Goal: Task Accomplishment & Management: Manage account settings

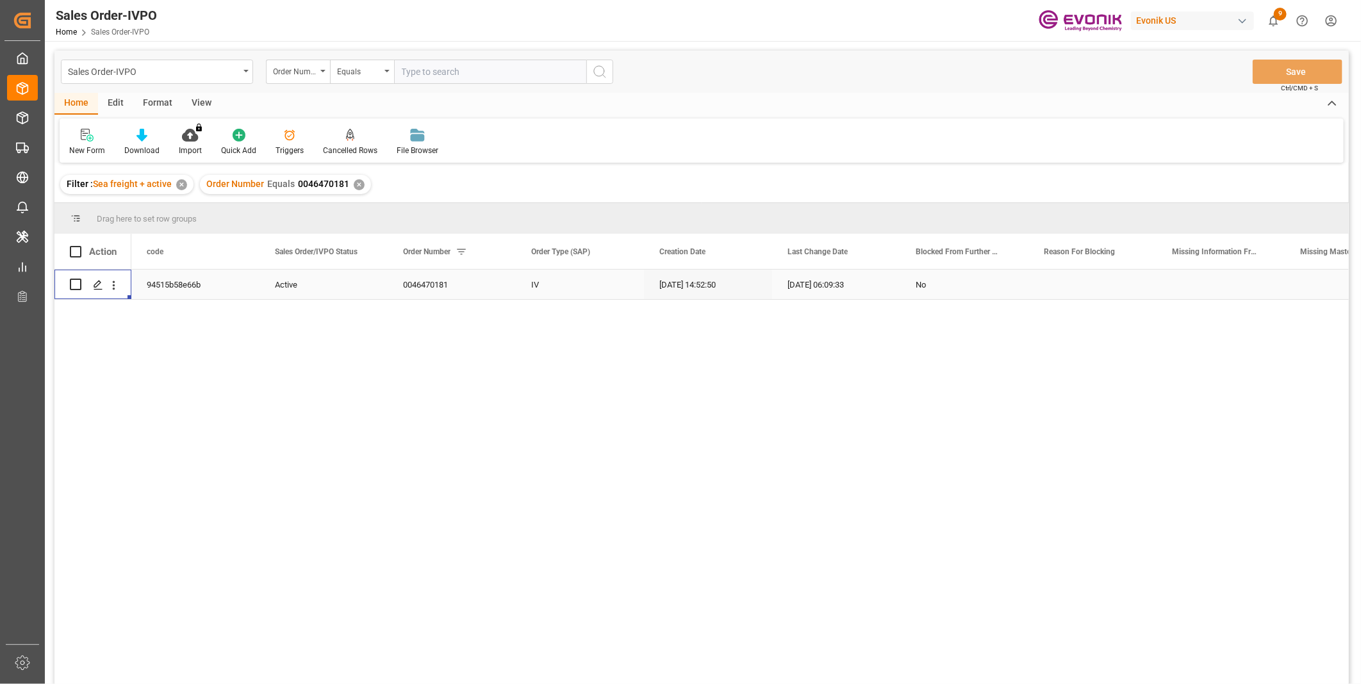
click at [436, 72] on input "text" at bounding box center [490, 72] width 192 height 24
paste input "46471280"
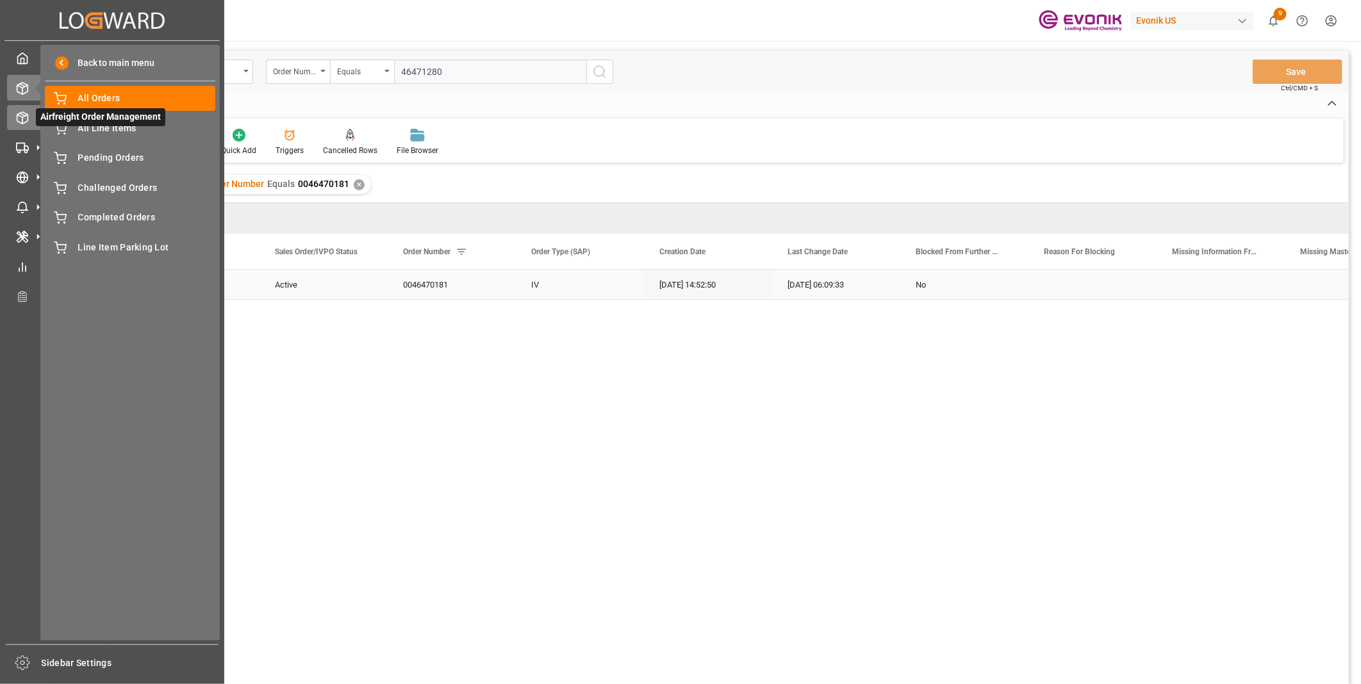
click at [26, 117] on icon at bounding box center [22, 117] width 13 height 13
click at [99, 94] on span "All Orders" at bounding box center [147, 98] width 138 height 13
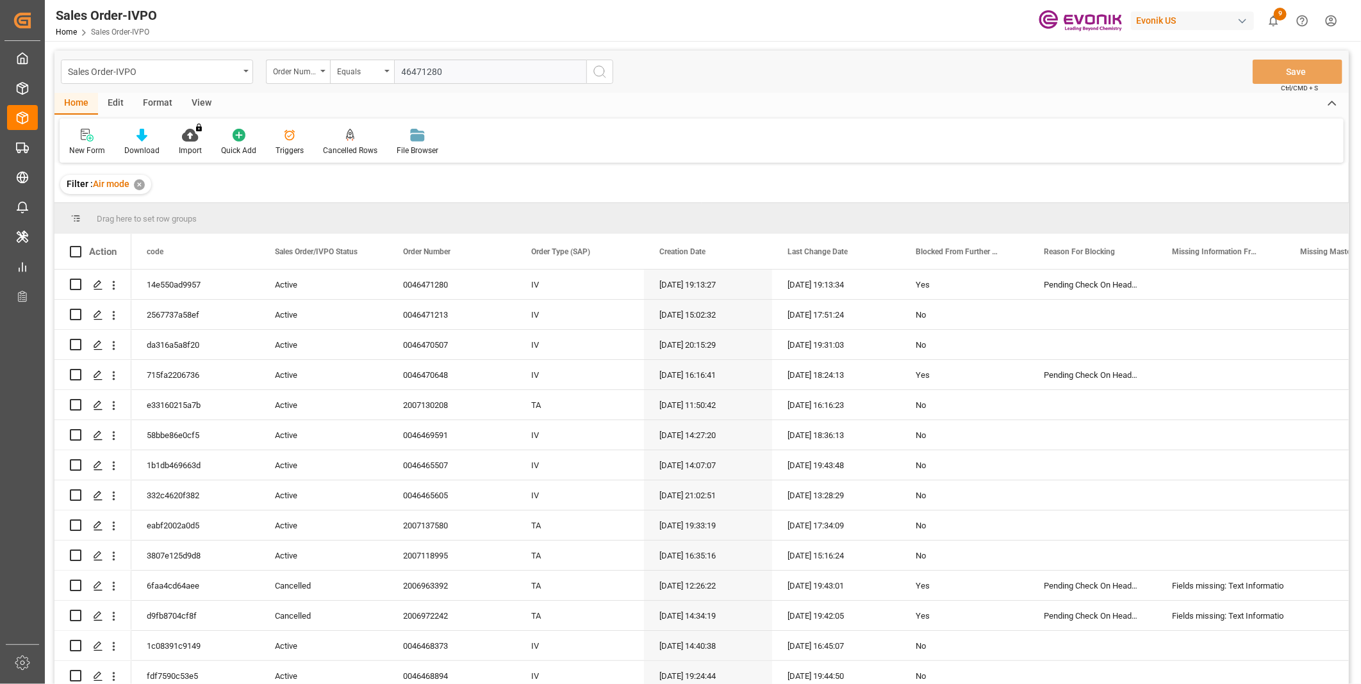
click at [424, 69] on input "46471280" at bounding box center [490, 72] width 192 height 24
paste input "text"
type input "0046471280"
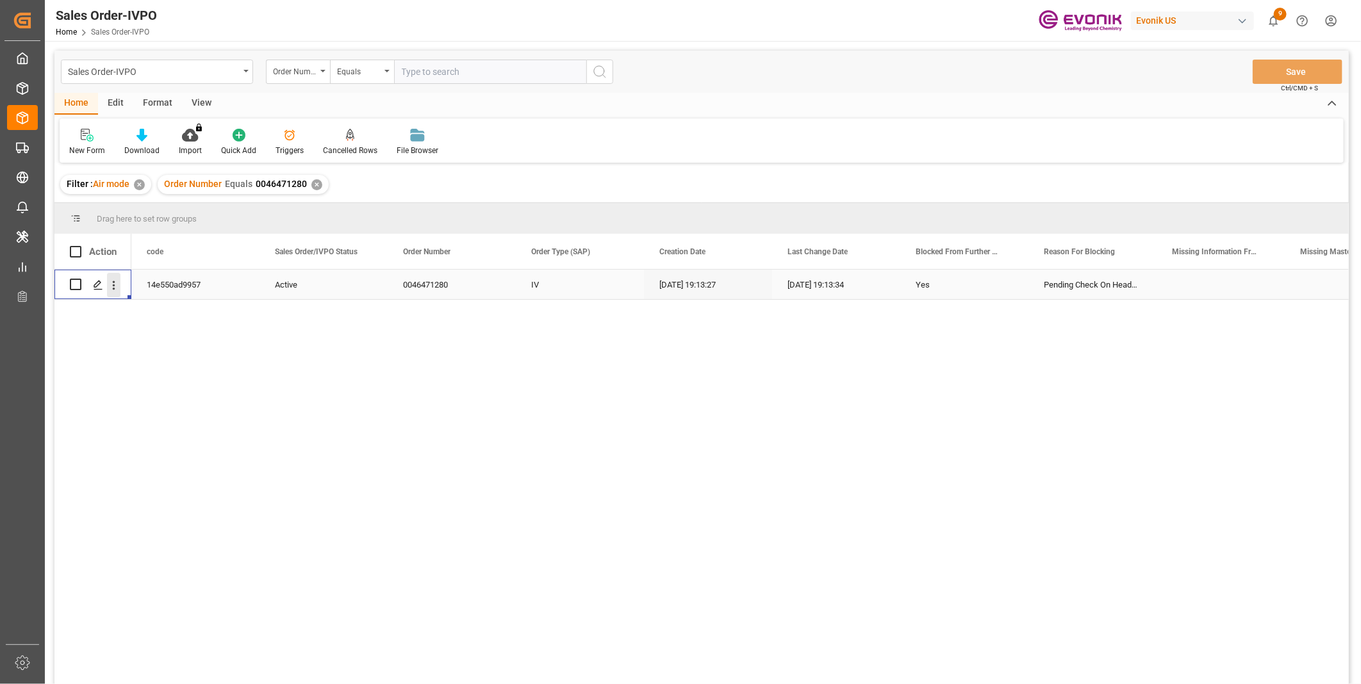
click at [112, 296] on button "open menu" at bounding box center [113, 285] width 13 height 24
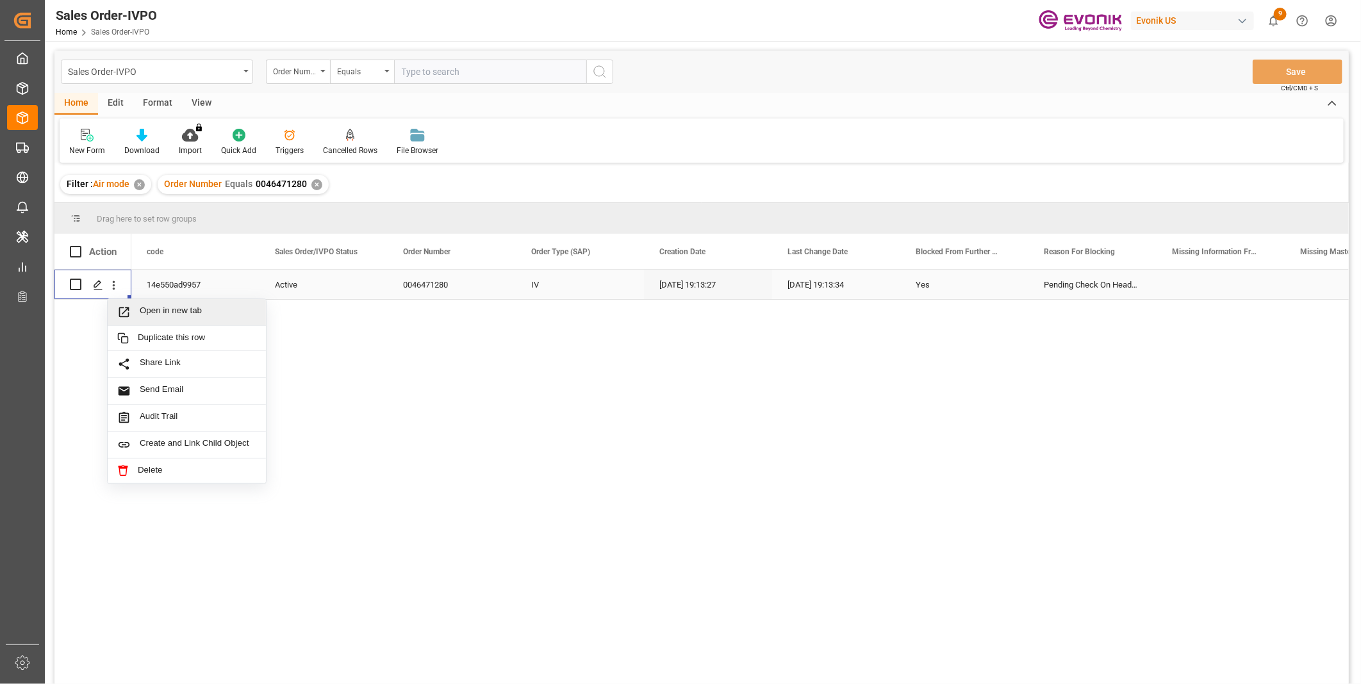
click at [138, 307] on span "Press SPACE to select this row." at bounding box center [128, 312] width 22 height 13
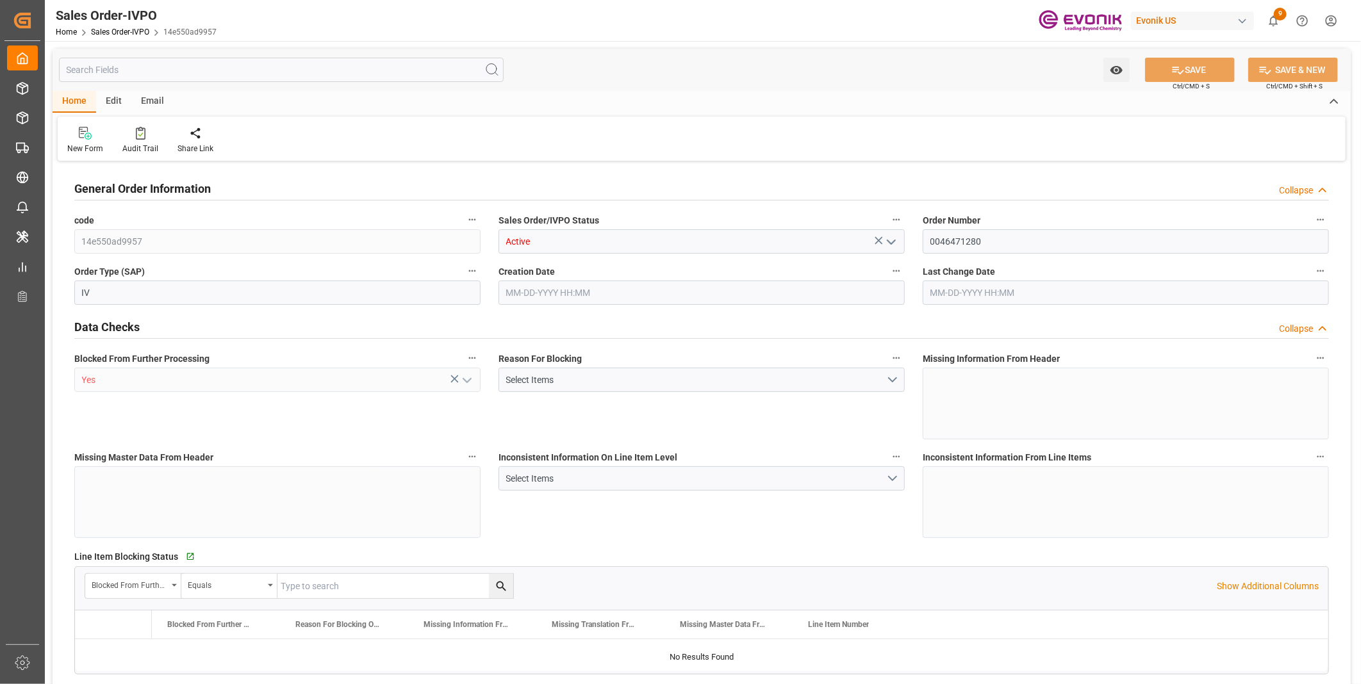
type input "KRICN"
type input "593.5"
type input "1"
type input "42.92"
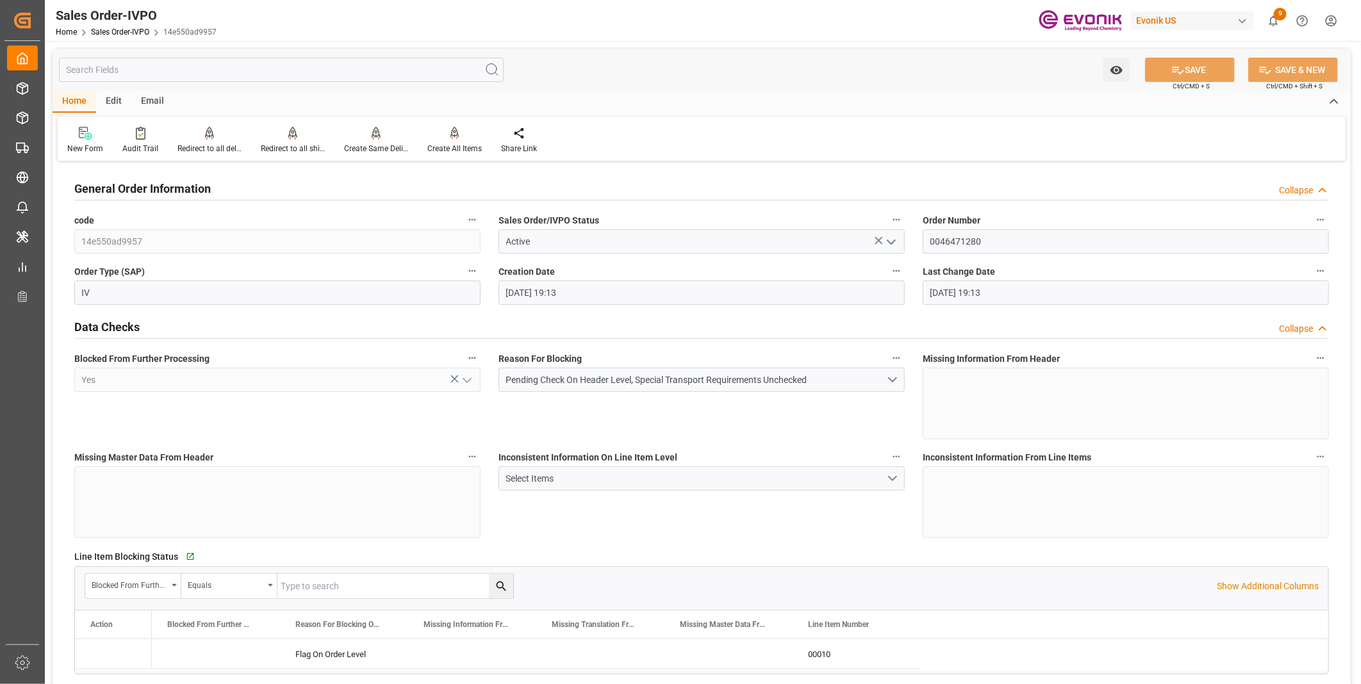
type input "[DATE] 19:13"
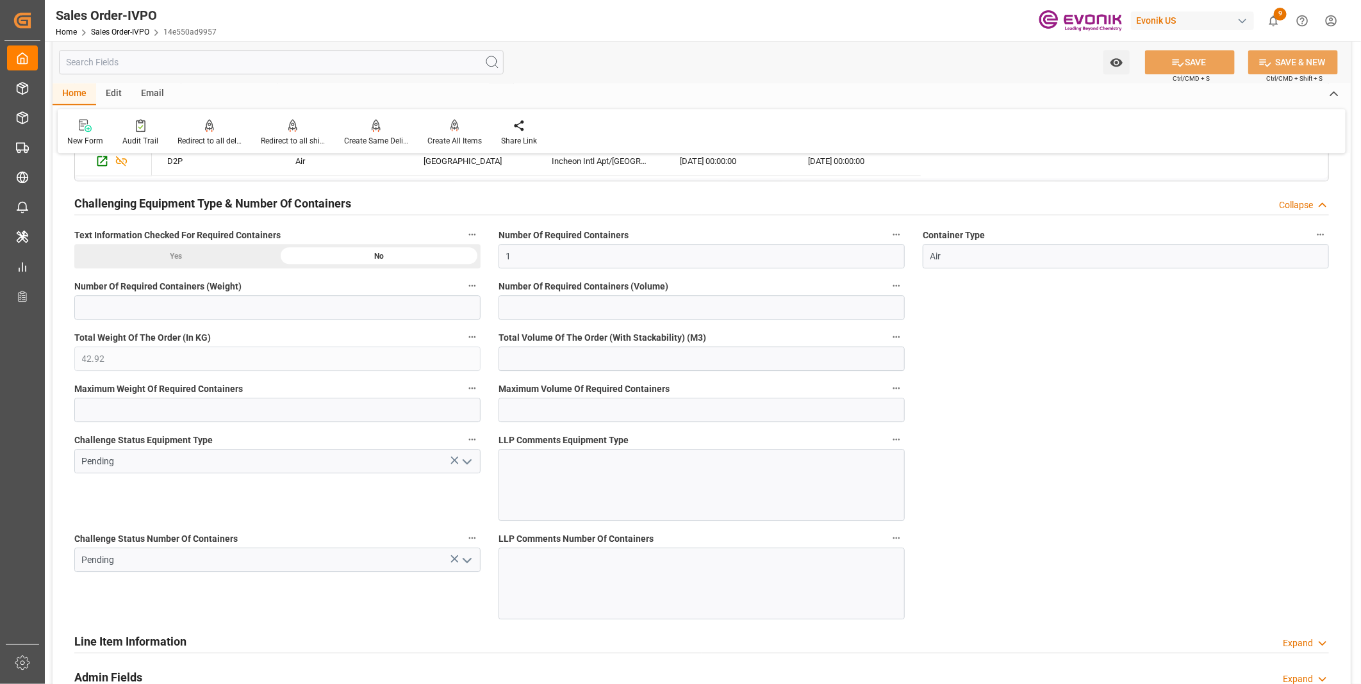
scroll to position [2348, 0]
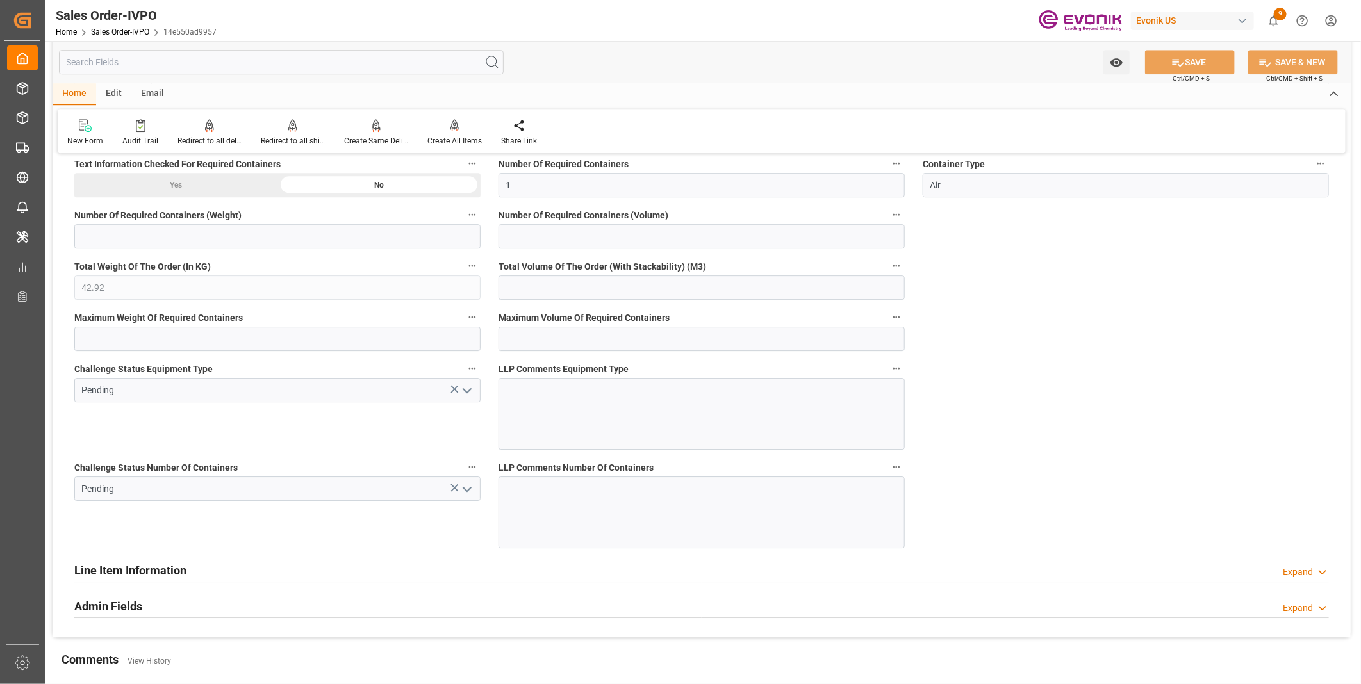
click at [466, 487] on icon "open menu" at bounding box center [466, 489] width 15 height 15
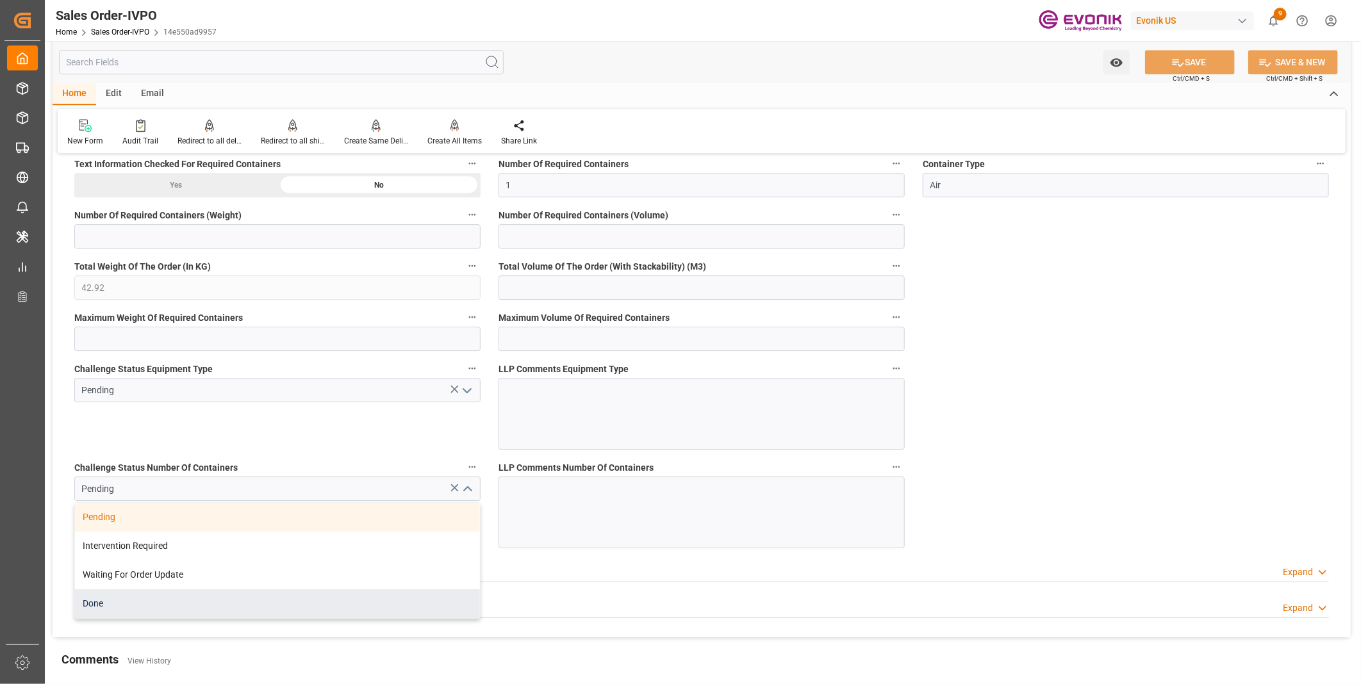
click at [143, 607] on div "Done" at bounding box center [277, 603] width 405 height 29
type input "Done"
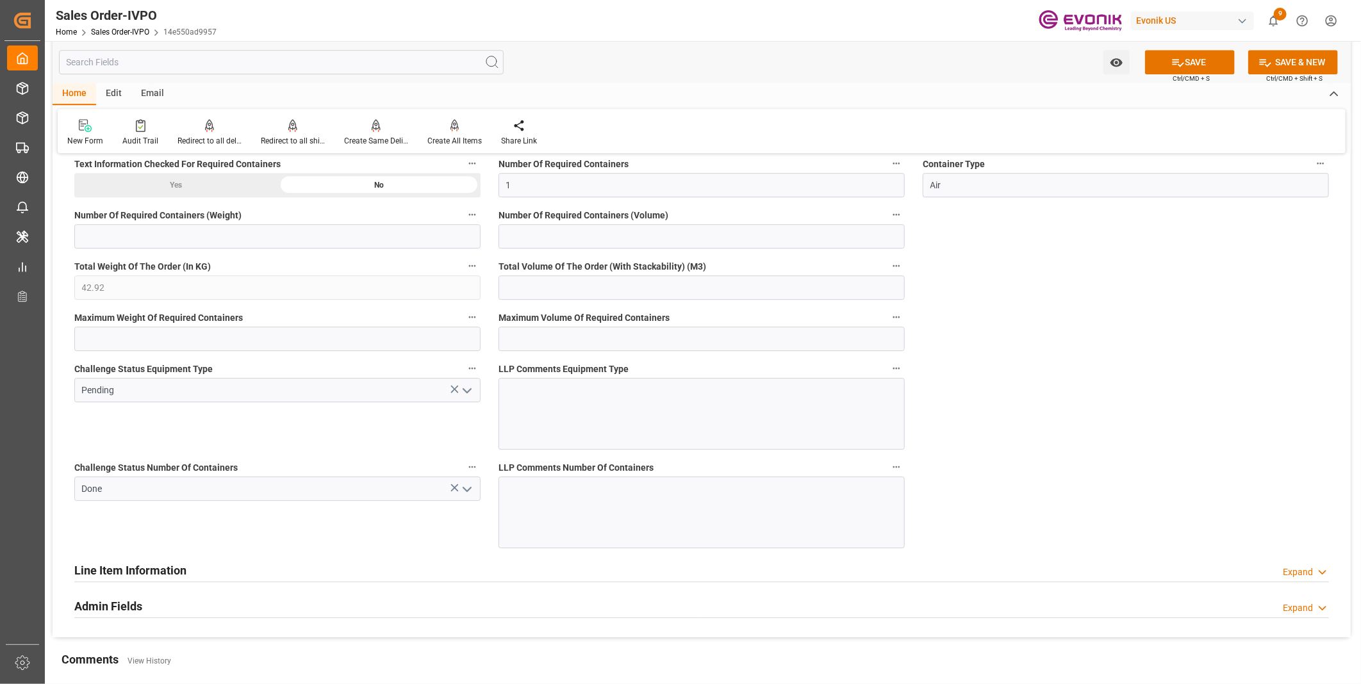
click at [462, 389] on icon "open menu" at bounding box center [466, 390] width 15 height 15
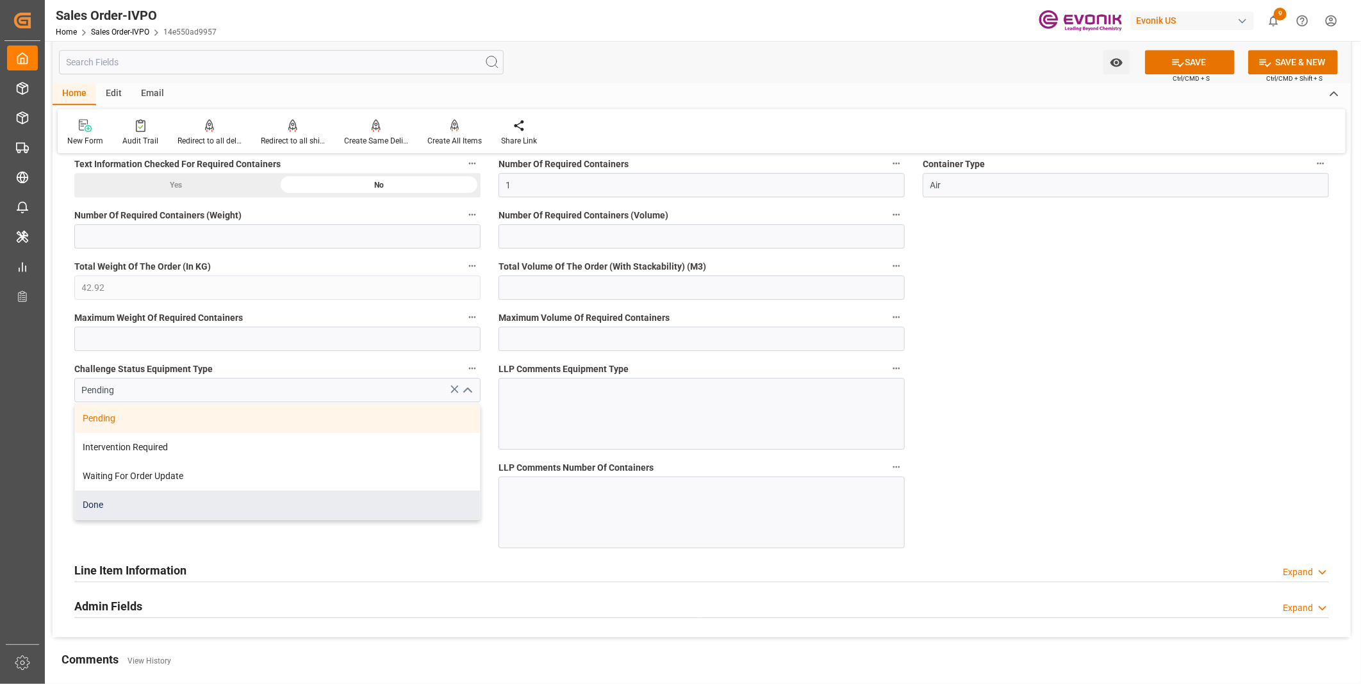
click at [154, 500] on div "Done" at bounding box center [277, 505] width 405 height 29
type input "Done"
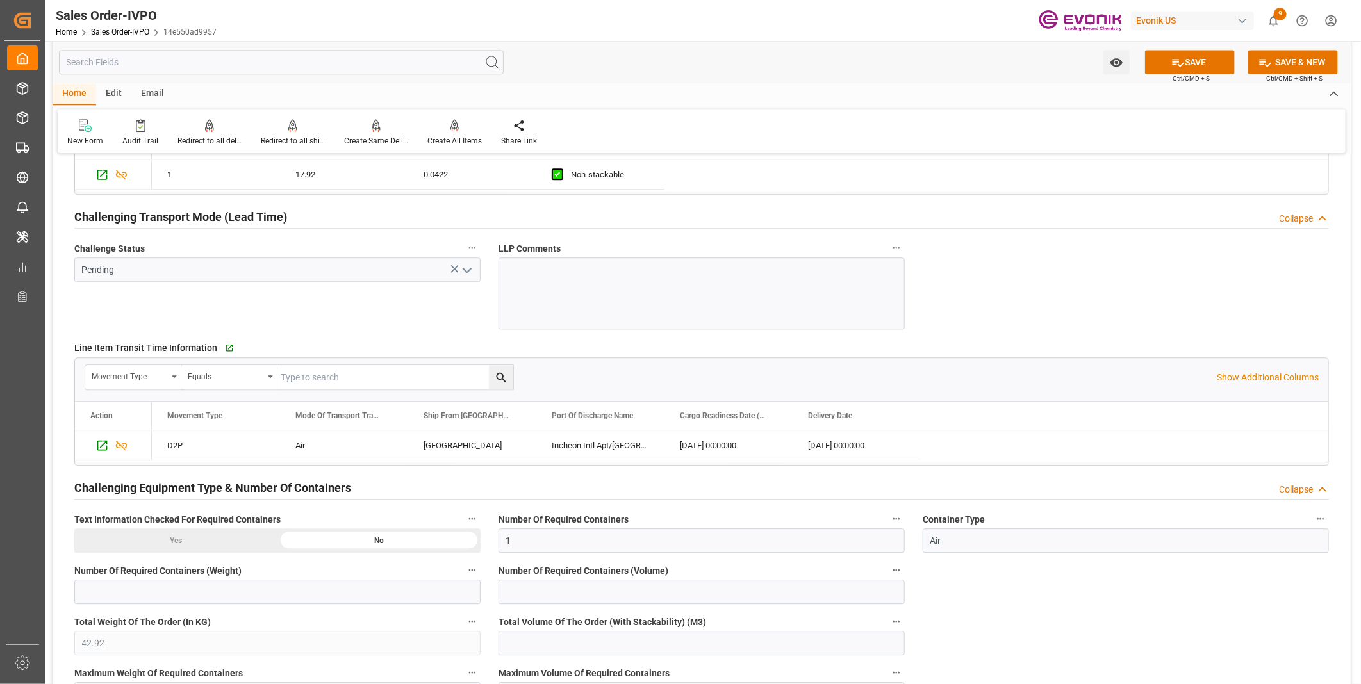
scroll to position [1850, 0]
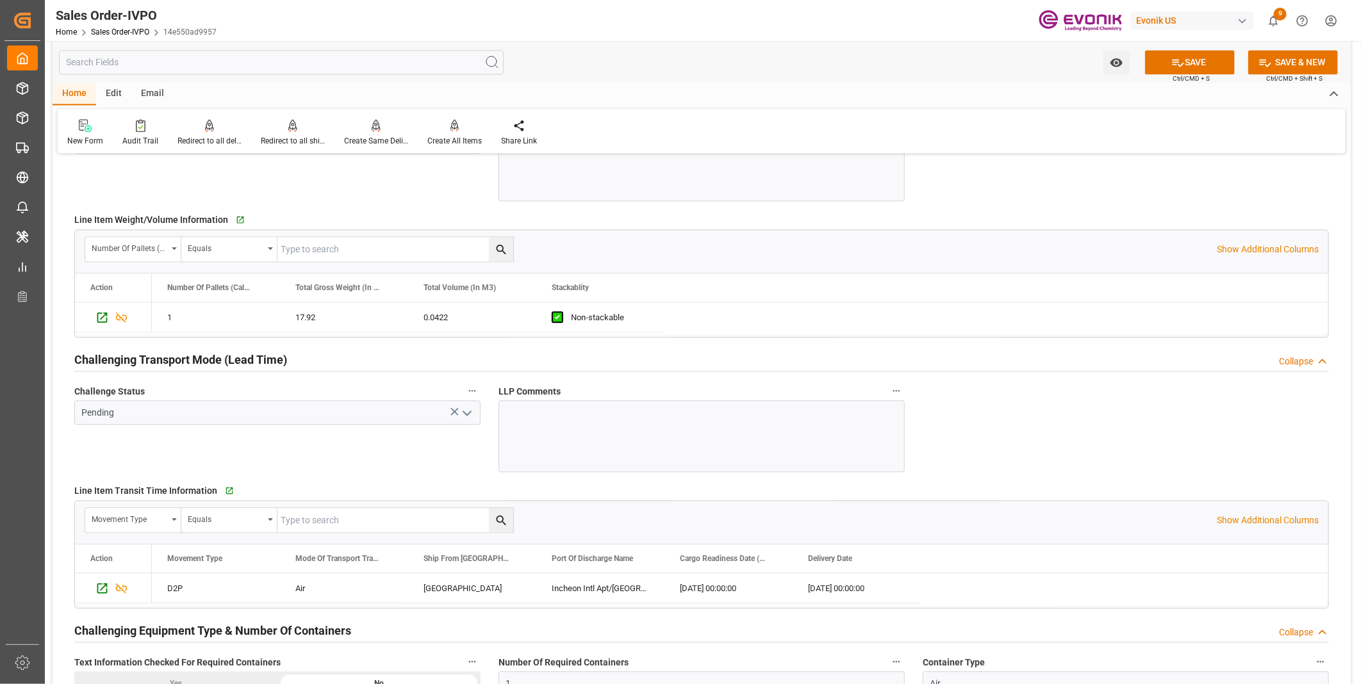
click at [459, 411] on icon "open menu" at bounding box center [466, 412] width 15 height 15
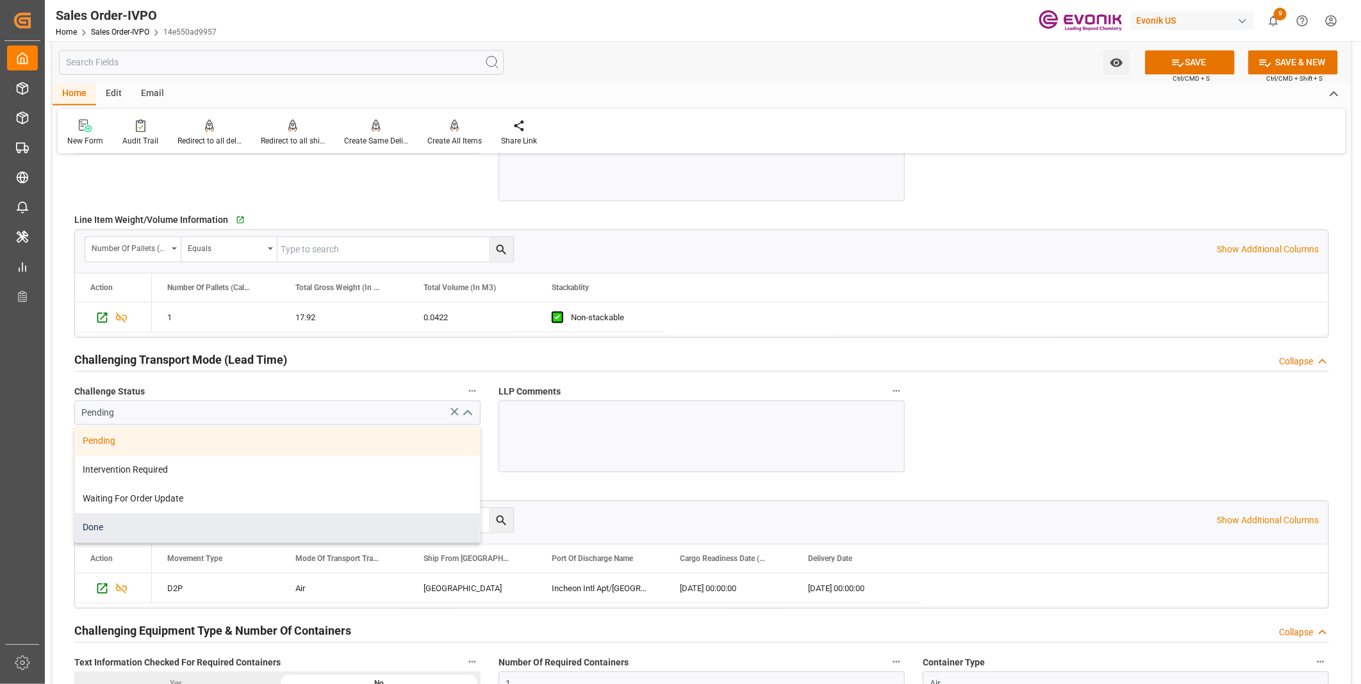
click at [119, 523] on div "Done" at bounding box center [277, 527] width 405 height 29
type input "Done"
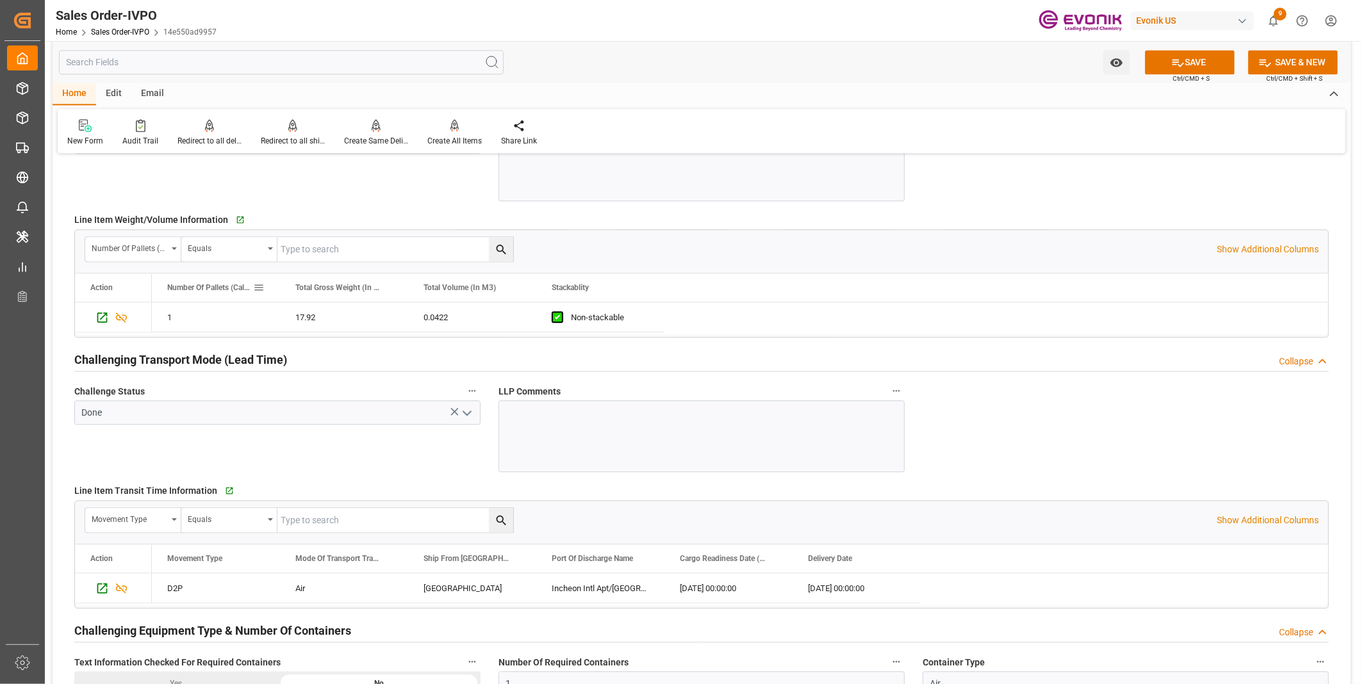
scroll to position [1708, 0]
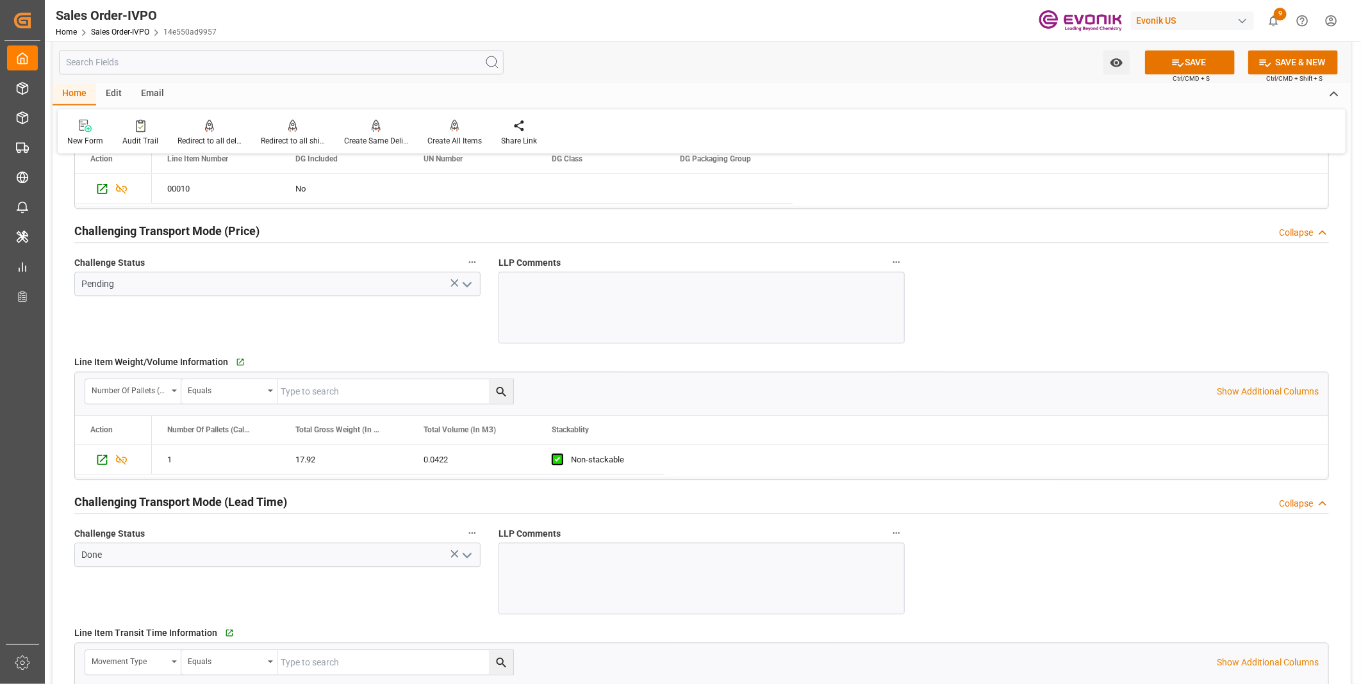
click at [466, 279] on icon "open menu" at bounding box center [466, 284] width 15 height 15
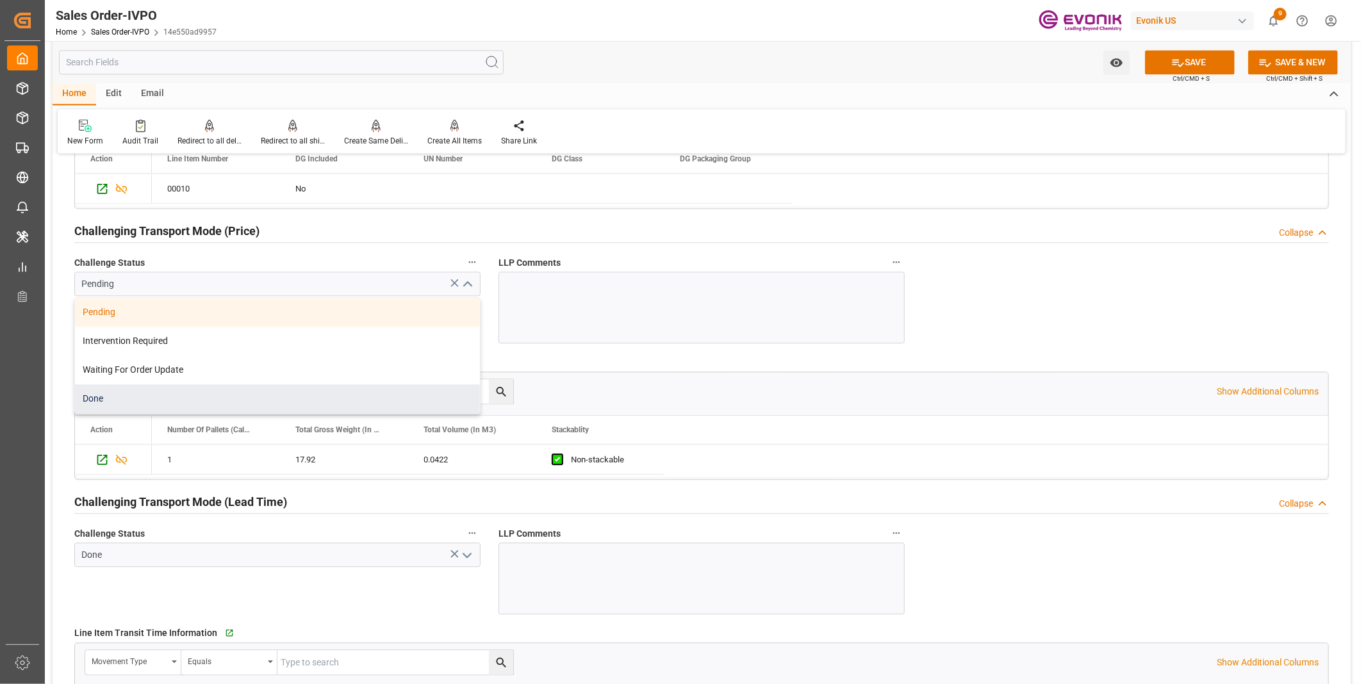
click at [206, 401] on div "Done" at bounding box center [277, 398] width 405 height 29
type input "Done"
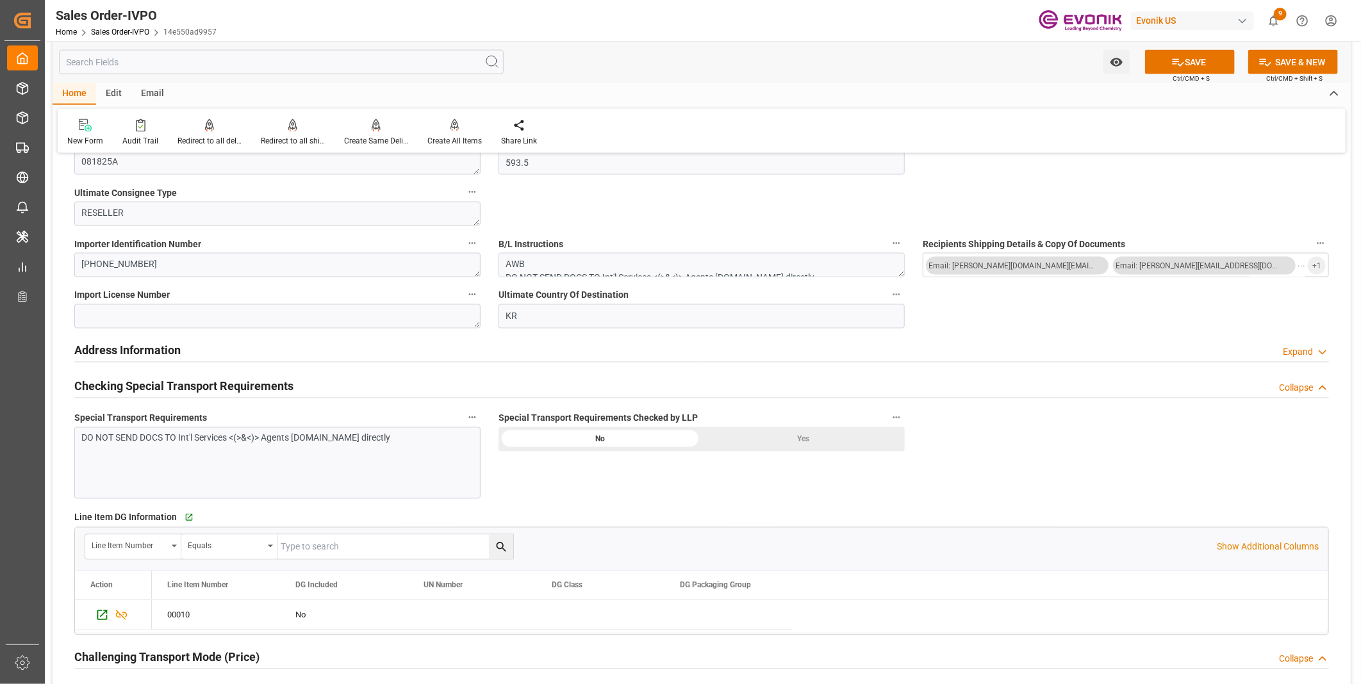
scroll to position [1138, 0]
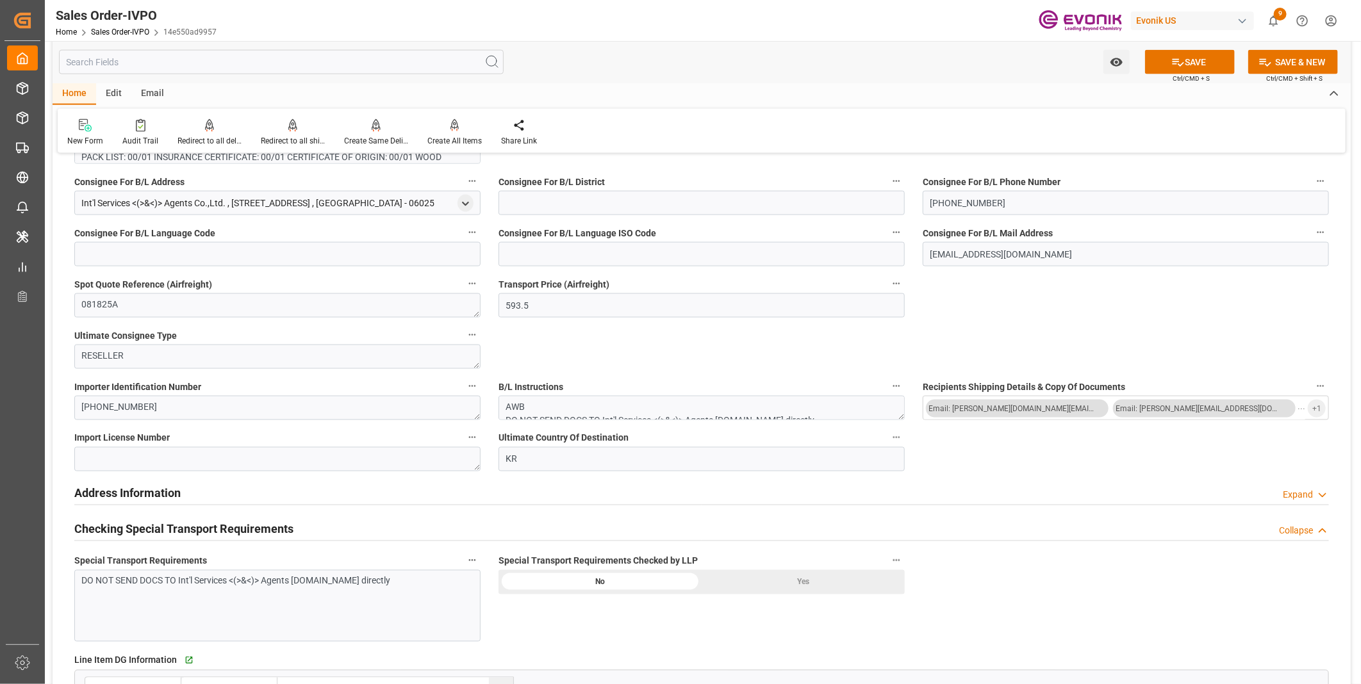
click at [810, 580] on div "Yes" at bounding box center [802, 582] width 203 height 24
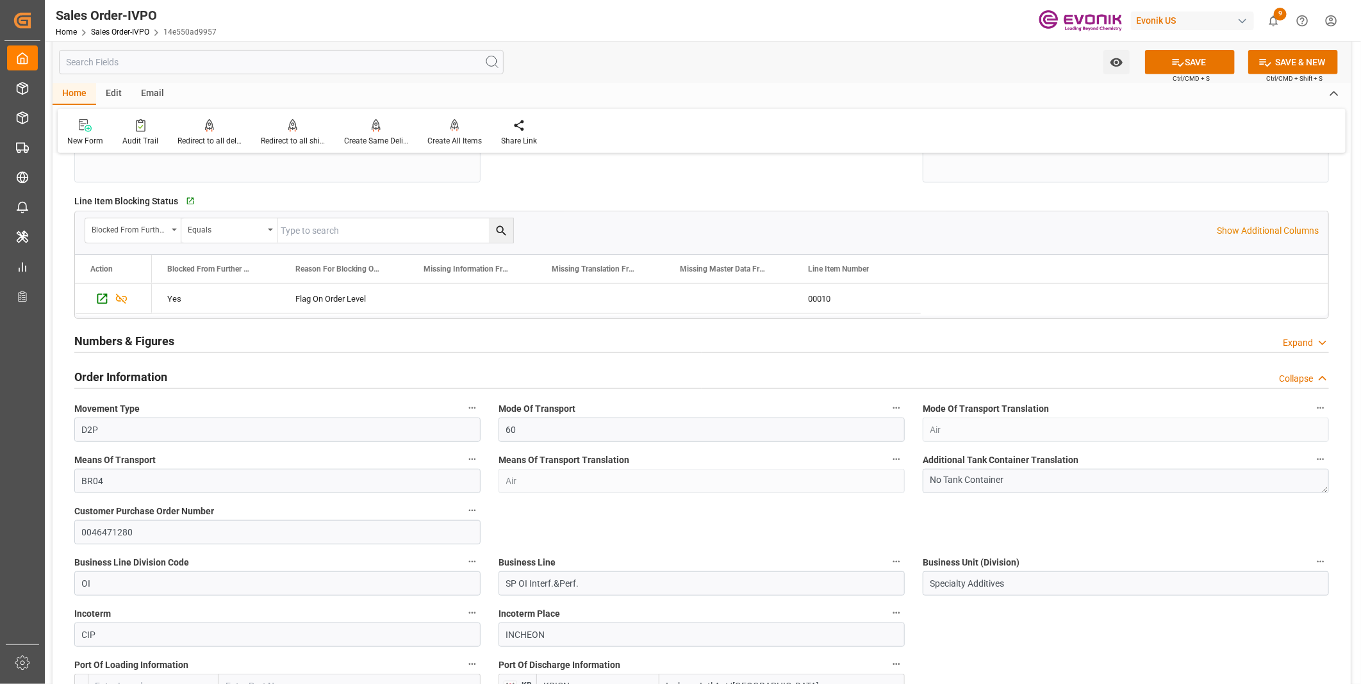
scroll to position [0, 0]
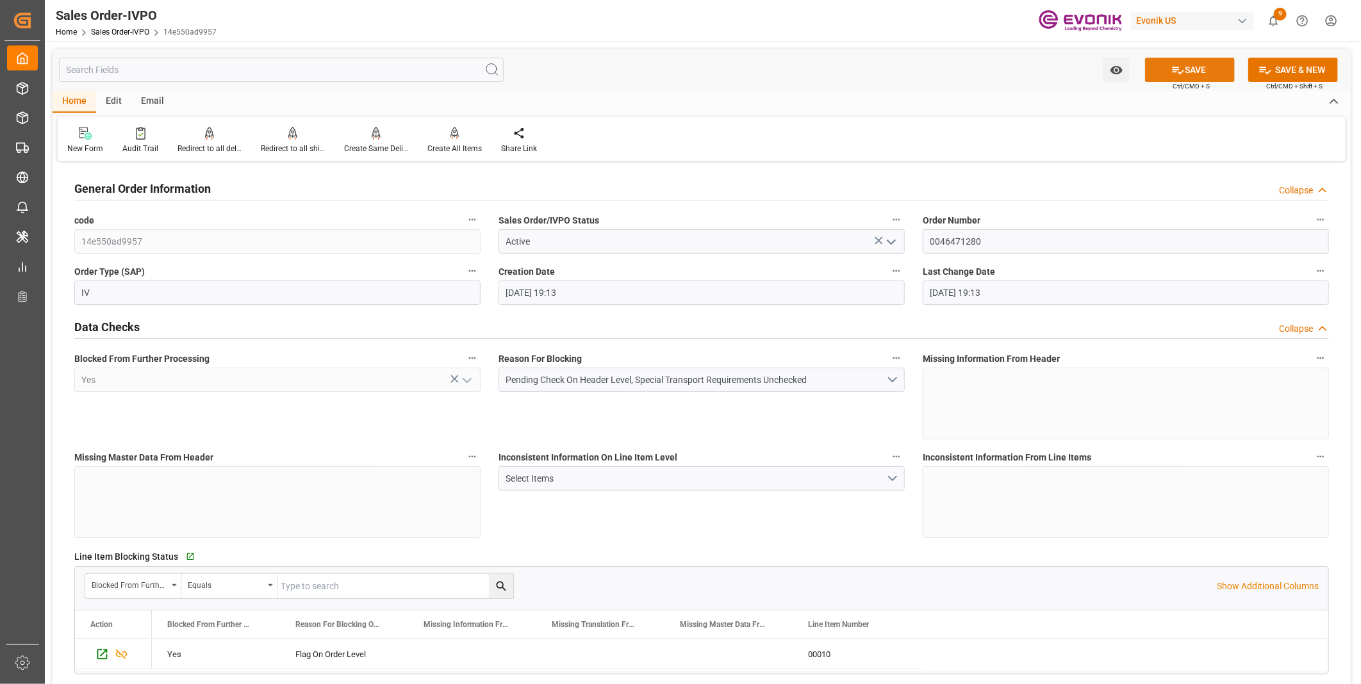
click at [1200, 67] on button "SAVE" at bounding box center [1190, 70] width 90 height 24
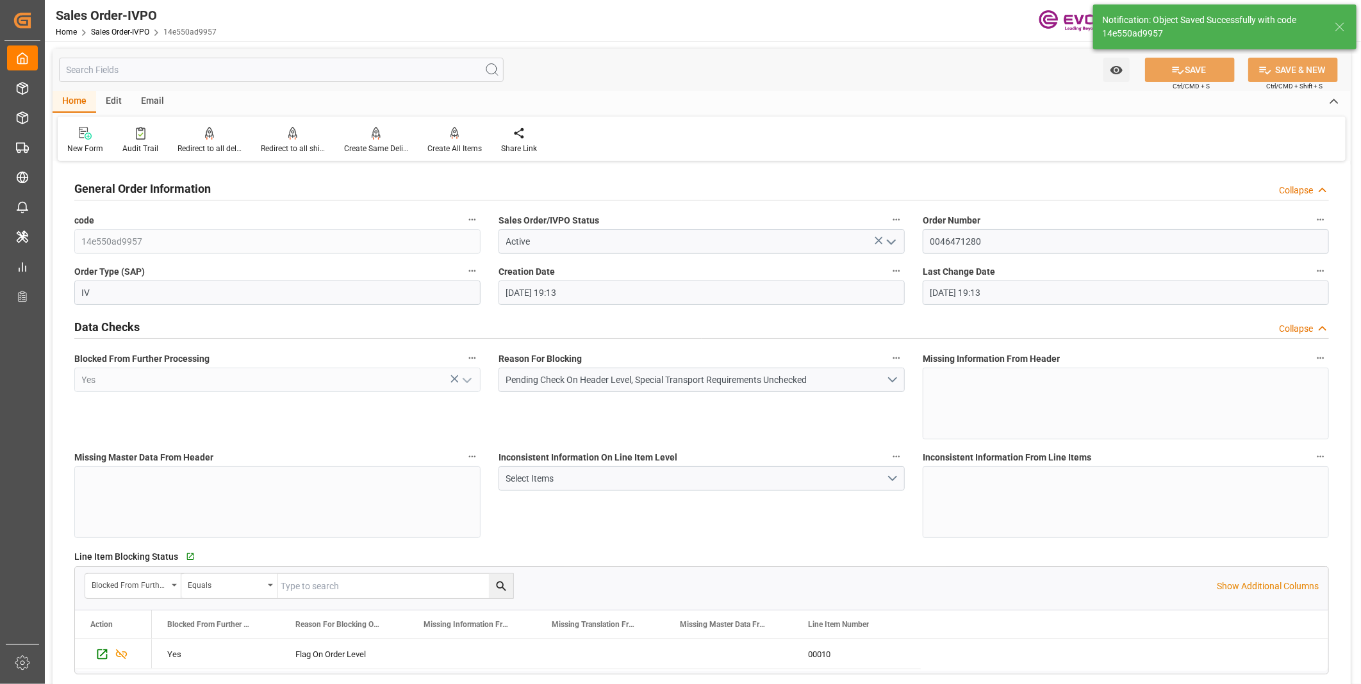
type input "09-02-2025 19:52"
type input "No"
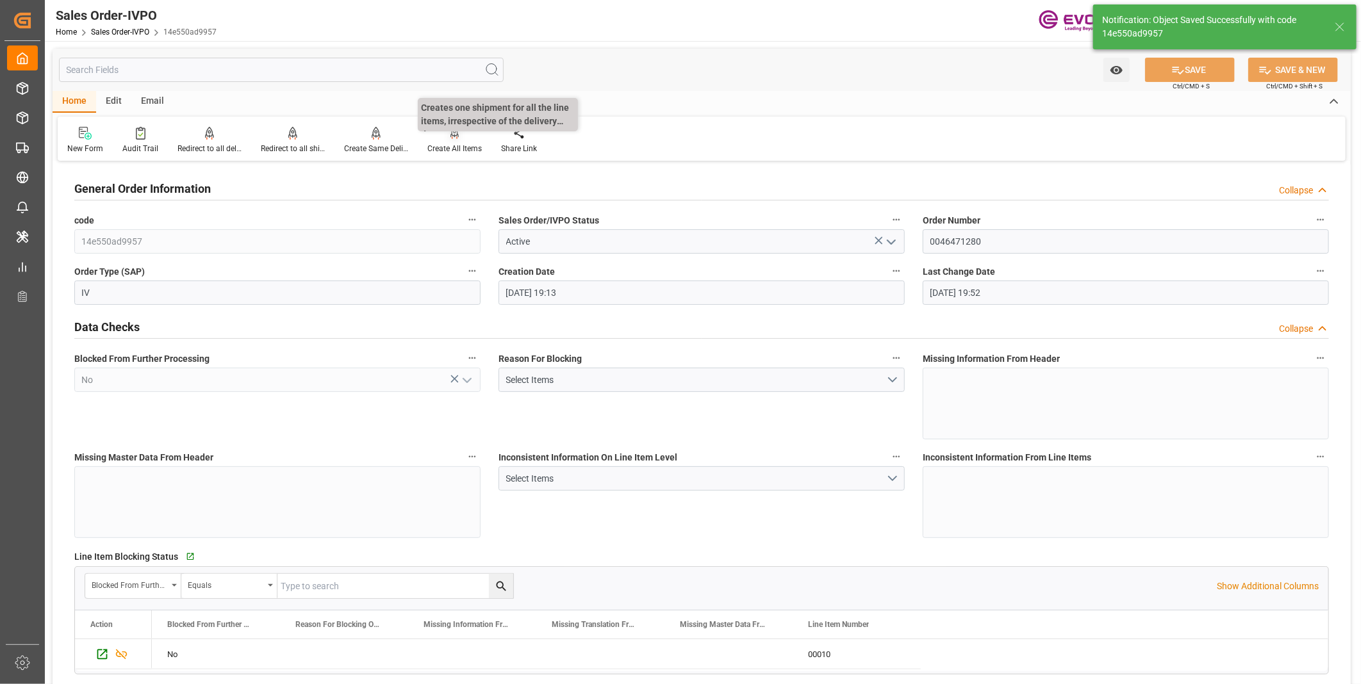
click at [453, 143] on div "Create All Items" at bounding box center [454, 149] width 54 height 12
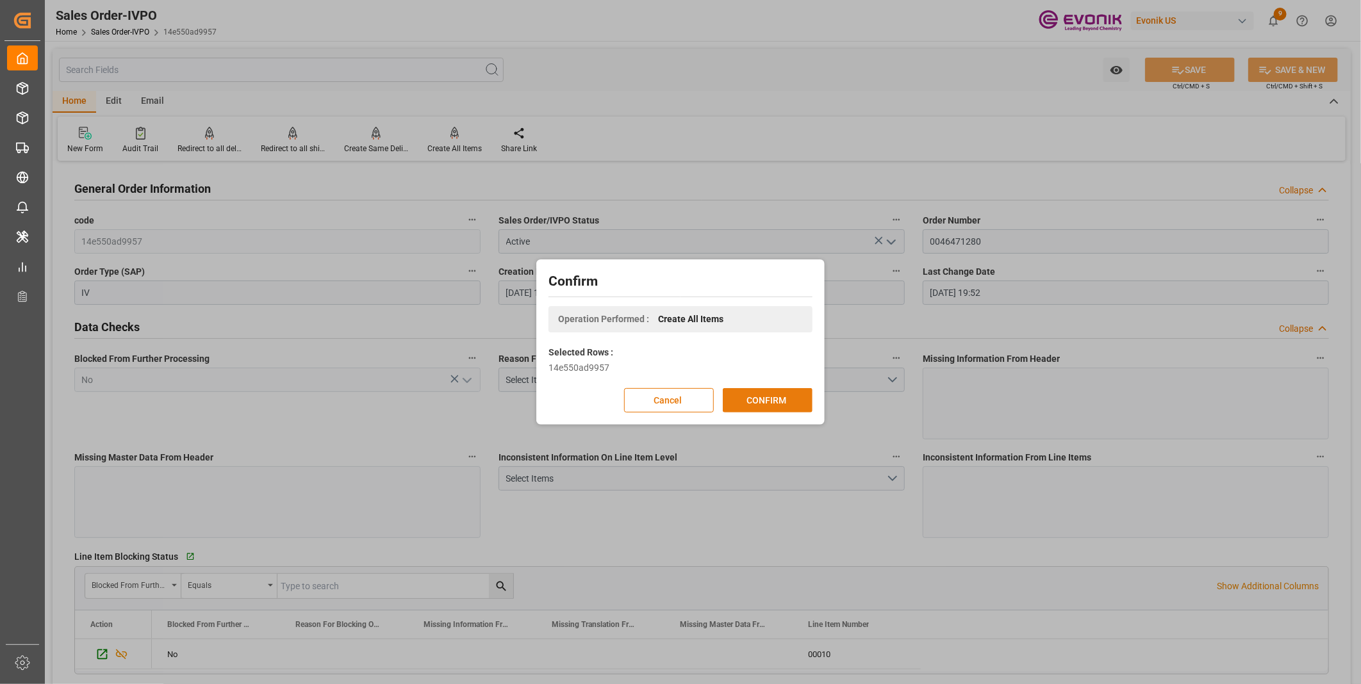
click at [778, 397] on button "CONFIRM" at bounding box center [768, 400] width 90 height 24
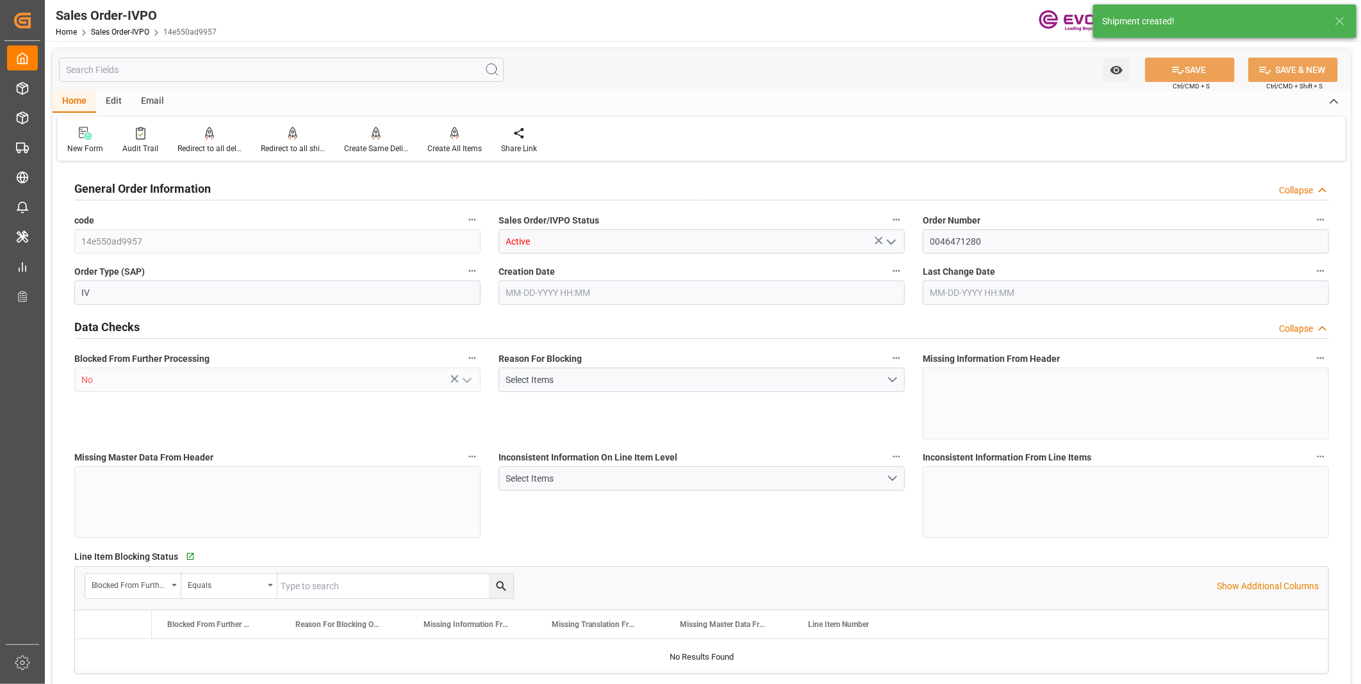
type input "KRICN"
type input "593.5"
type input "1"
type input "42.92"
type input "09-02-2025 19:13"
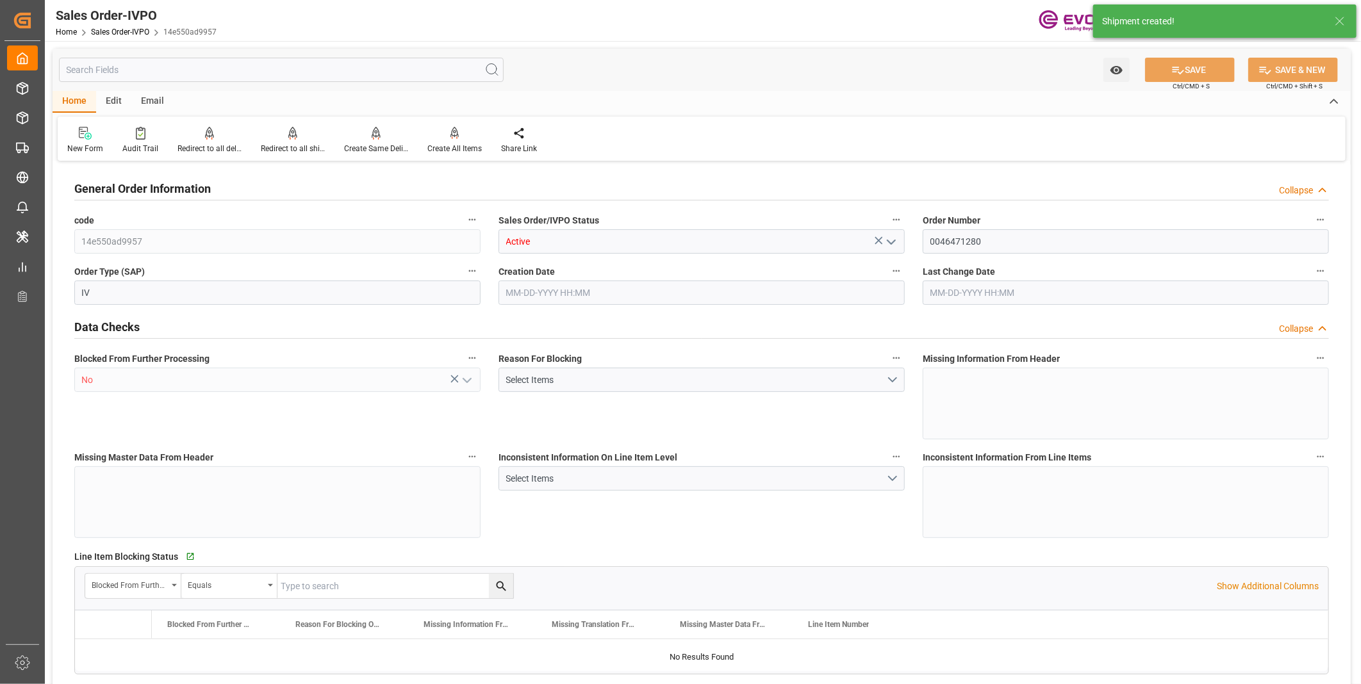
type input "09-02-2025 19:52"
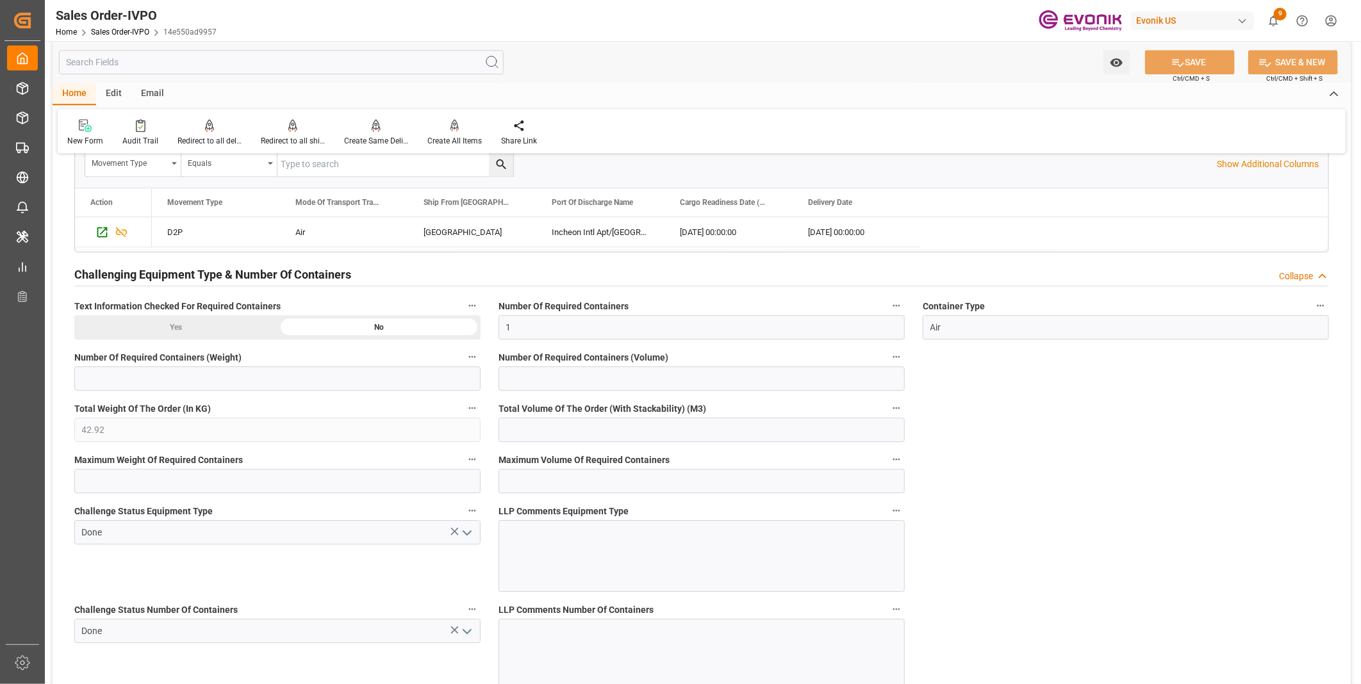
scroll to position [2135, 0]
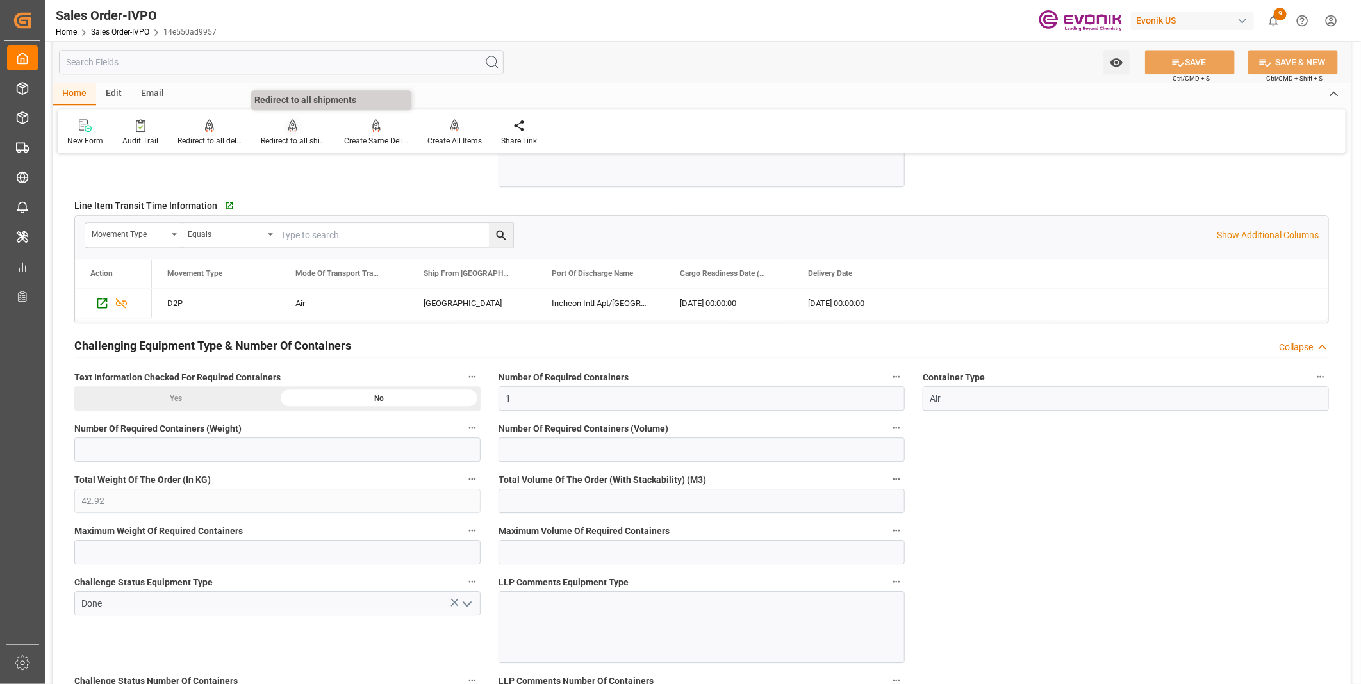
click at [278, 137] on div "Redirect to all shipments" at bounding box center [293, 141] width 64 height 12
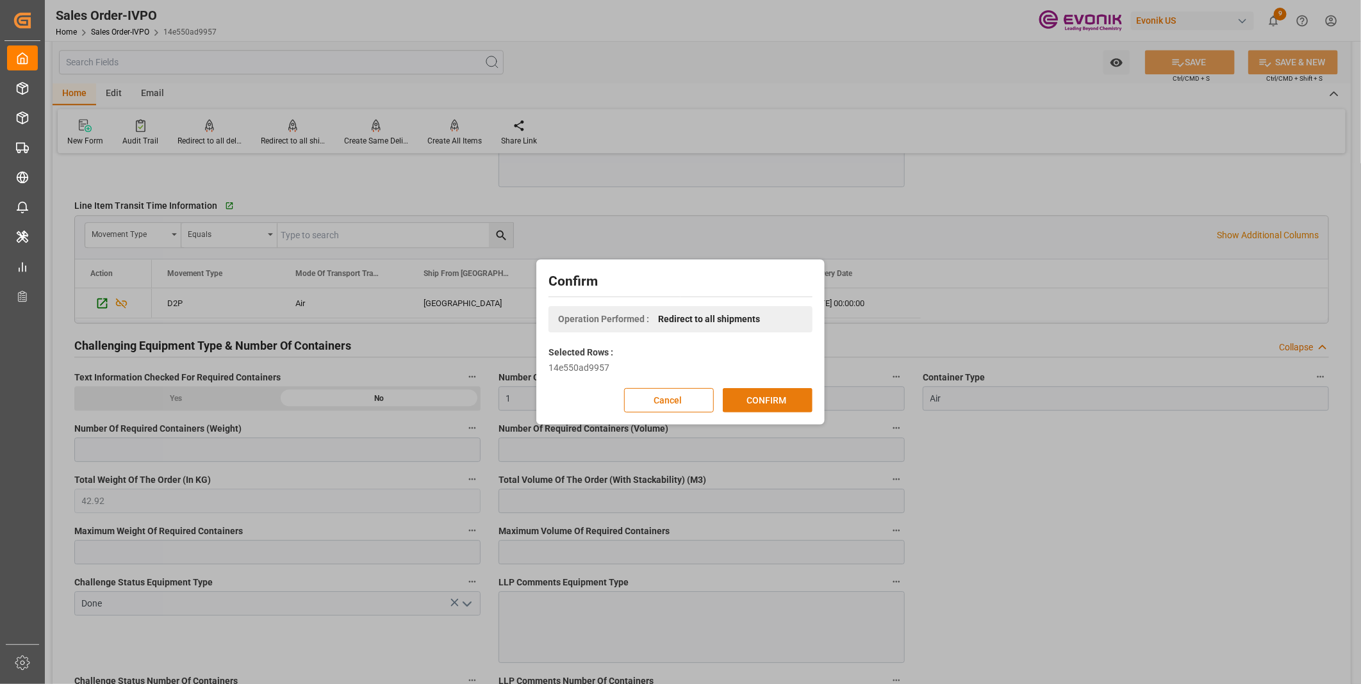
click at [747, 393] on button "CONFIRM" at bounding box center [768, 400] width 90 height 24
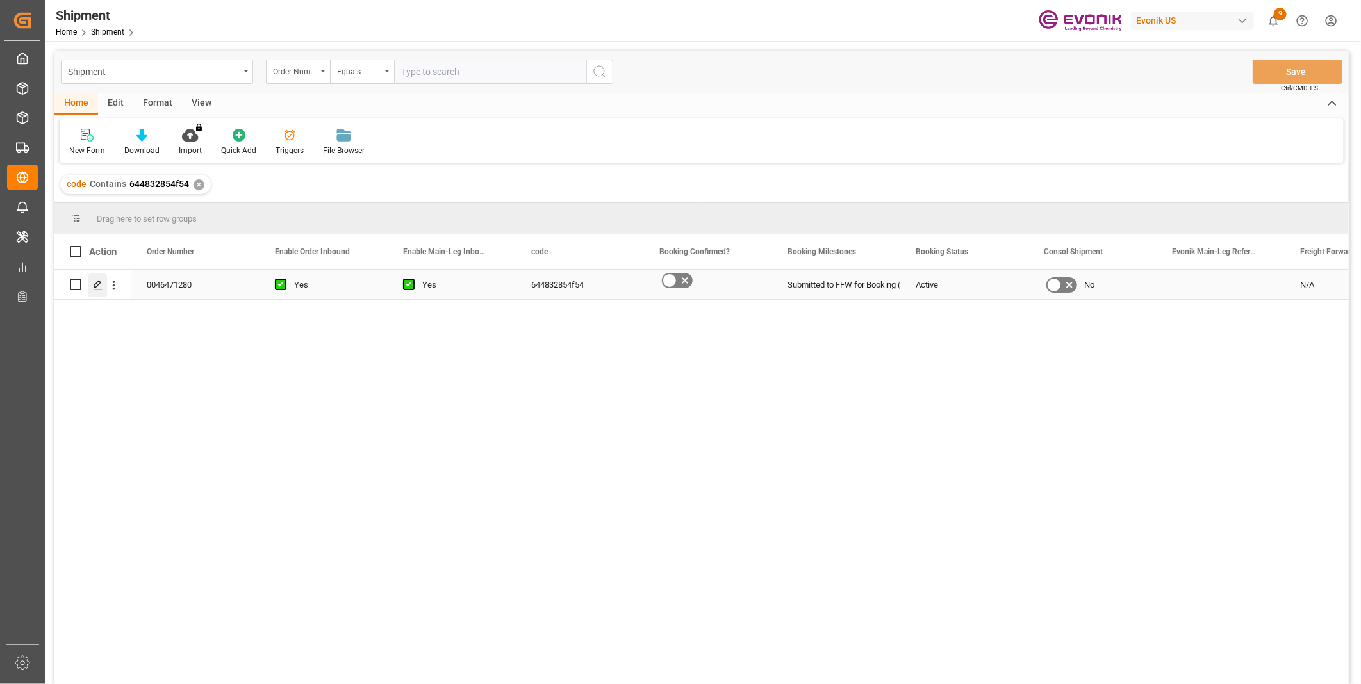
click at [99, 287] on icon "Press SPACE to select this row." at bounding box center [98, 285] width 10 height 10
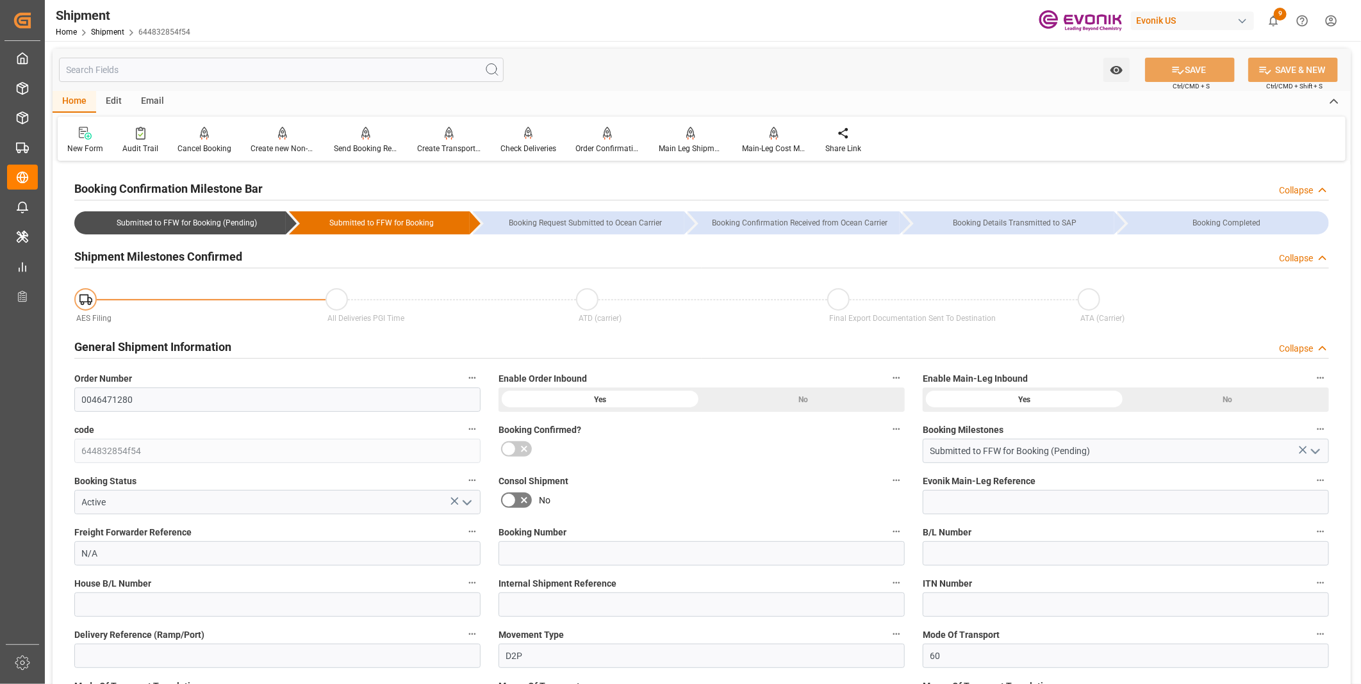
type input "01-01-1970 00:00"
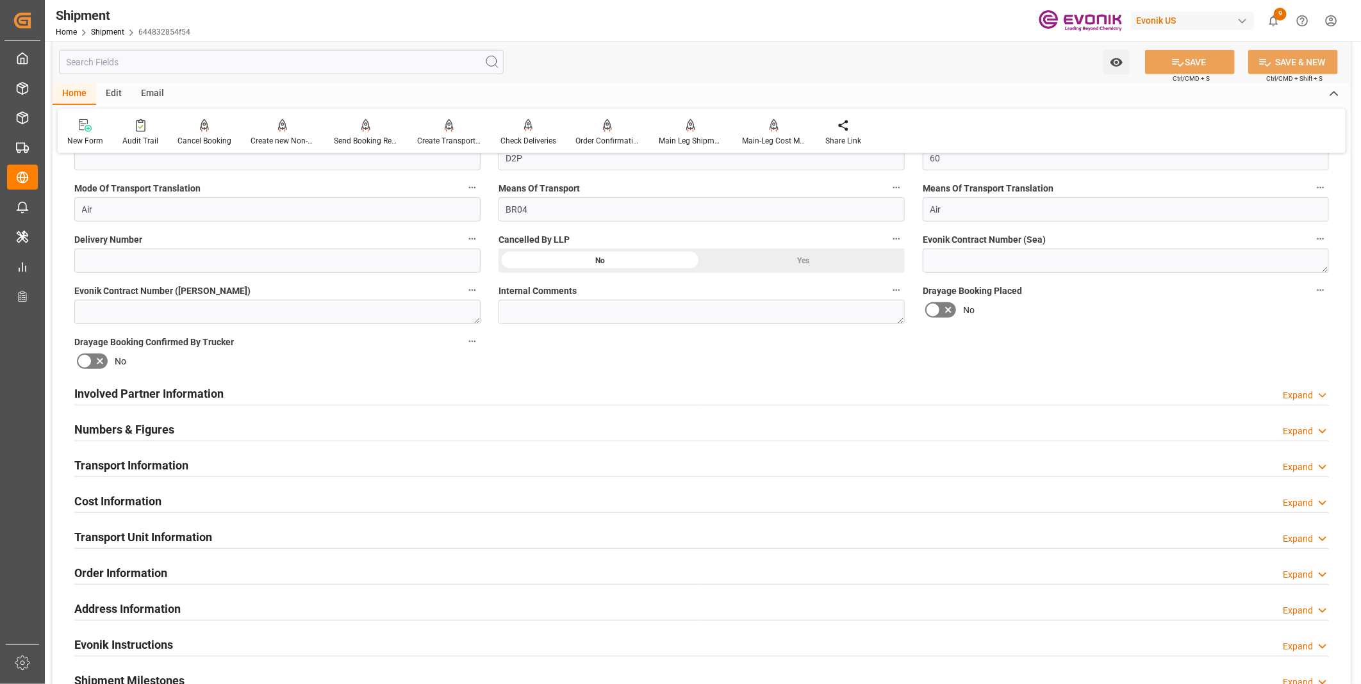
scroll to position [569, 0]
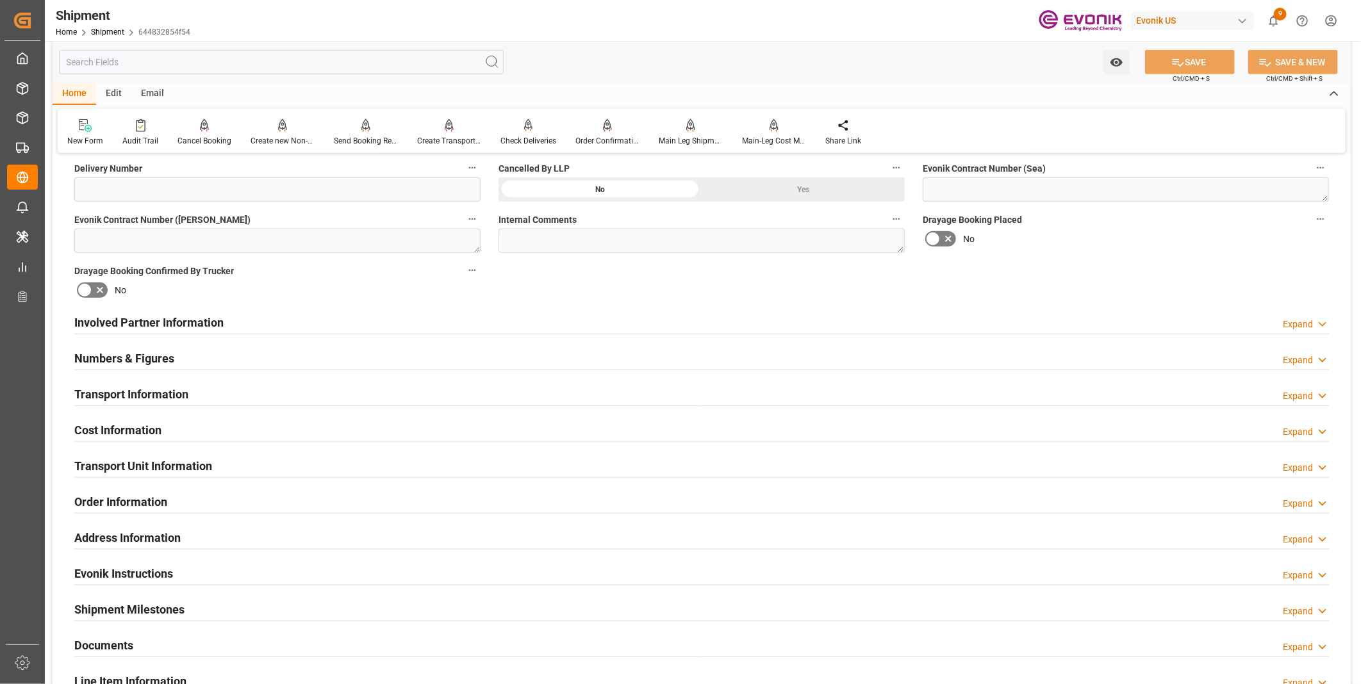
click at [288, 404] on div "Transport Information Expand" at bounding box center [701, 395] width 1272 height 36
click at [291, 405] on div at bounding box center [701, 405] width 1254 height 1
click at [297, 398] on div "Transport Information Expand" at bounding box center [701, 393] width 1254 height 24
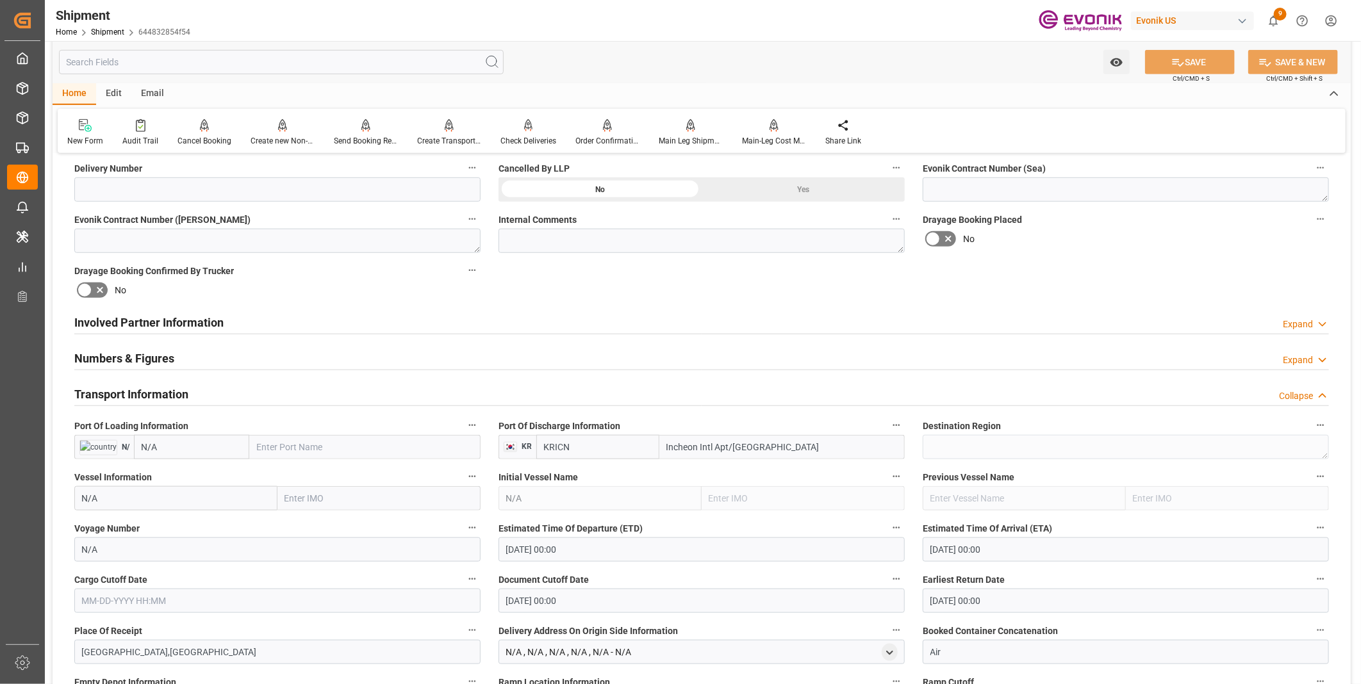
scroll to position [641, 0]
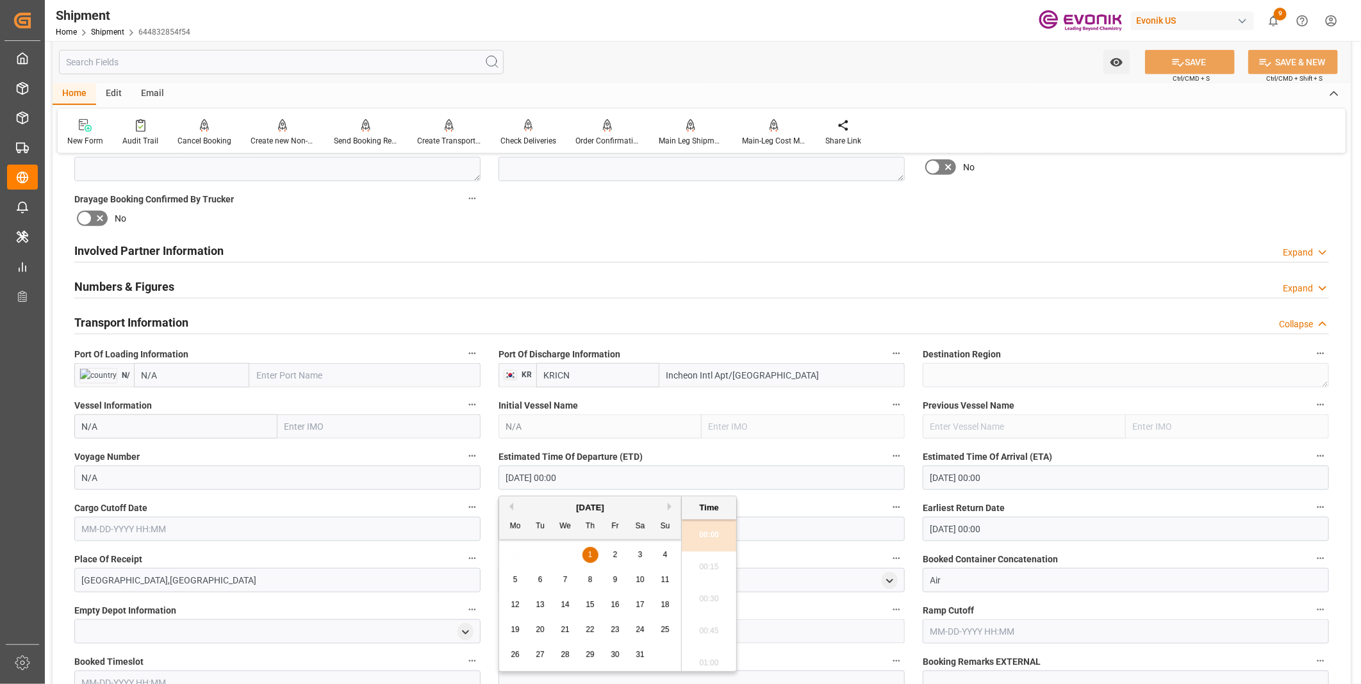
drag, startPoint x: 617, startPoint y: 484, endPoint x: 406, endPoint y: 450, distance: 213.5
click at [406, 450] on div "Booking Confirmation Milestone Bar Collapse Submitted to FFW for Booking (Pendi…" at bounding box center [702, 389] width 1298 height 1731
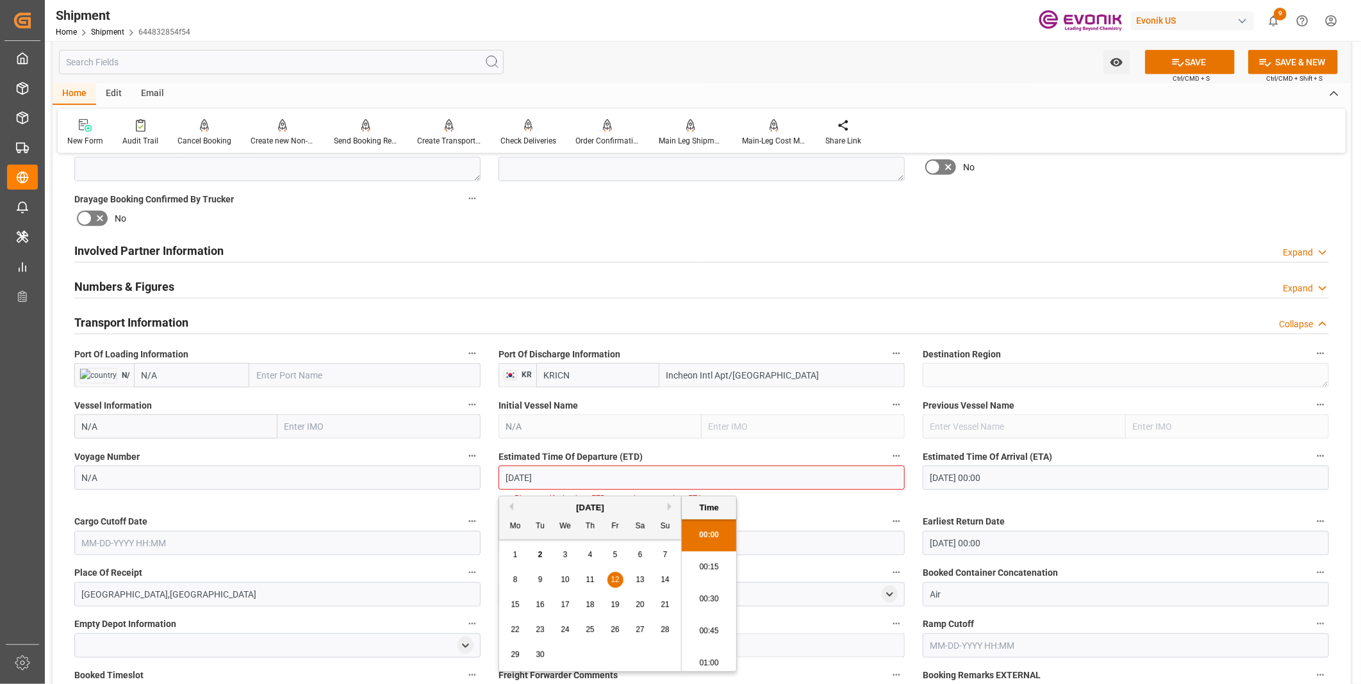
click at [731, 604] on li "00:30" at bounding box center [709, 600] width 54 height 32
type input "09-12-2025 00:30"
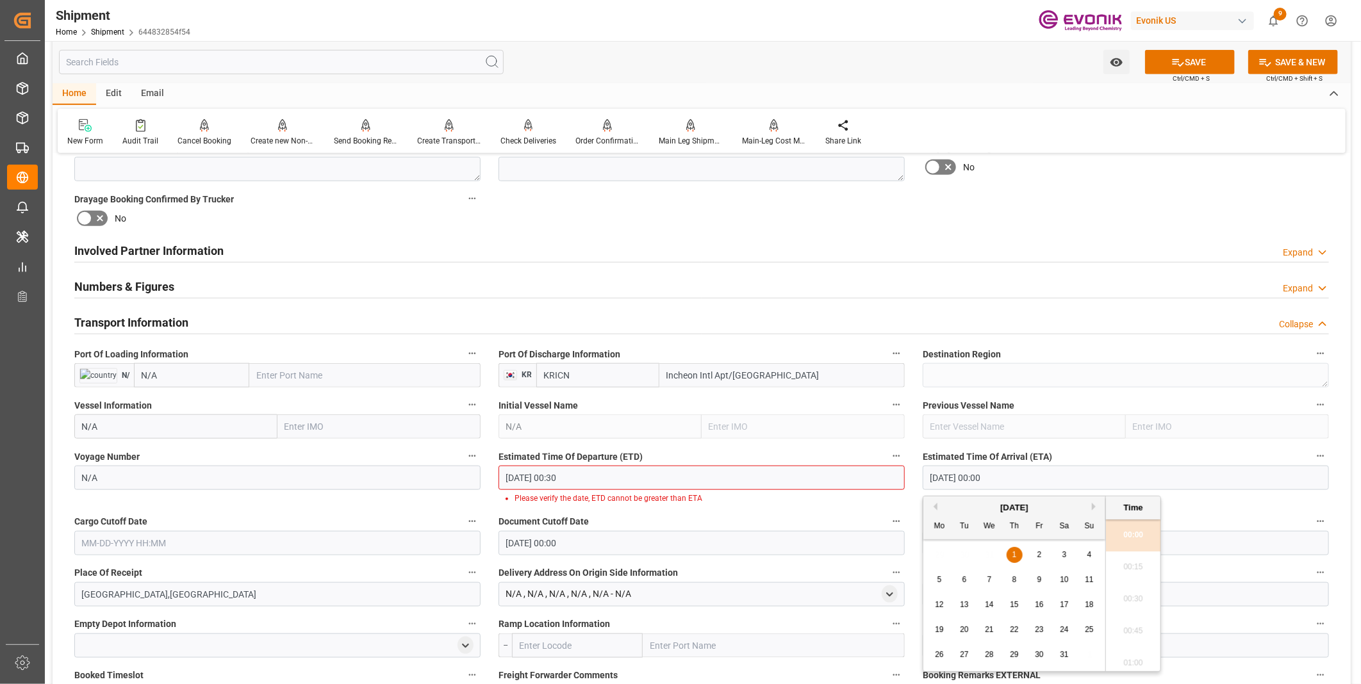
drag, startPoint x: 1036, startPoint y: 482, endPoint x: 854, endPoint y: 469, distance: 183.0
click at [854, 469] on div "Booking Confirmation Milestone Bar Collapse Submitted to FFW for Booking (Pendi…" at bounding box center [702, 396] width 1298 height 1745
click at [1131, 596] on li "00:30" at bounding box center [1133, 600] width 54 height 32
type input "09-22-2025 00:30"
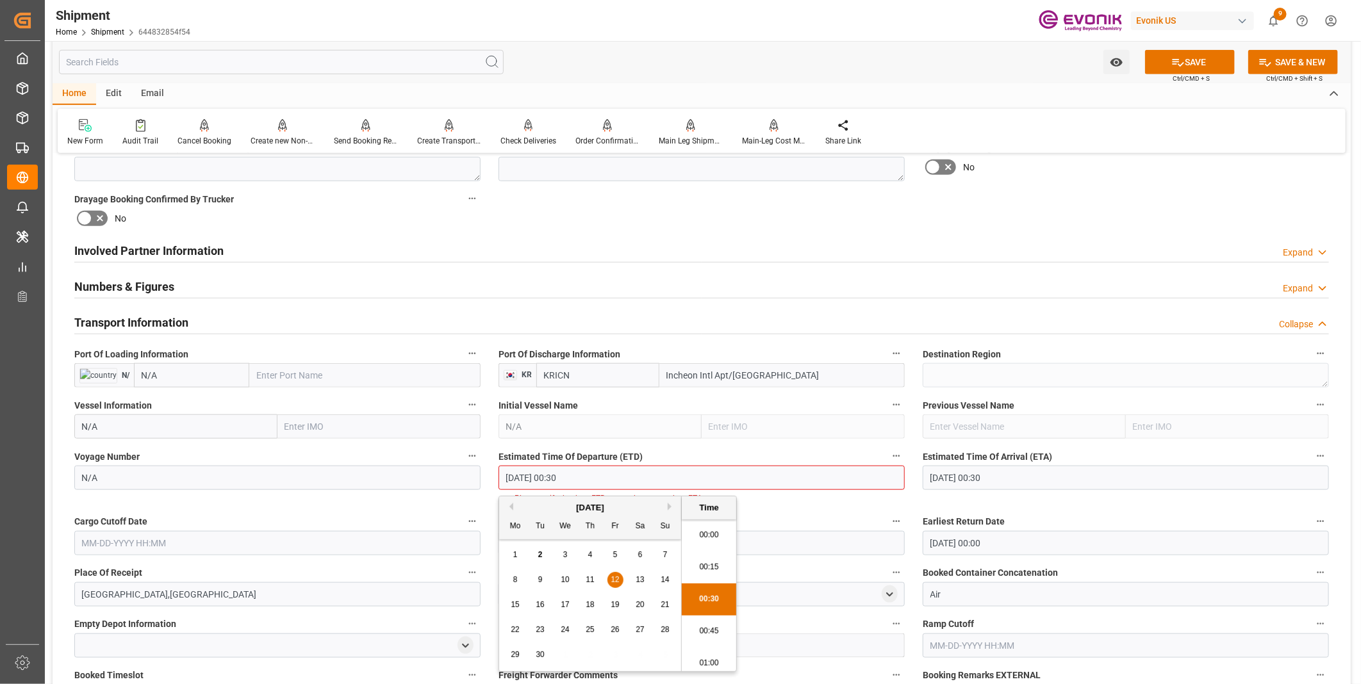
scroll to position [4, 0]
drag, startPoint x: 609, startPoint y: 475, endPoint x: 440, endPoint y: 458, distance: 169.3
click at [440, 458] on div "Booking Confirmation Milestone Bar Collapse Submitted to FFW for Booking (Pendi…" at bounding box center [702, 396] width 1298 height 1745
click at [127, 548] on div "Booking Confirmation Milestone Bar Collapse Submitted to FFW for Booking (Pendi…" at bounding box center [702, 396] width 1298 height 1745
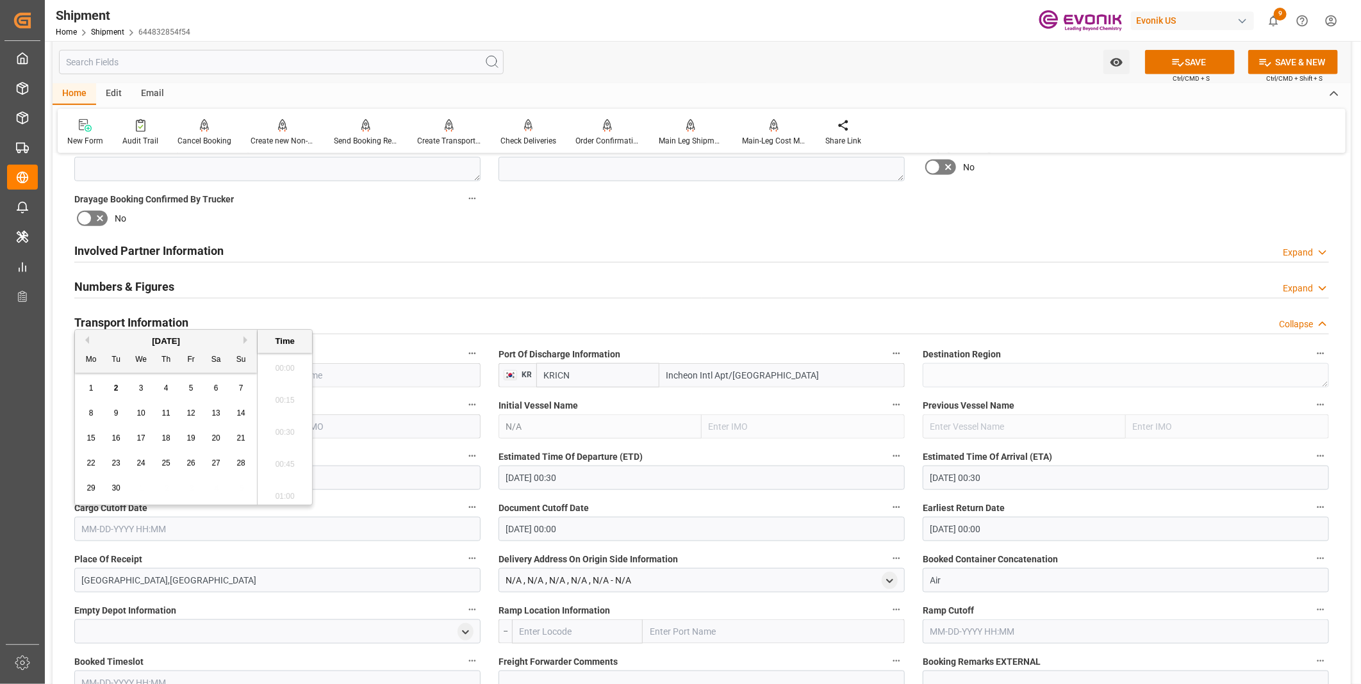
scroll to position [1958, 0]
paste input "09-12-2025 00:30"
type input "09-12-2025 00:30"
click at [597, 530] on input "01-01-1970 00:00" at bounding box center [701, 529] width 406 height 24
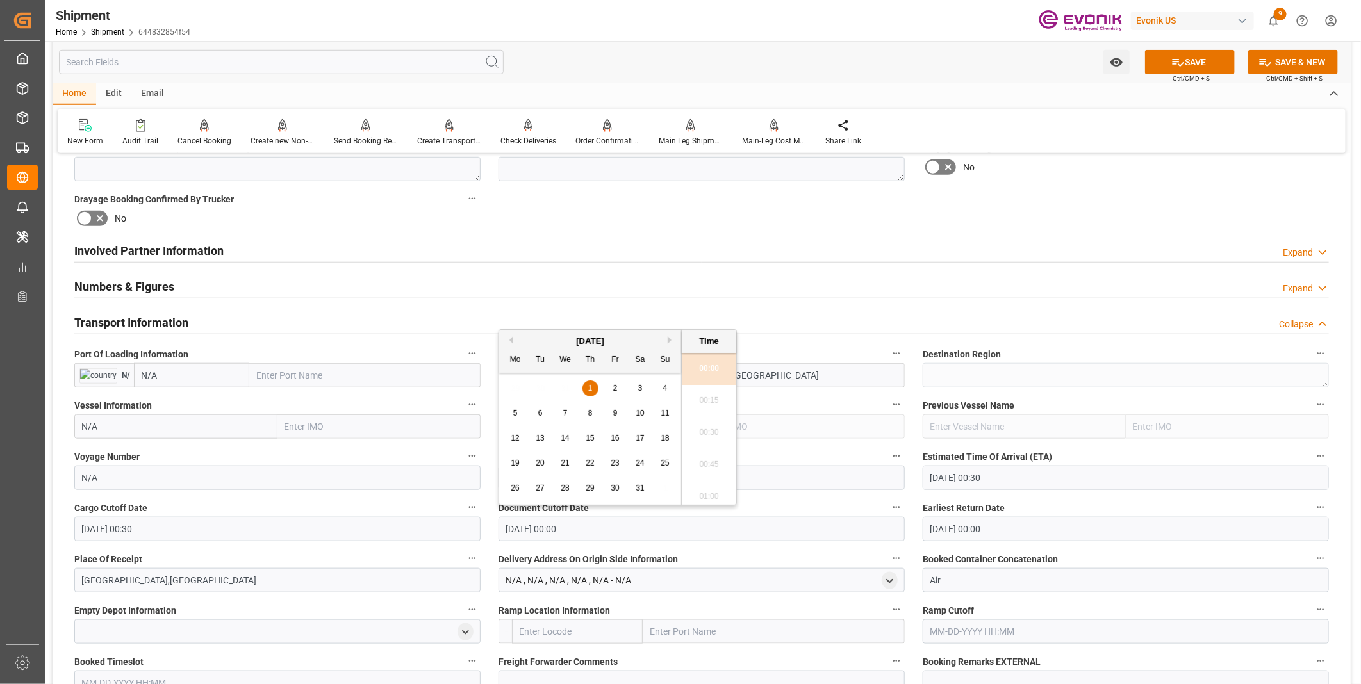
drag, startPoint x: 592, startPoint y: 526, endPoint x: 432, endPoint y: 524, distance: 160.1
click at [432, 523] on div "Booking Confirmation Milestone Bar Collapse Submitted to FFW for Booking (Pendi…" at bounding box center [702, 389] width 1298 height 1731
paste input "9-12-2025 00:3"
type input "09-12-2025 00:30"
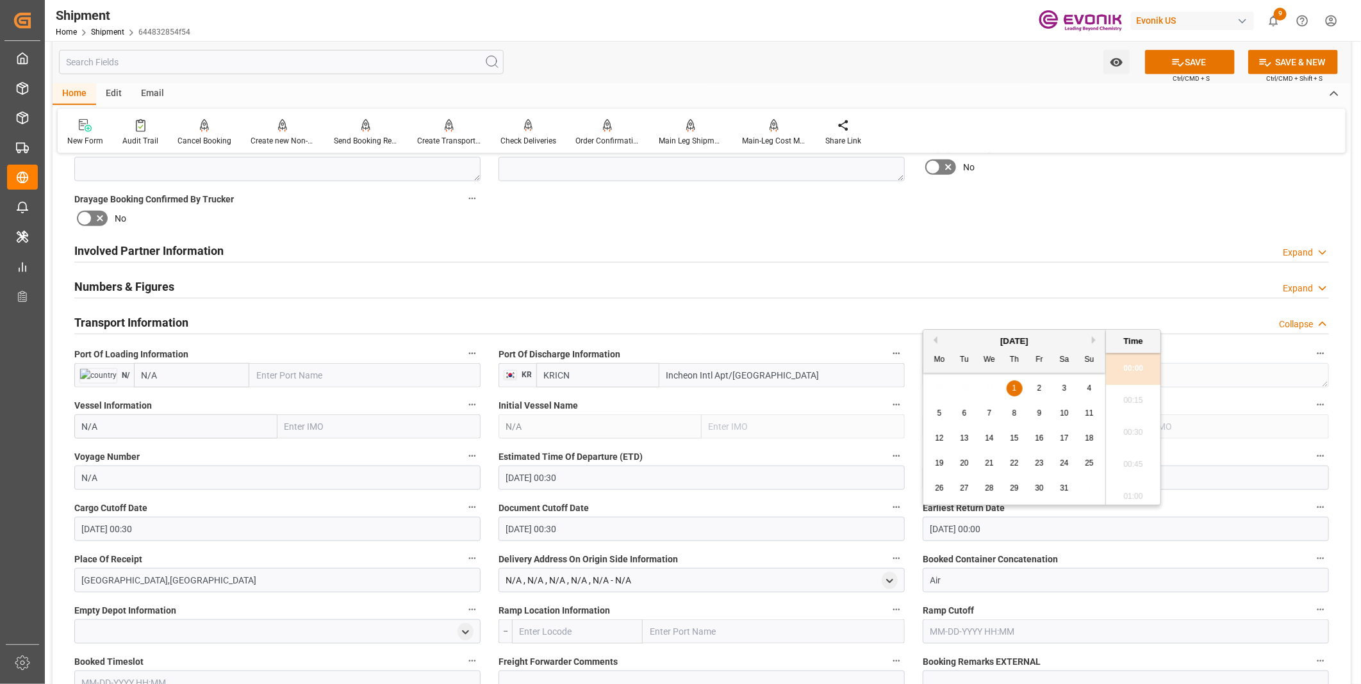
drag, startPoint x: 1017, startPoint y: 530, endPoint x: 837, endPoint y: 529, distance: 179.4
click at [838, 529] on div "Booking Confirmation Milestone Bar Collapse Submitted to FFW for Booking (Pendi…" at bounding box center [702, 389] width 1298 height 1731
paste input "9-12-2025 00:3"
type input "09-12-2025 00:30"
click at [1134, 429] on li "00:30" at bounding box center [1133, 433] width 54 height 32
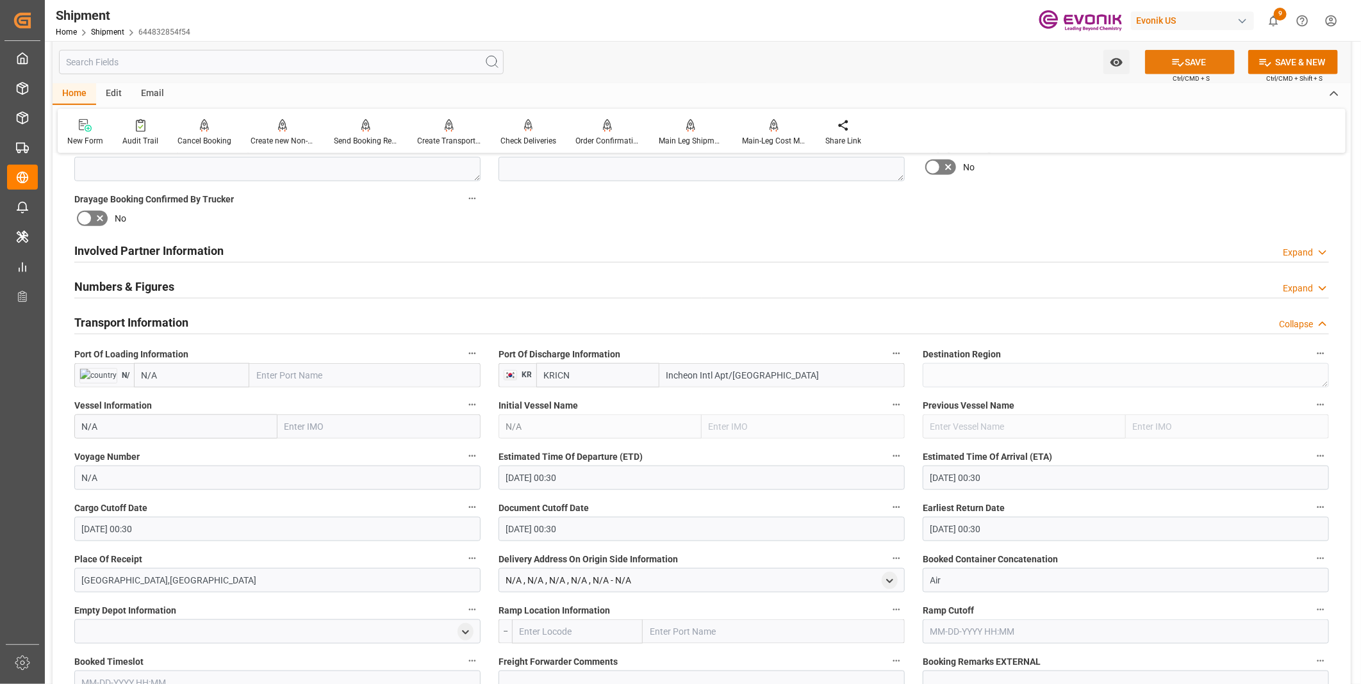
click at [1200, 65] on button "SAVE" at bounding box center [1190, 62] width 90 height 24
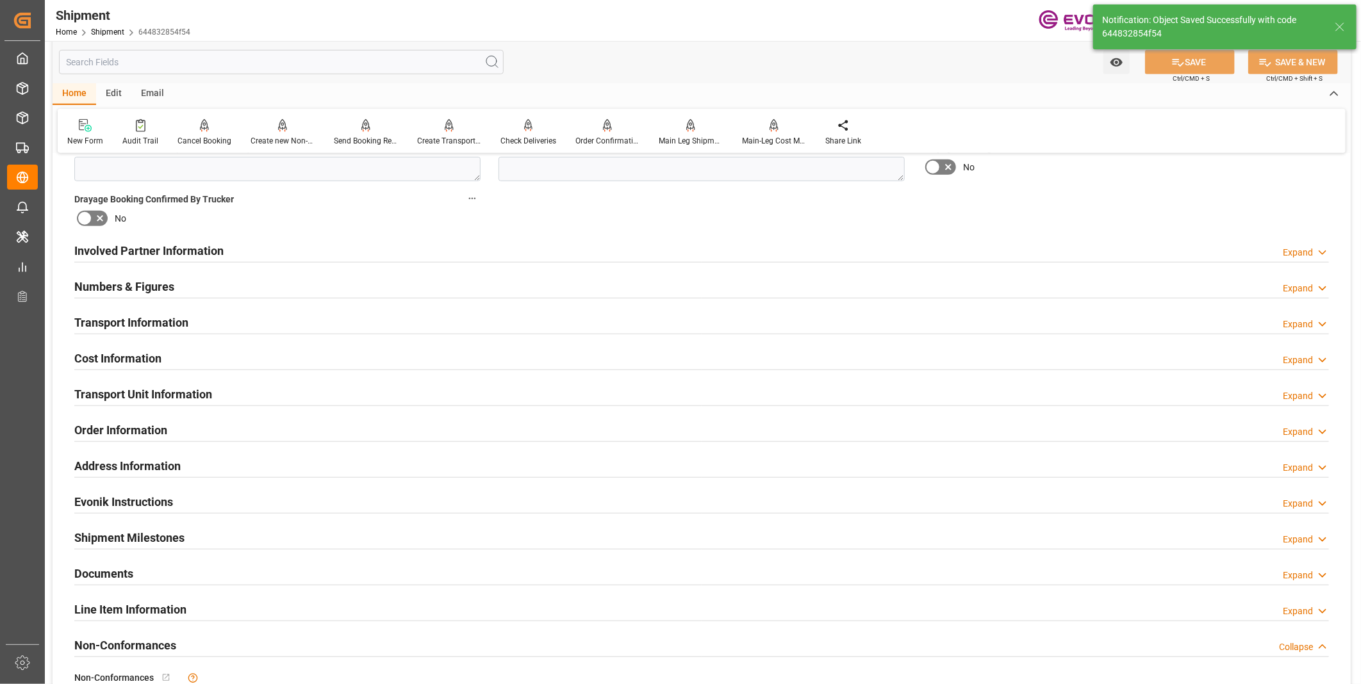
click at [304, 366] on div "Cost Information Expand" at bounding box center [701, 357] width 1254 height 24
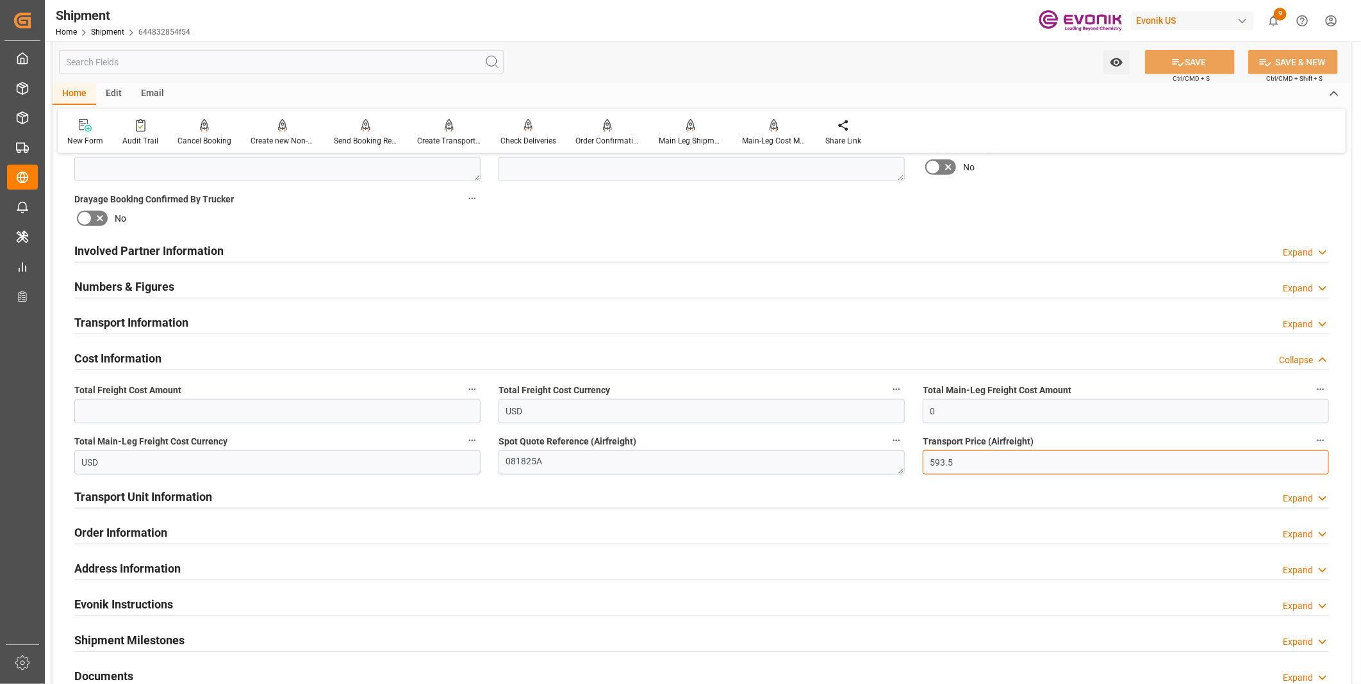
drag, startPoint x: 970, startPoint y: 460, endPoint x: 833, endPoint y: 459, distance: 137.1
click at [833, 459] on div "Booking Confirmation Milestone Bar Collapse Submitted to FFW for Booking (Pendi…" at bounding box center [702, 237] width 1298 height 1427
click at [249, 406] on input "text" at bounding box center [277, 411] width 406 height 24
paste input "593.5"
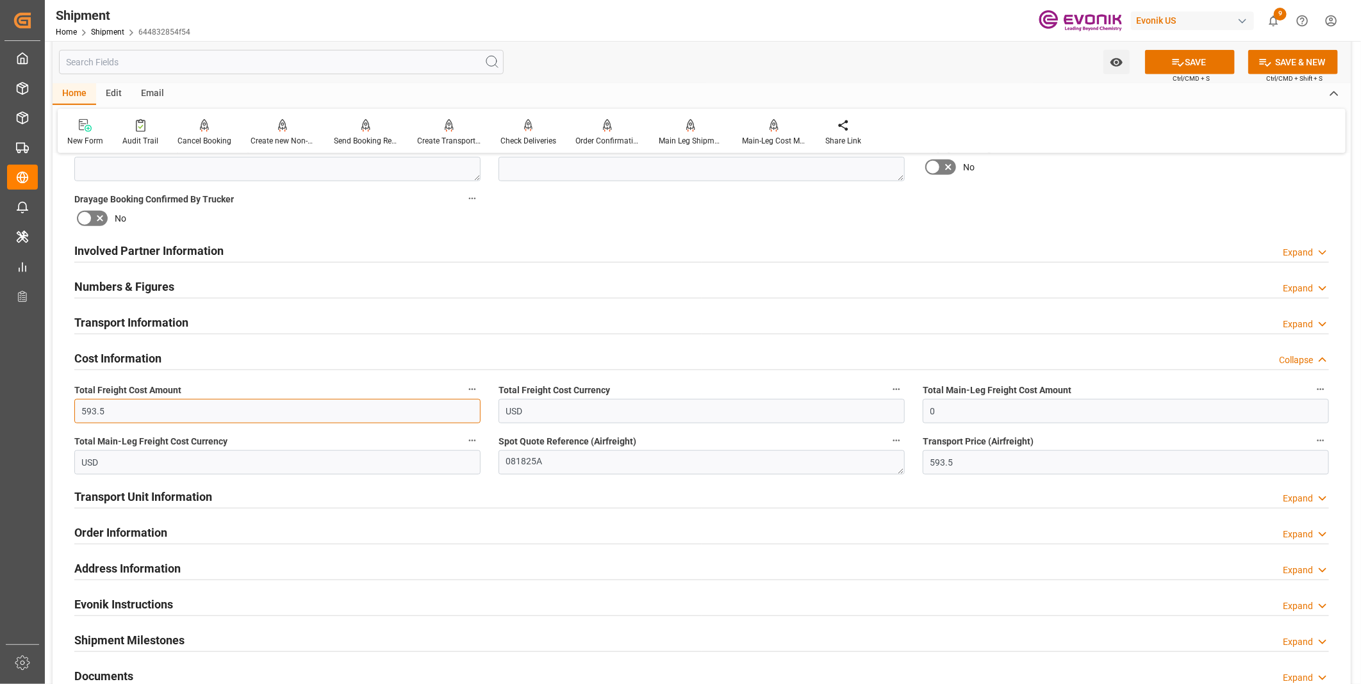
type input "593.5"
drag, startPoint x: 935, startPoint y: 415, endPoint x: 869, endPoint y: 408, distance: 67.0
click at [873, 408] on div "Booking Confirmation Milestone Bar Collapse Submitted to FFW for Booking (Pendi…" at bounding box center [702, 237] width 1298 height 1427
paste input "593.5"
type input "593.5"
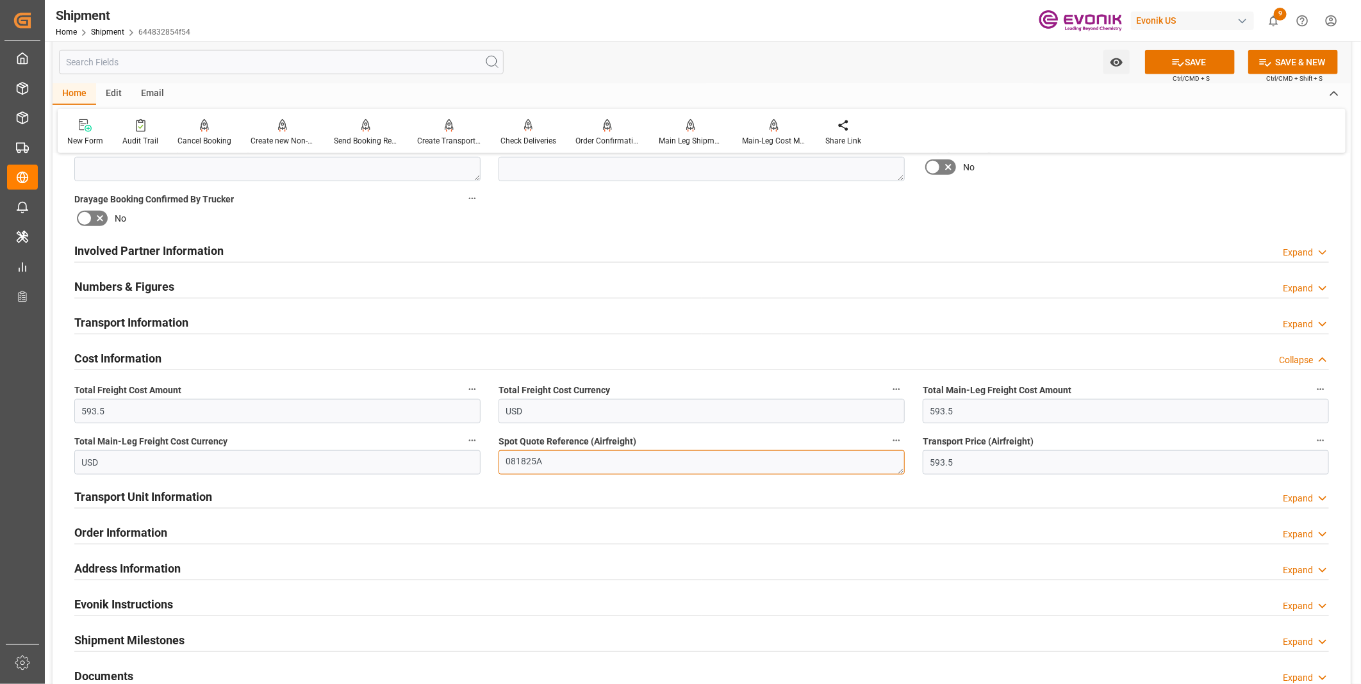
drag, startPoint x: 561, startPoint y: 466, endPoint x: 468, endPoint y: 455, distance: 94.1
click at [468, 455] on div "Booking Confirmation Milestone Bar Collapse Submitted to FFW for Booking (Pendi…" at bounding box center [702, 237] width 1298 height 1427
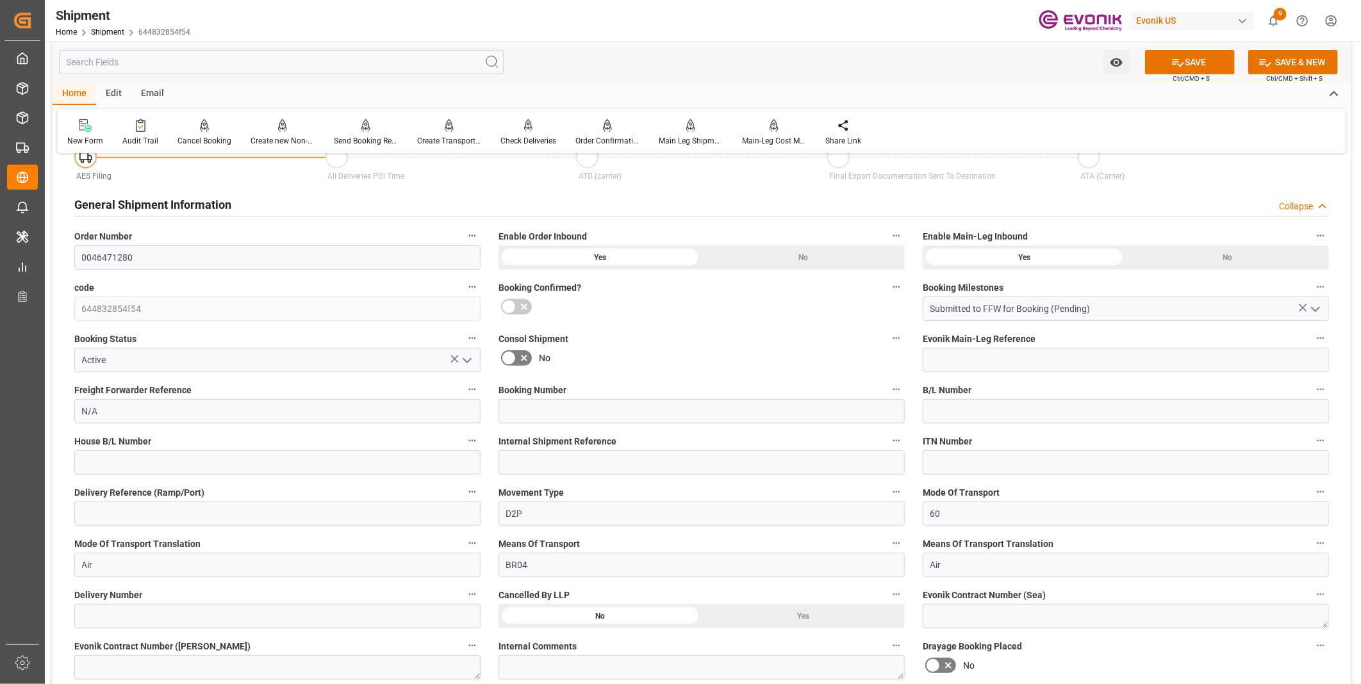
scroll to position [0, 0]
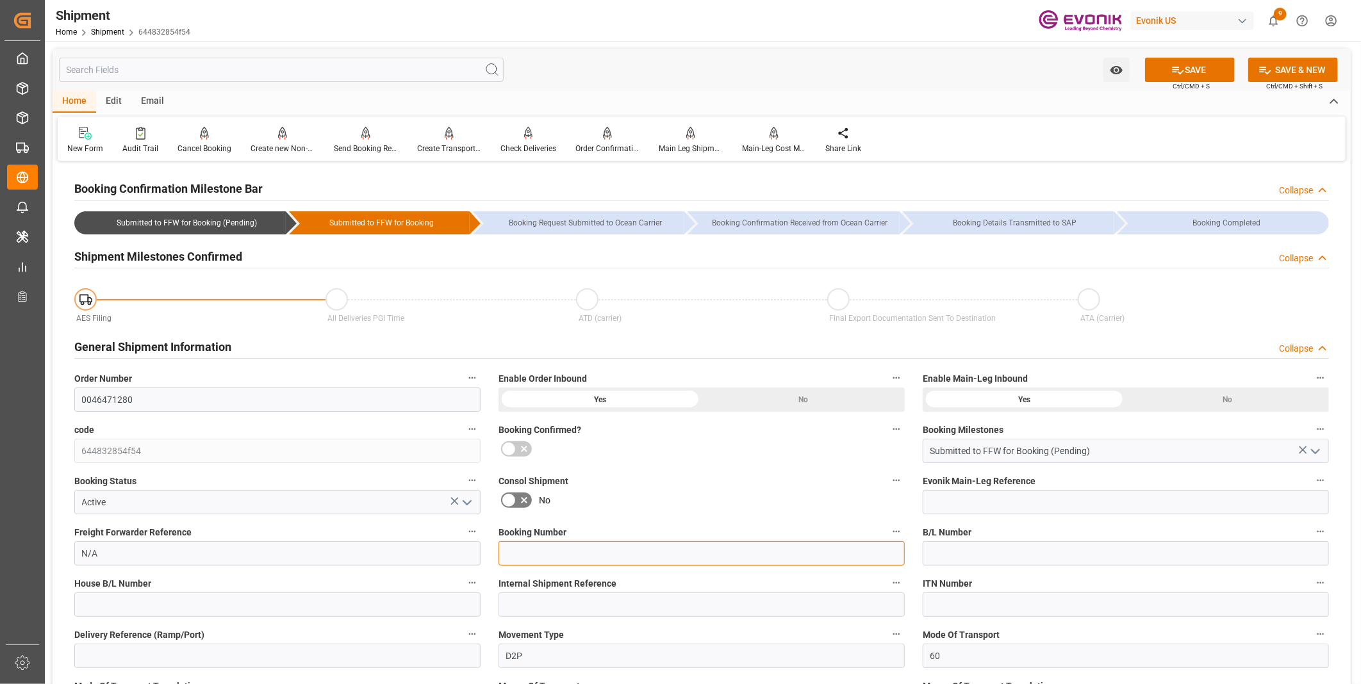
click at [553, 554] on input at bounding box center [701, 553] width 406 height 24
paste input "081825A"
type input "081825A"
click at [1193, 69] on button "SAVE" at bounding box center [1190, 70] width 90 height 24
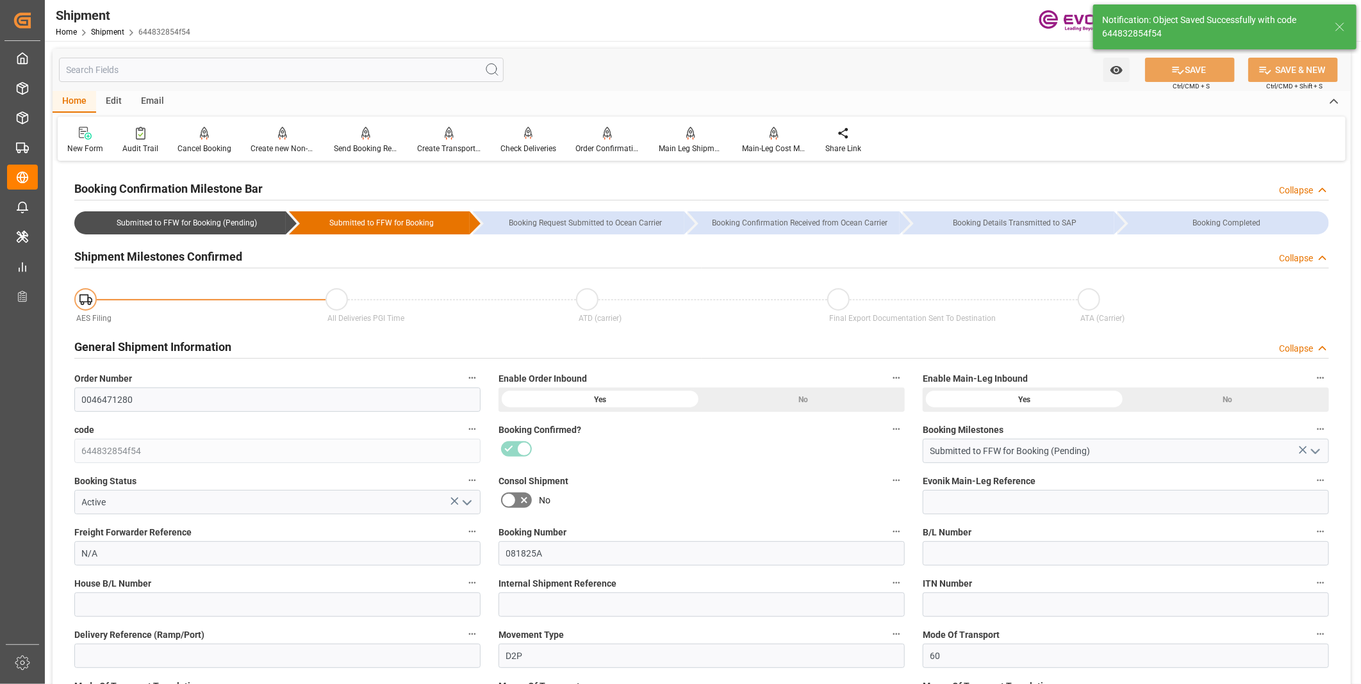
click at [596, 154] on div "New Form Audit Trail Cancel Booking Cancels the booking status Create new Non-C…" at bounding box center [701, 139] width 1287 height 44
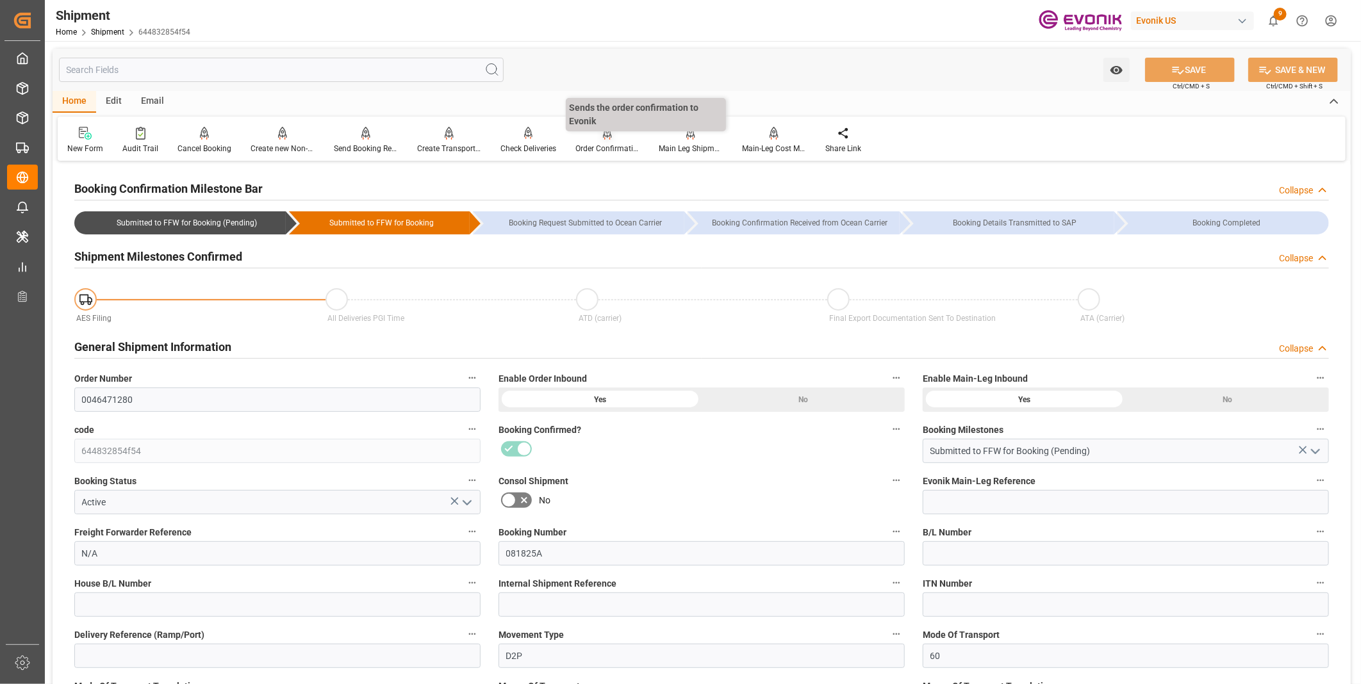
click at [597, 137] on div at bounding box center [607, 132] width 64 height 13
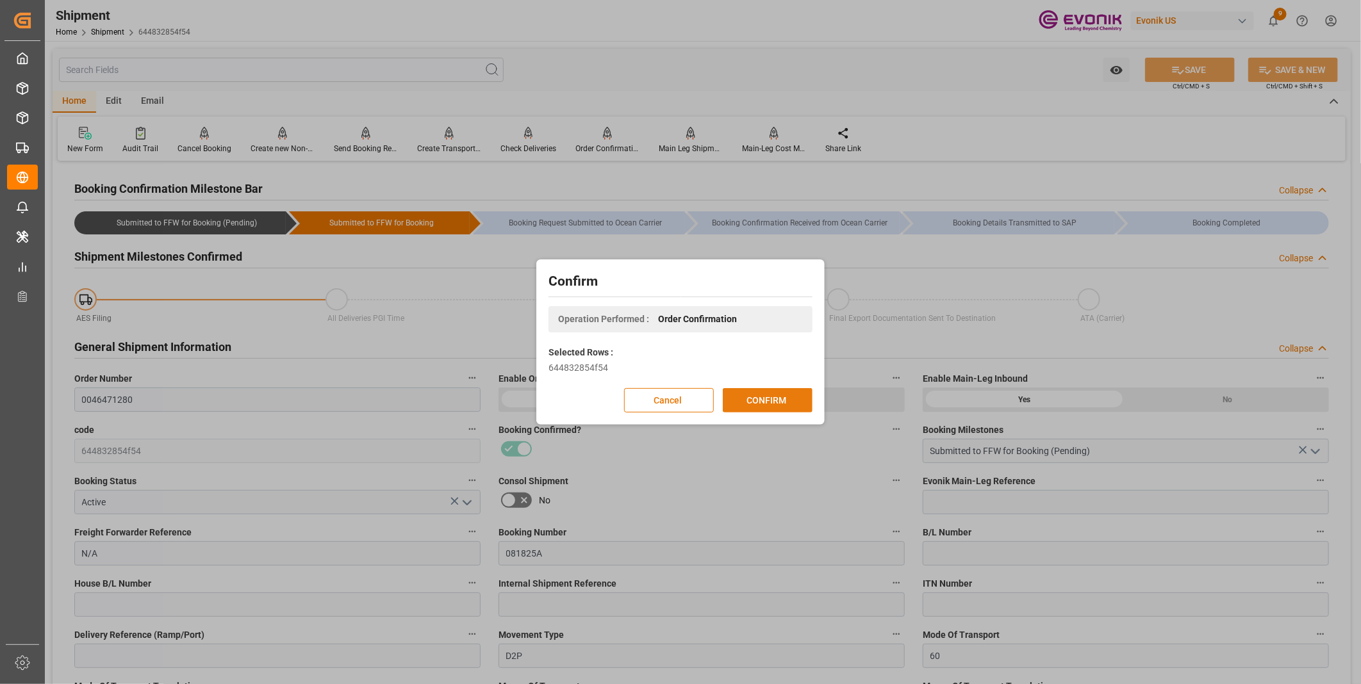
click at [748, 400] on button "CONFIRM" at bounding box center [768, 400] width 90 height 24
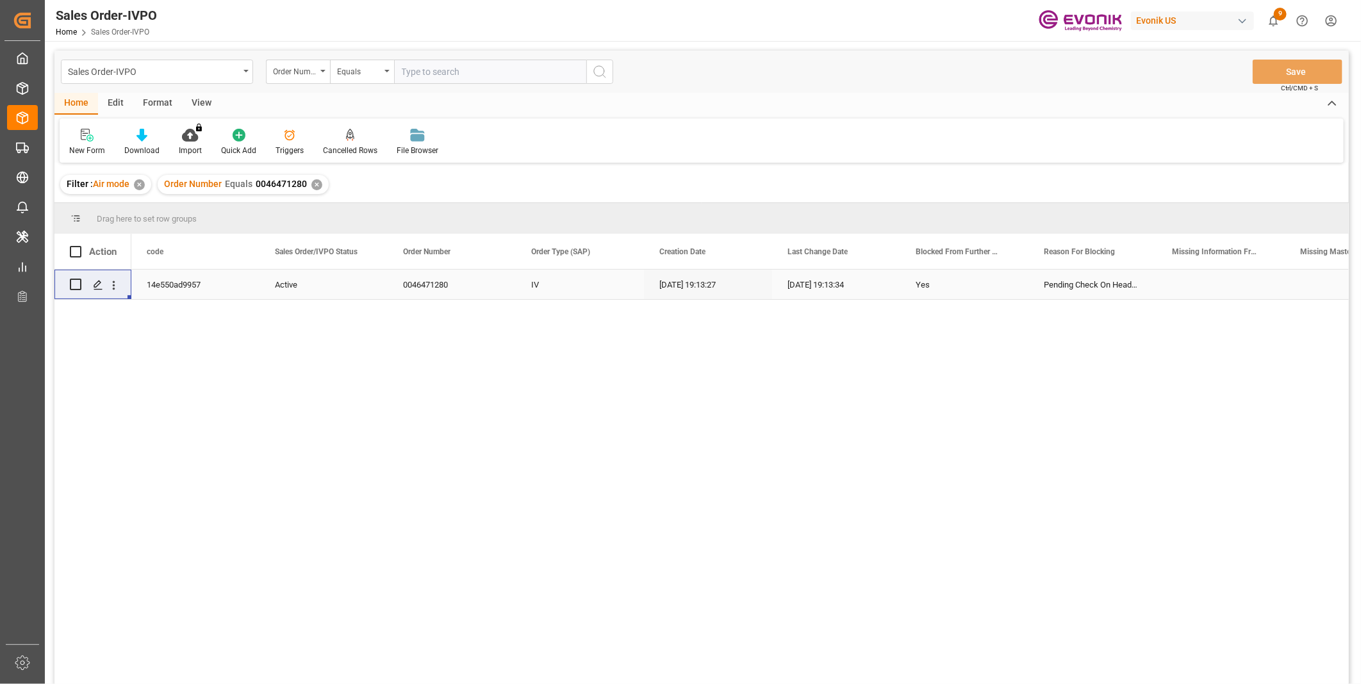
click at [455, 71] on input "text" at bounding box center [490, 72] width 192 height 24
paste input "46471213"
type input "0046471213"
click at [601, 74] on icon "search button" at bounding box center [599, 71] width 15 height 15
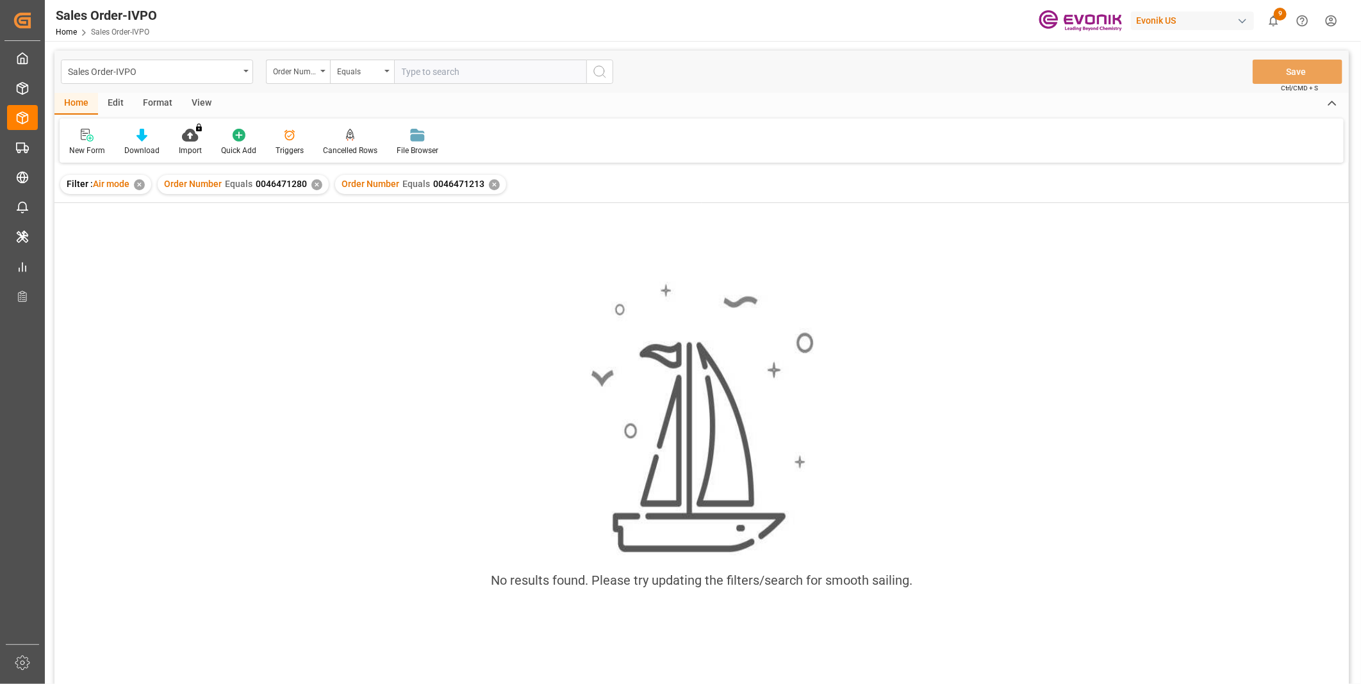
click at [311, 184] on div "✕" at bounding box center [316, 184] width 11 height 11
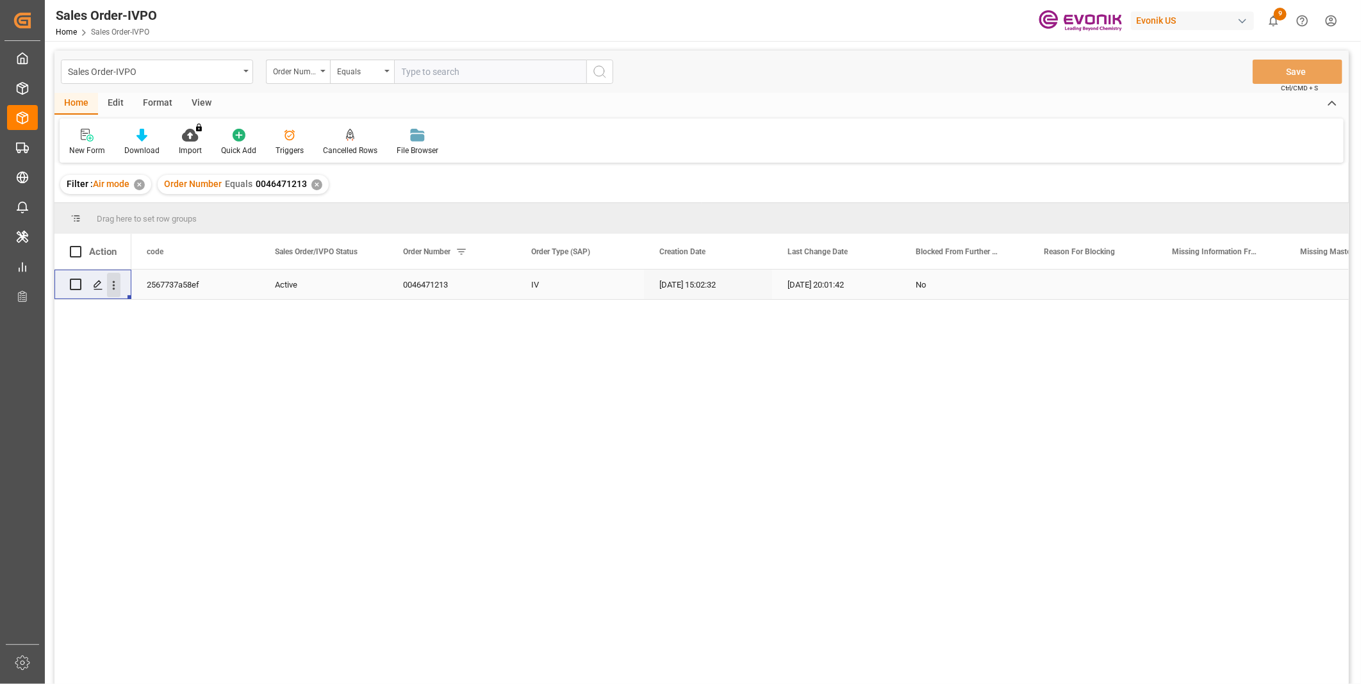
click at [117, 287] on icon "open menu" at bounding box center [113, 285] width 13 height 13
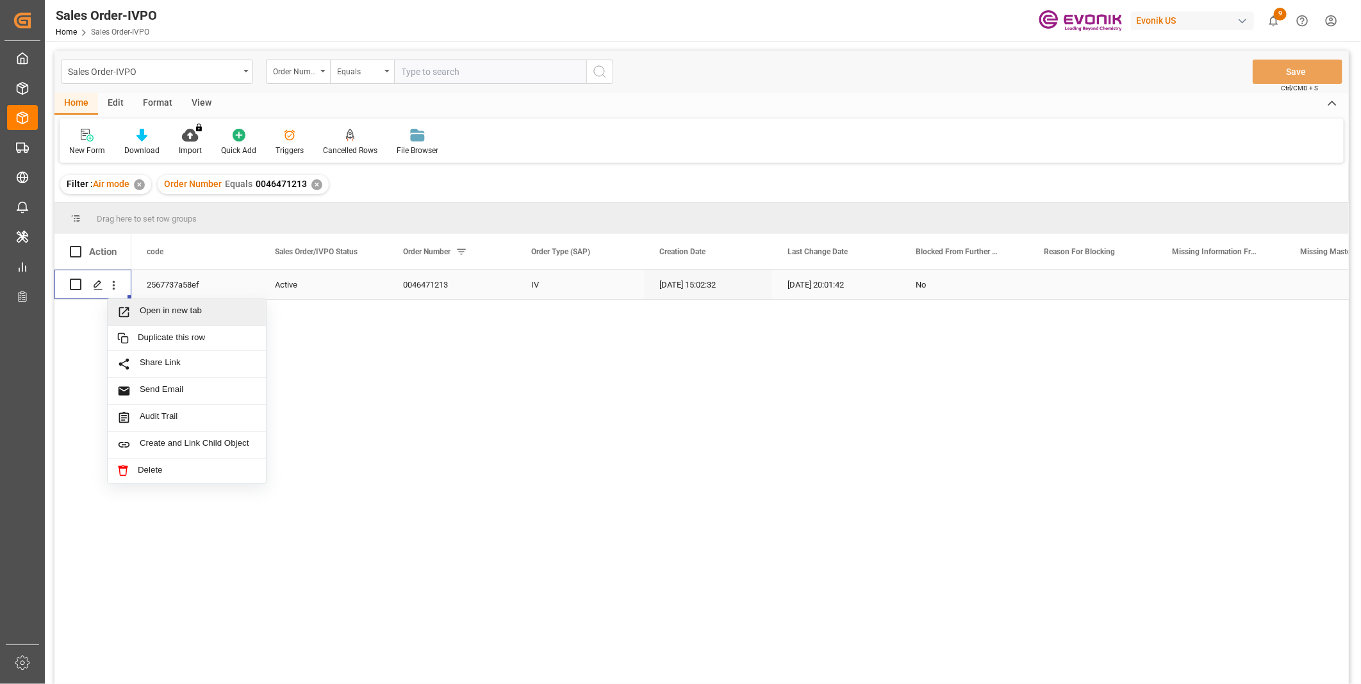
click at [131, 322] on div "Open in new tab" at bounding box center [187, 312] width 158 height 27
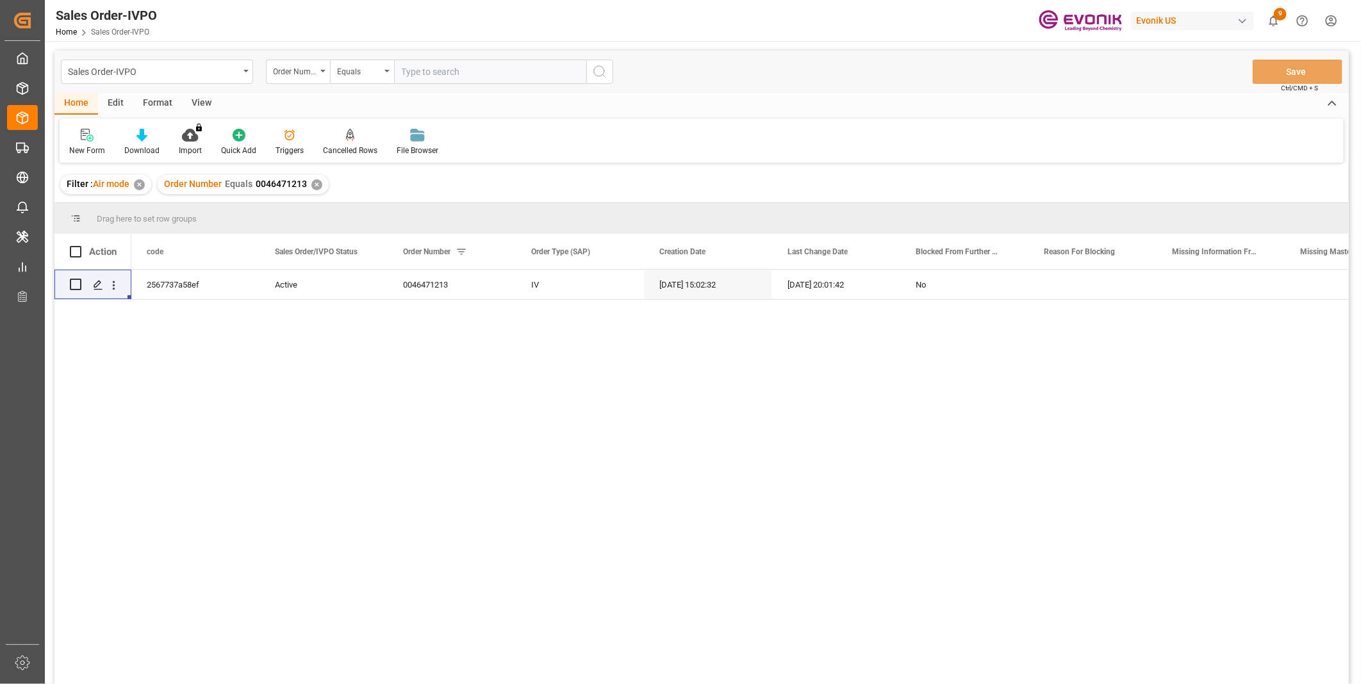
click at [437, 73] on input "text" at bounding box center [490, 72] width 192 height 24
paste input "46471213"
click at [400, 71] on input "46471213" at bounding box center [490, 72] width 192 height 24
type input "0046471213"
click at [311, 183] on div "✕" at bounding box center [316, 184] width 11 height 11
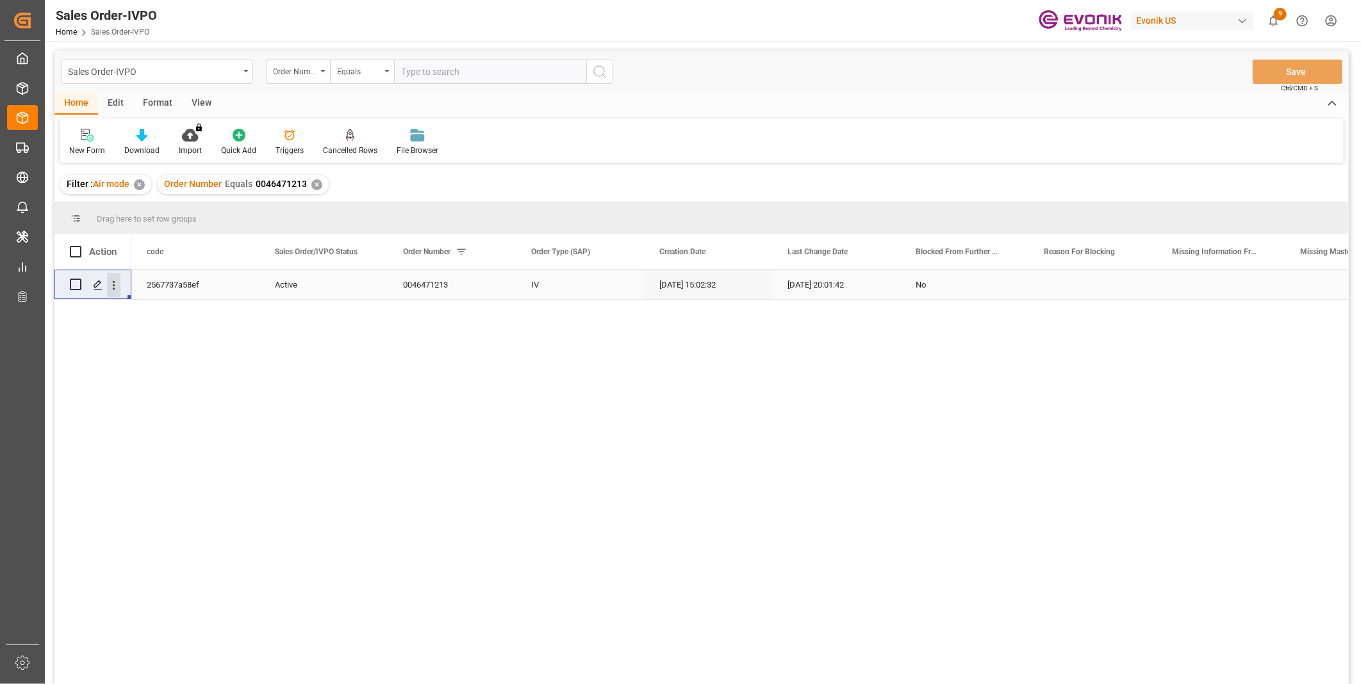
click at [111, 287] on icon "open menu" at bounding box center [113, 285] width 13 height 13
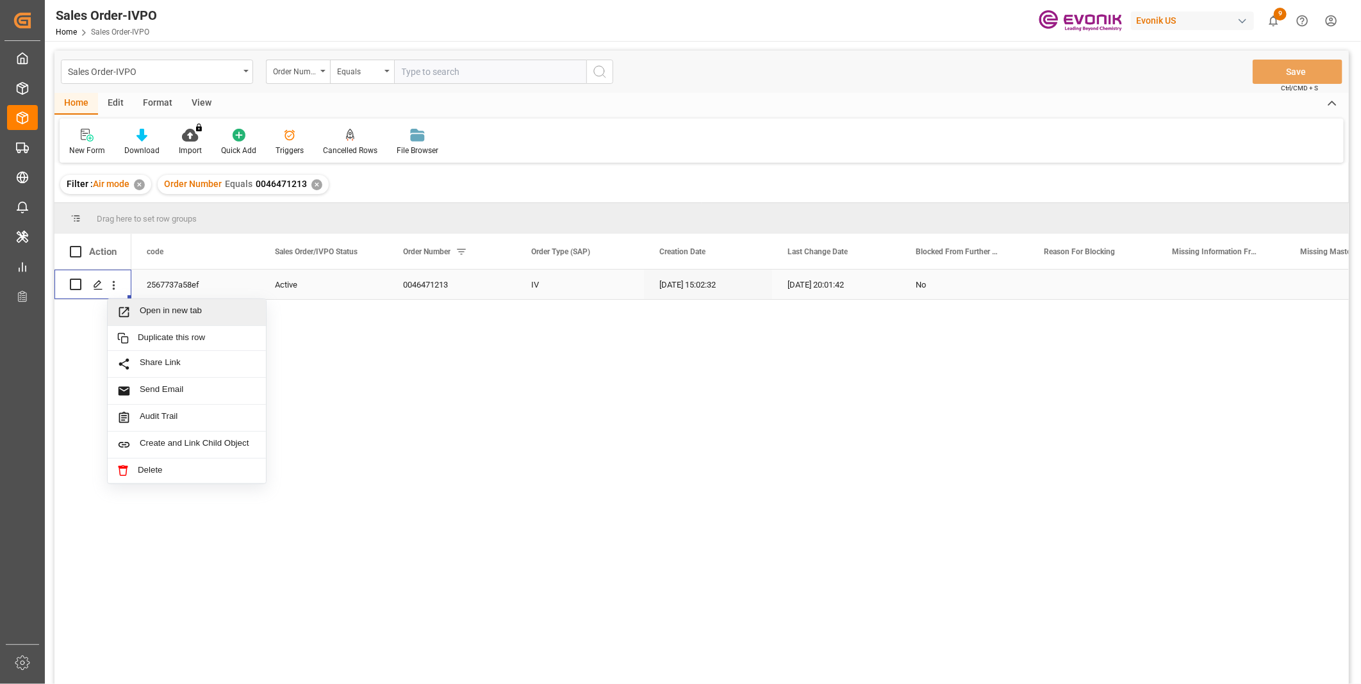
click at [152, 306] on span "Open in new tab" at bounding box center [198, 312] width 117 height 13
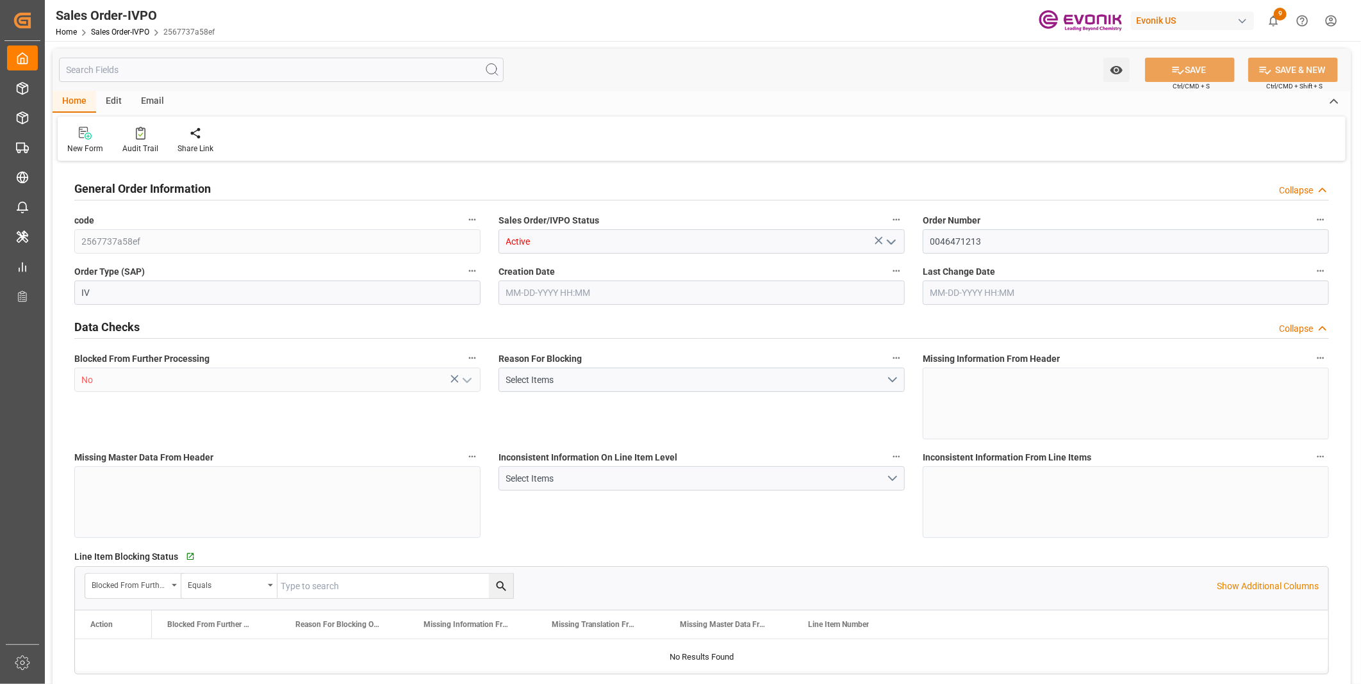
type input "BRVCP"
type input "0"
type input "1"
type input "181.3"
type input "[DATE] 15:02"
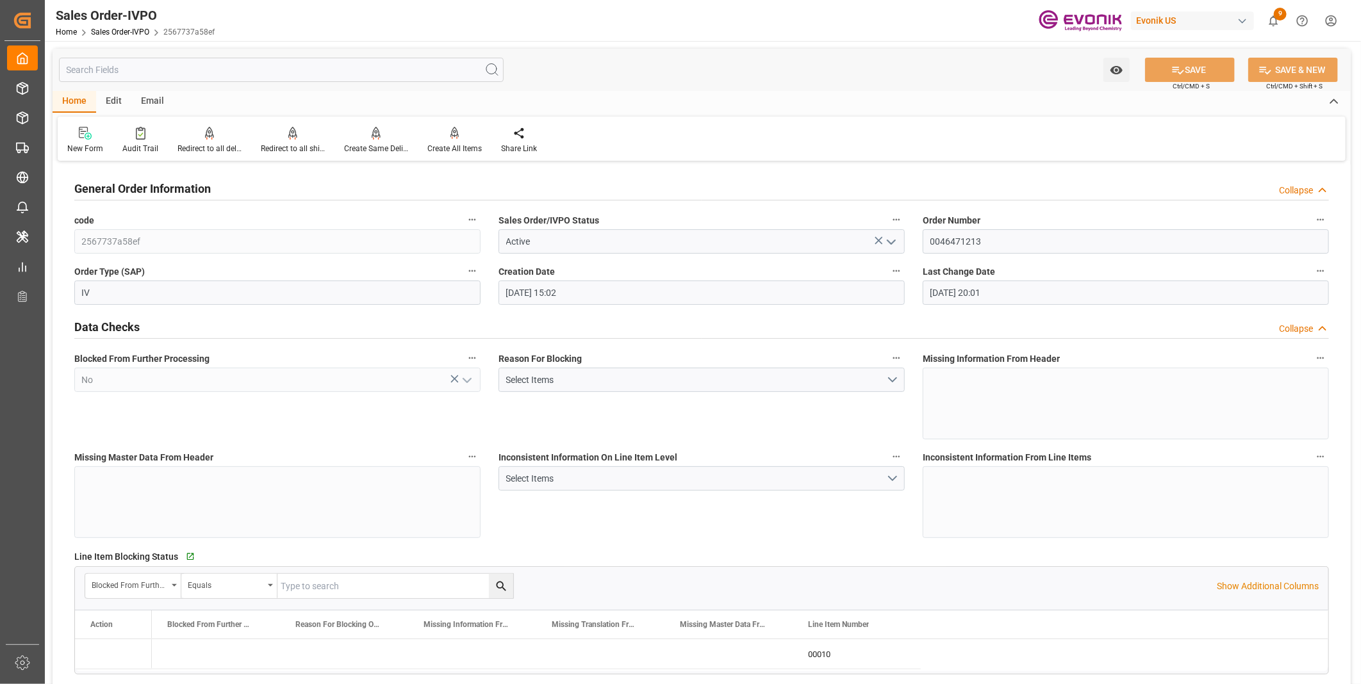
type input "[DATE] 20:01"
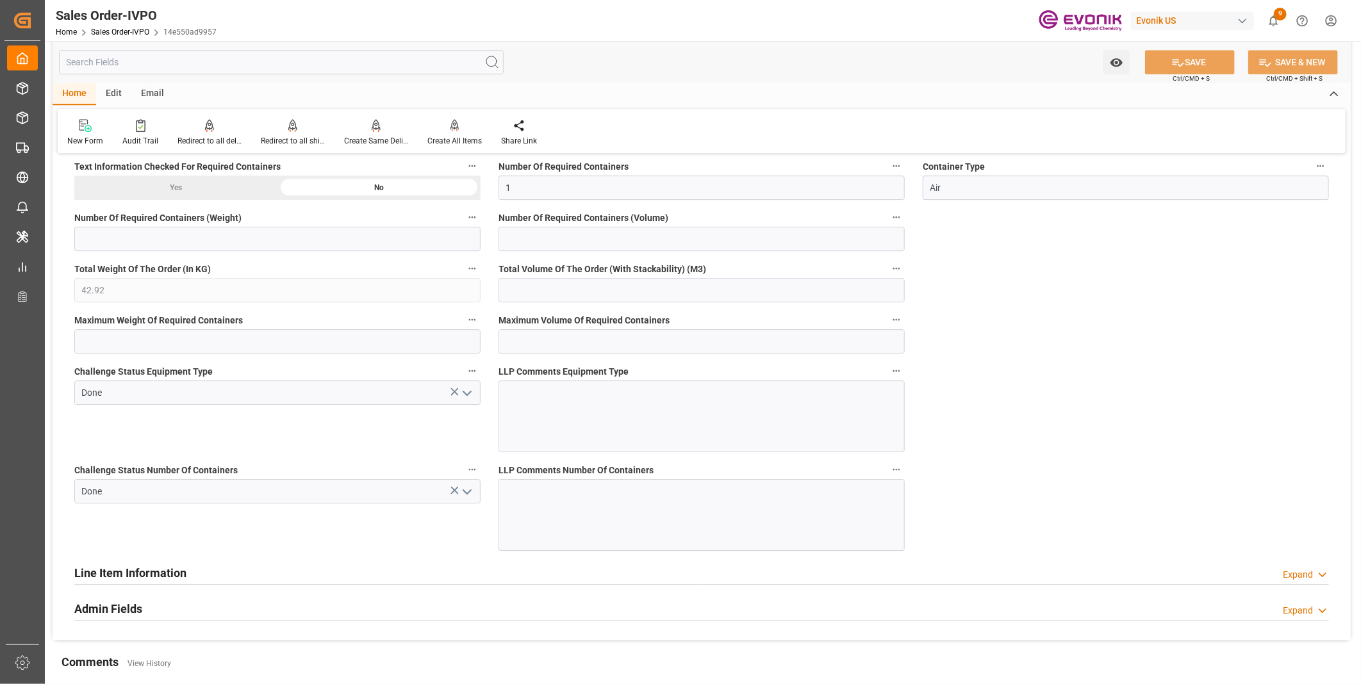
scroll to position [2203, 0]
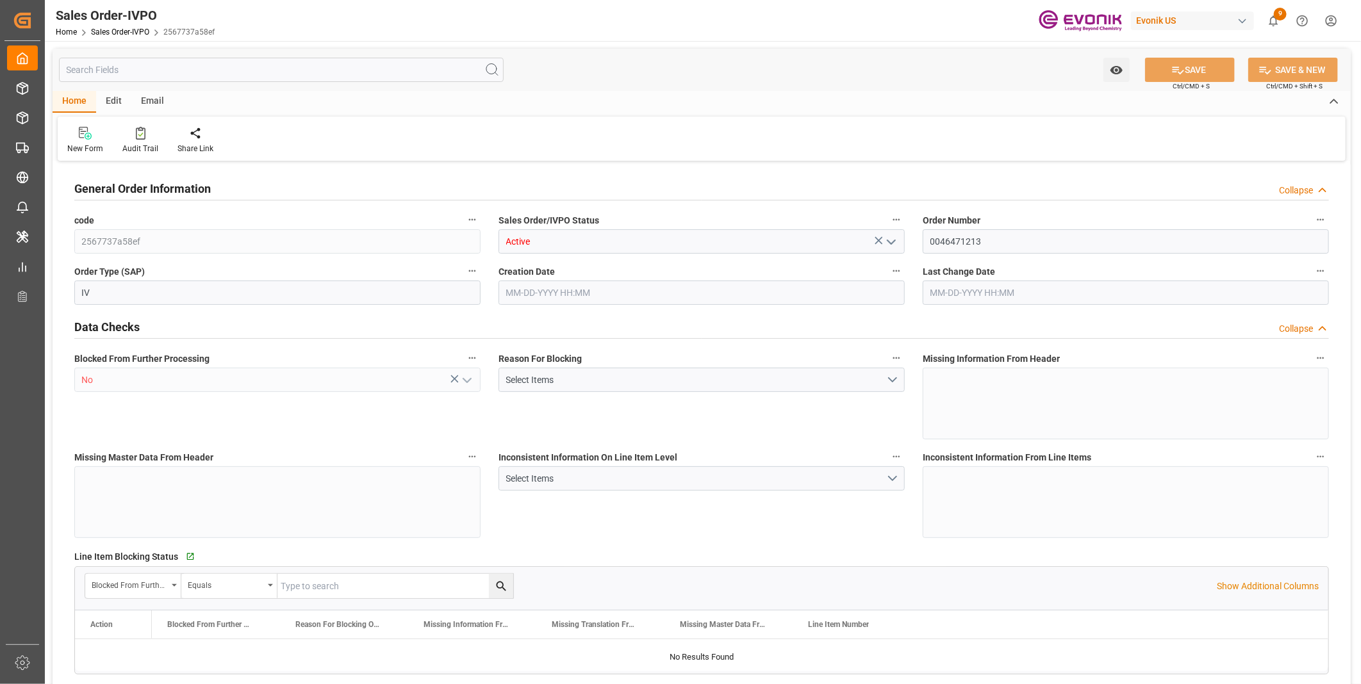
type input "BRVCP"
type input "0"
type input "1"
type input "181.3"
type input "09-02-2025 15:02"
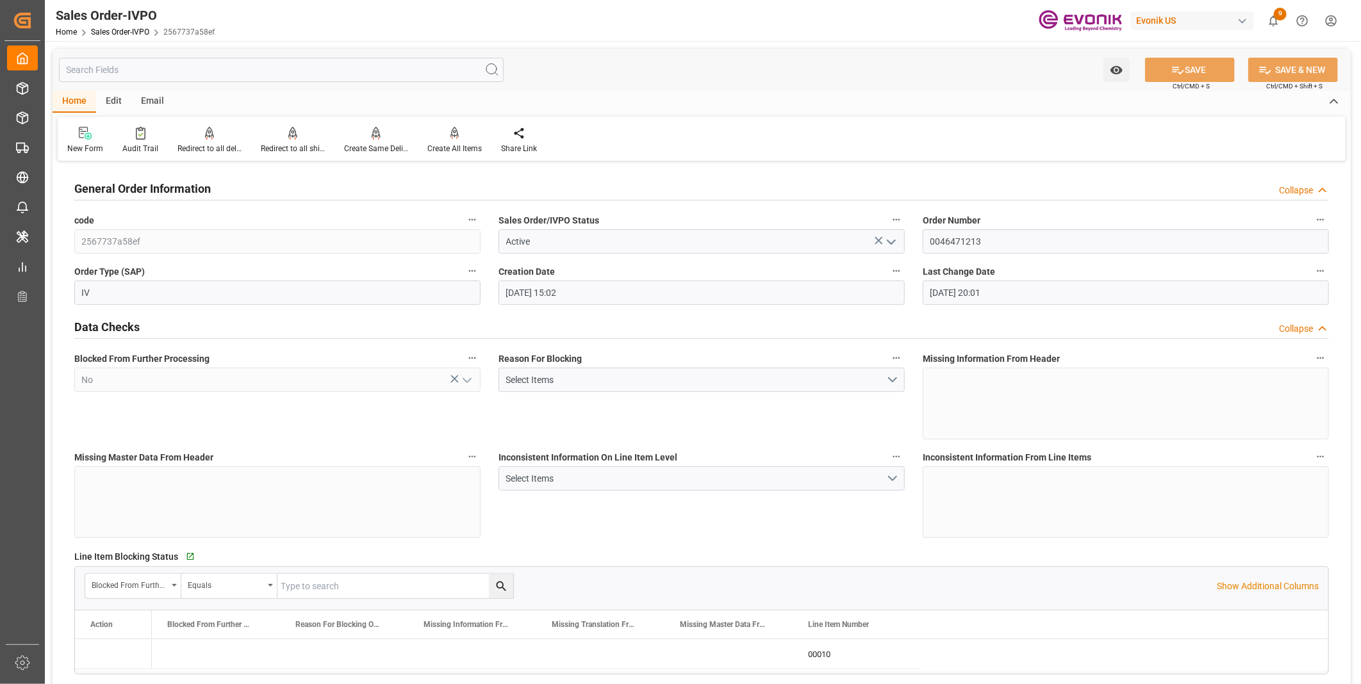
type input "09-02-2025 20:01"
click at [296, 138] on div at bounding box center [293, 132] width 64 height 13
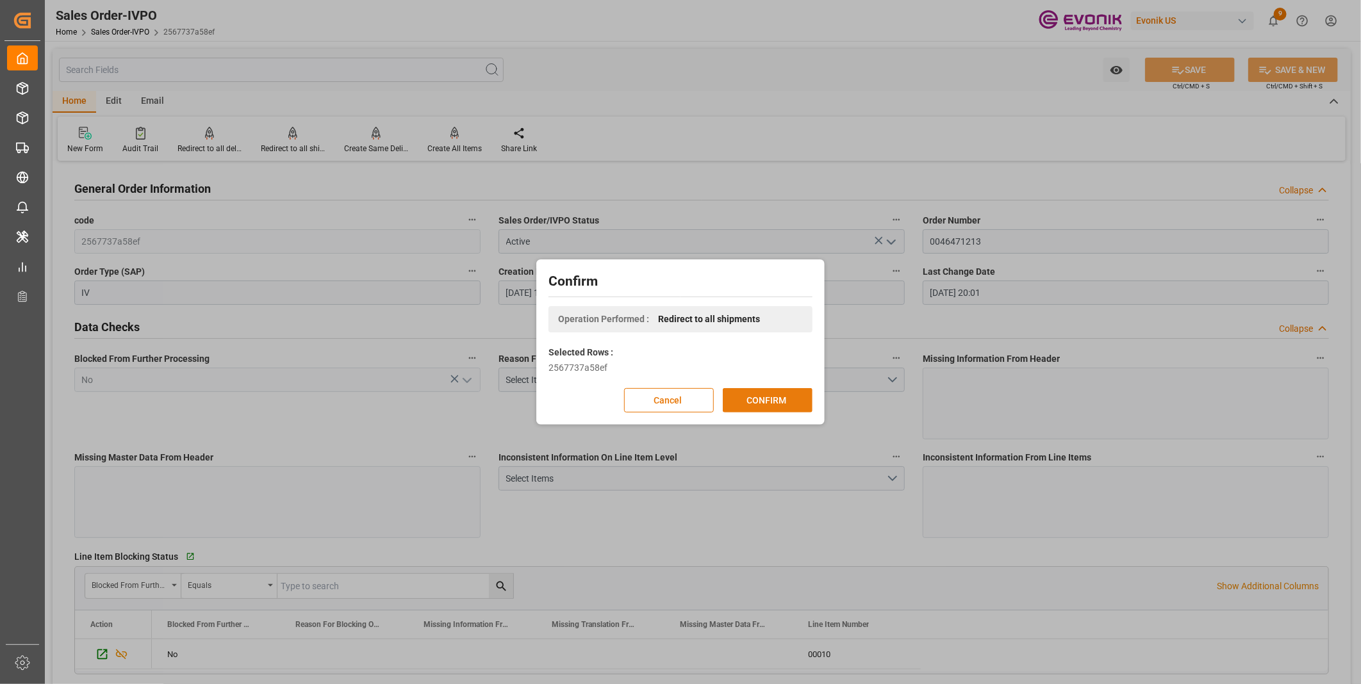
click at [761, 394] on button "CONFIRM" at bounding box center [768, 400] width 90 height 24
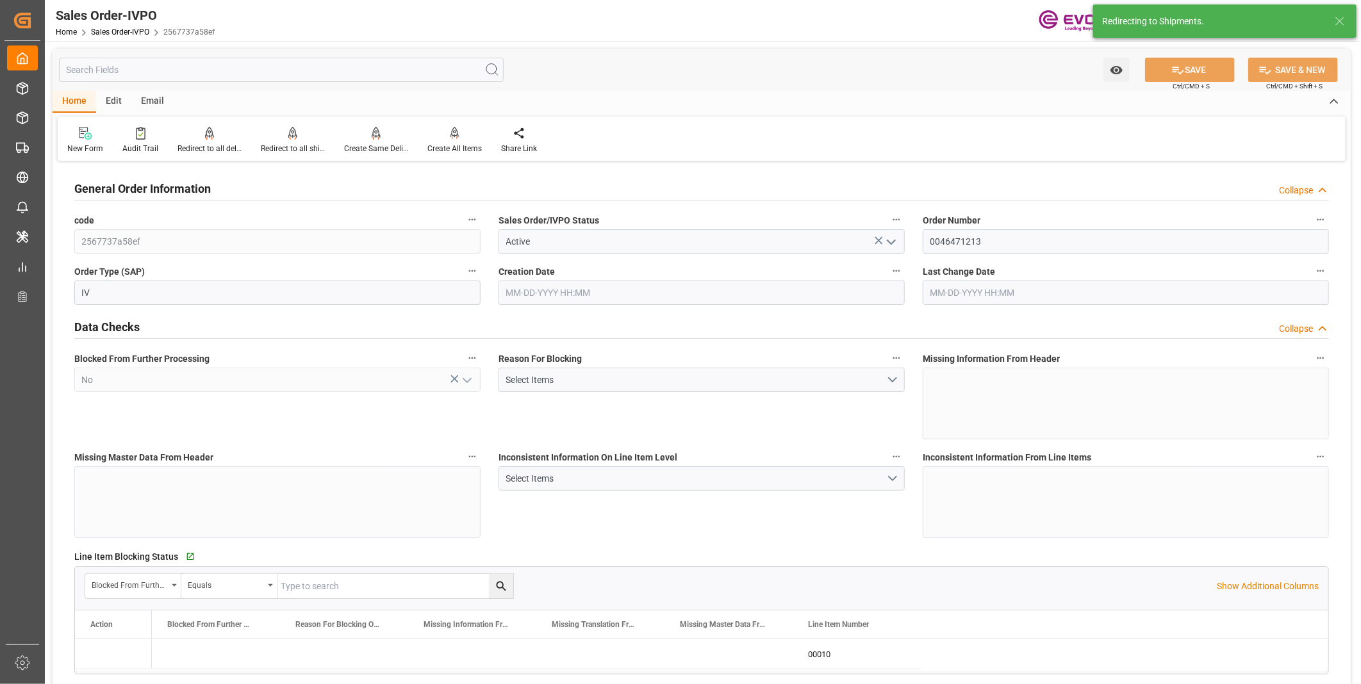
type input "09-02-2025 15:02"
type input "09-02-2025 20:01"
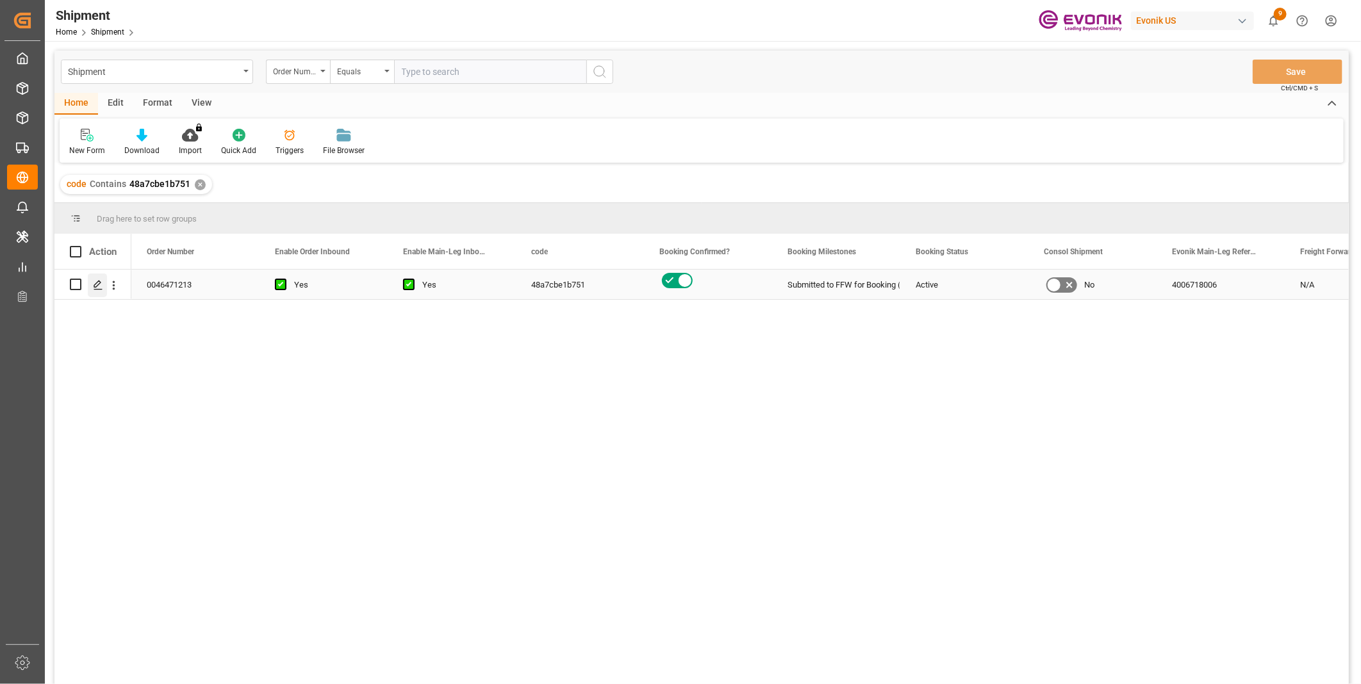
click at [103, 285] on div "Press SPACE to select this row." at bounding box center [97, 286] width 19 height 24
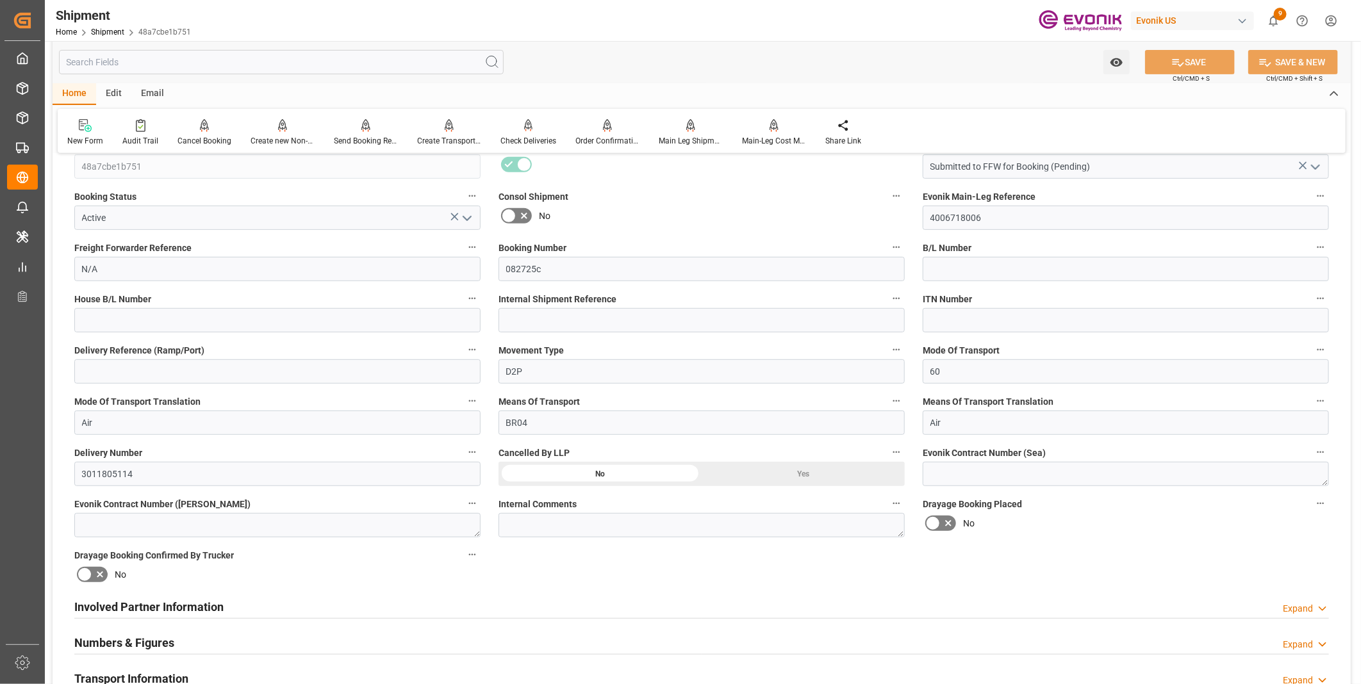
scroll to position [356, 0]
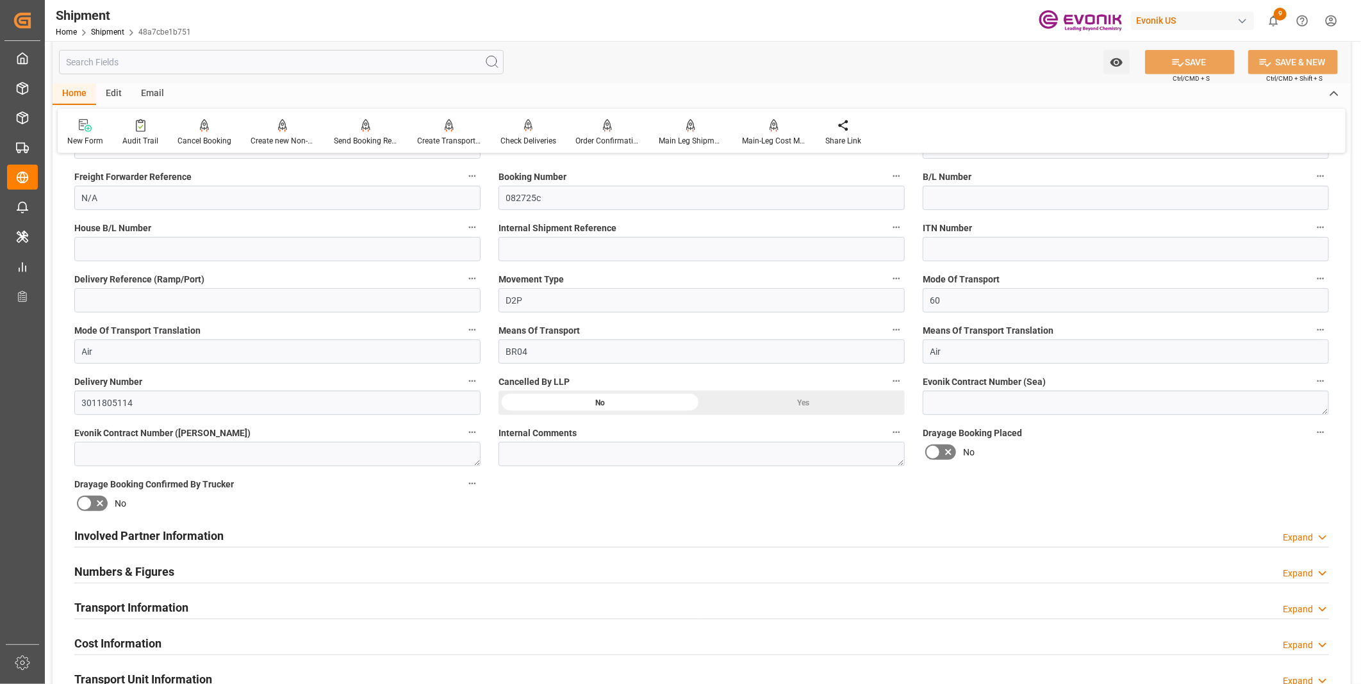
click at [292, 533] on div "Involved Partner Information Expand" at bounding box center [701, 535] width 1254 height 24
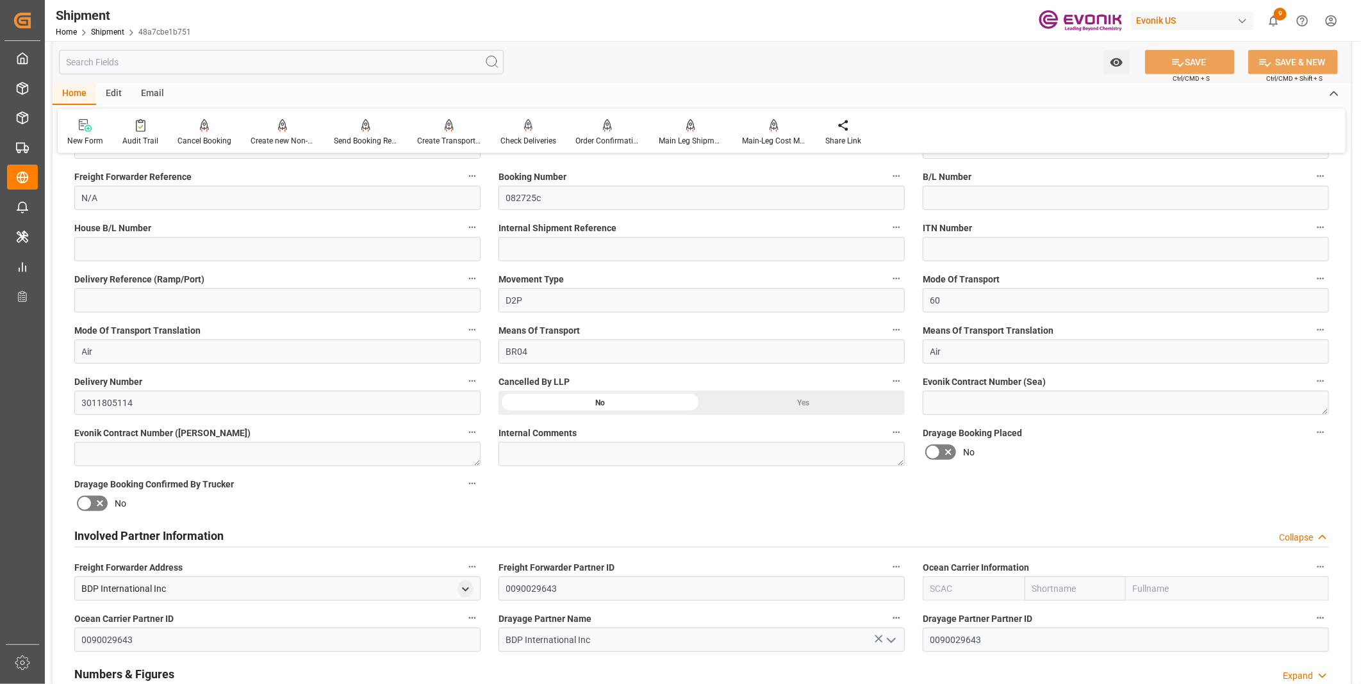
click at [292, 533] on div "Involved Partner Information Collapse" at bounding box center [701, 535] width 1254 height 24
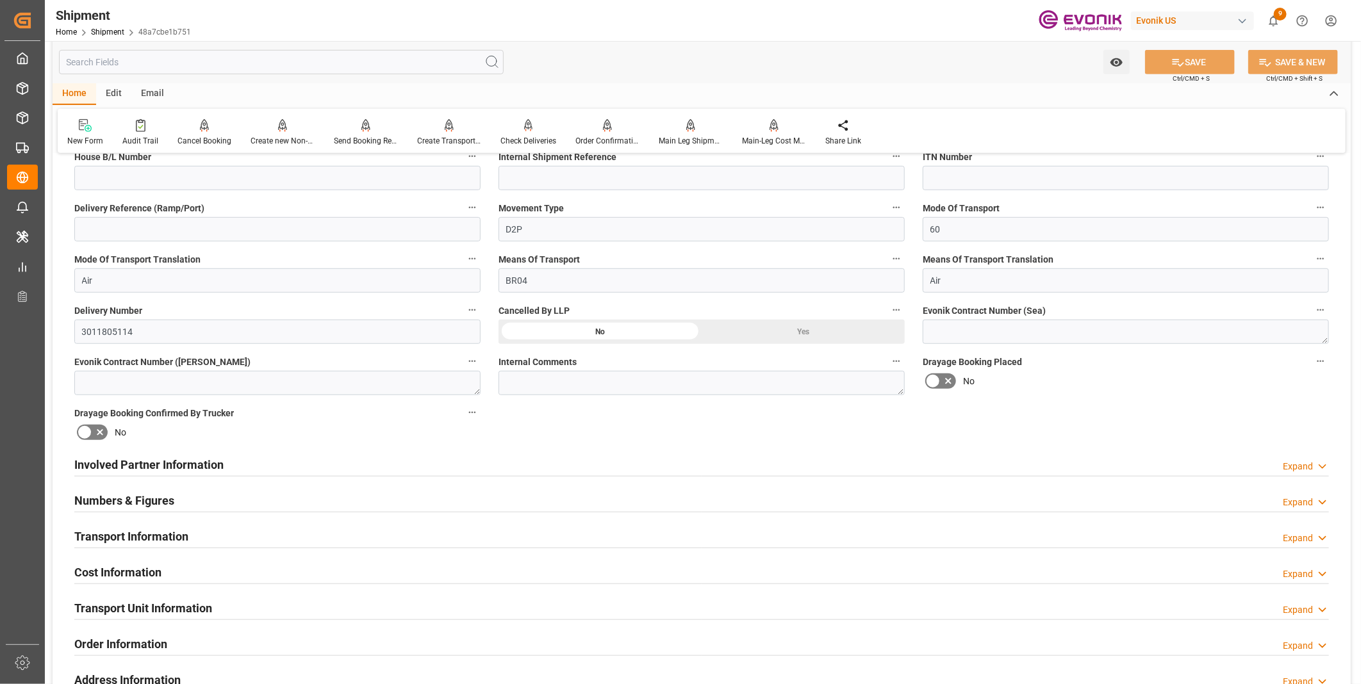
scroll to position [498, 0]
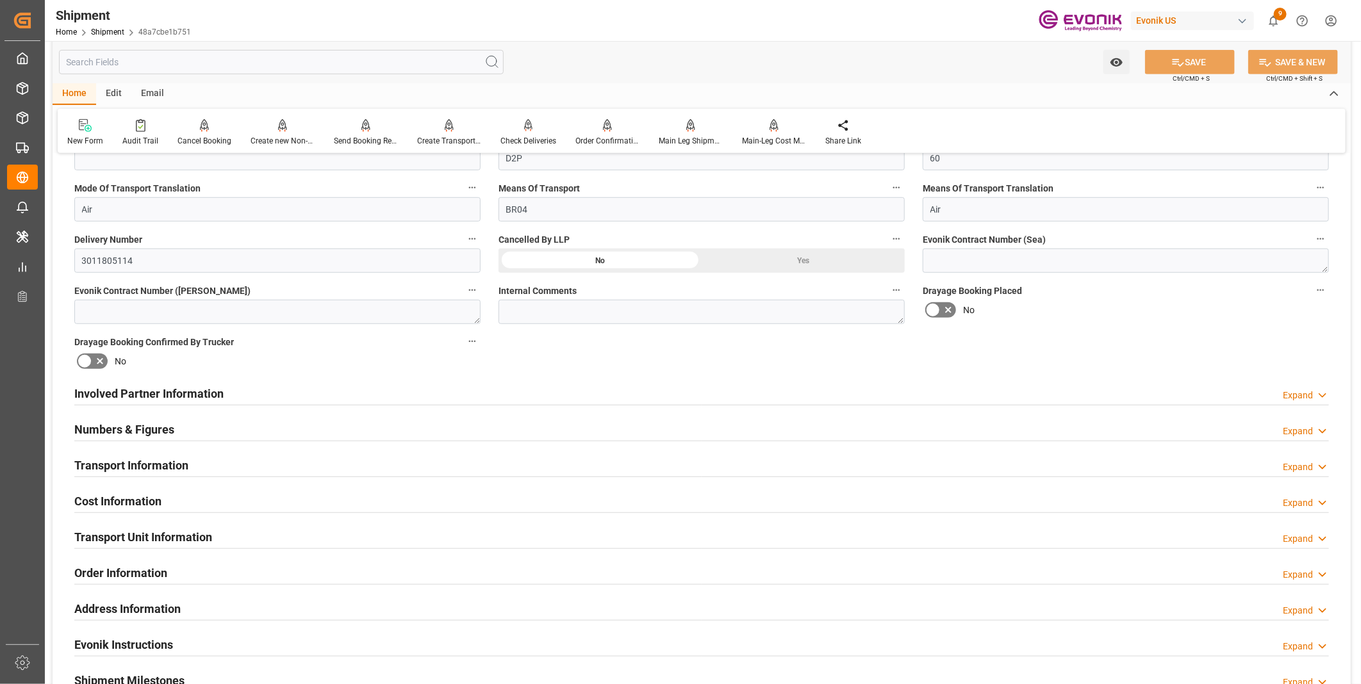
click at [254, 462] on div "Transport Information Expand" at bounding box center [701, 464] width 1254 height 24
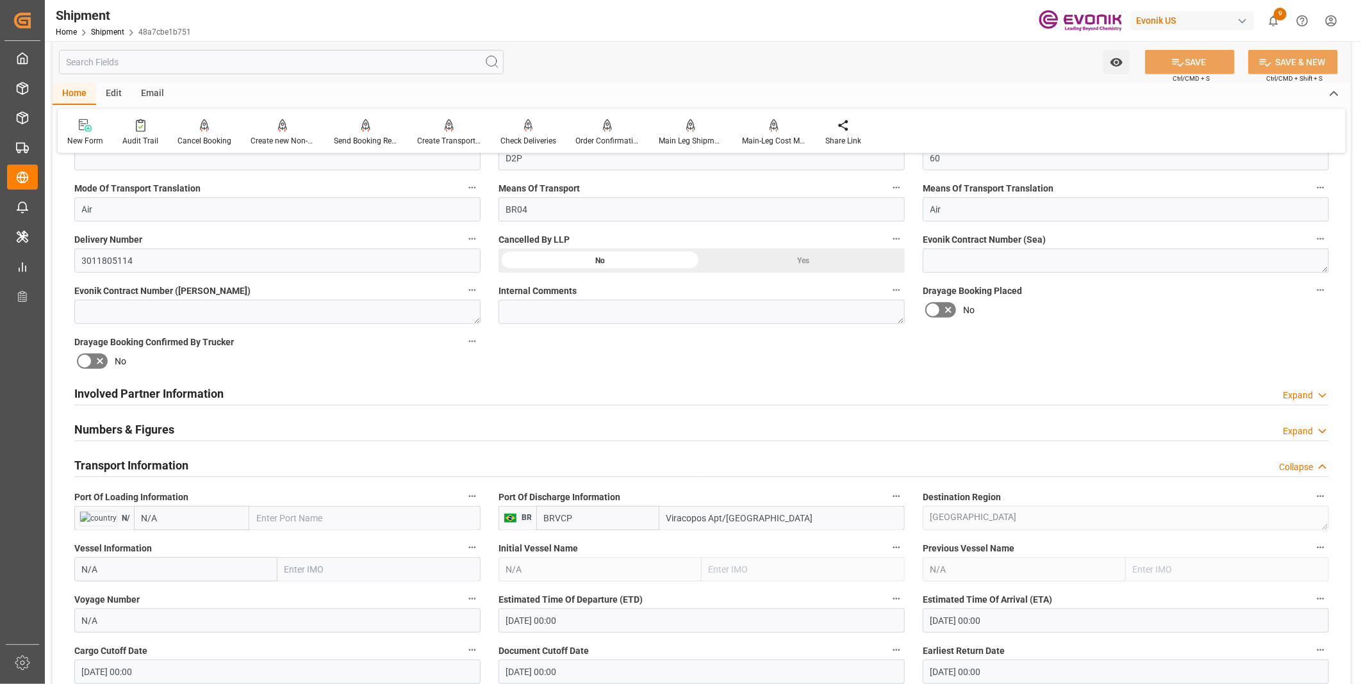
click at [254, 462] on div "Transport Information Collapse" at bounding box center [701, 464] width 1254 height 24
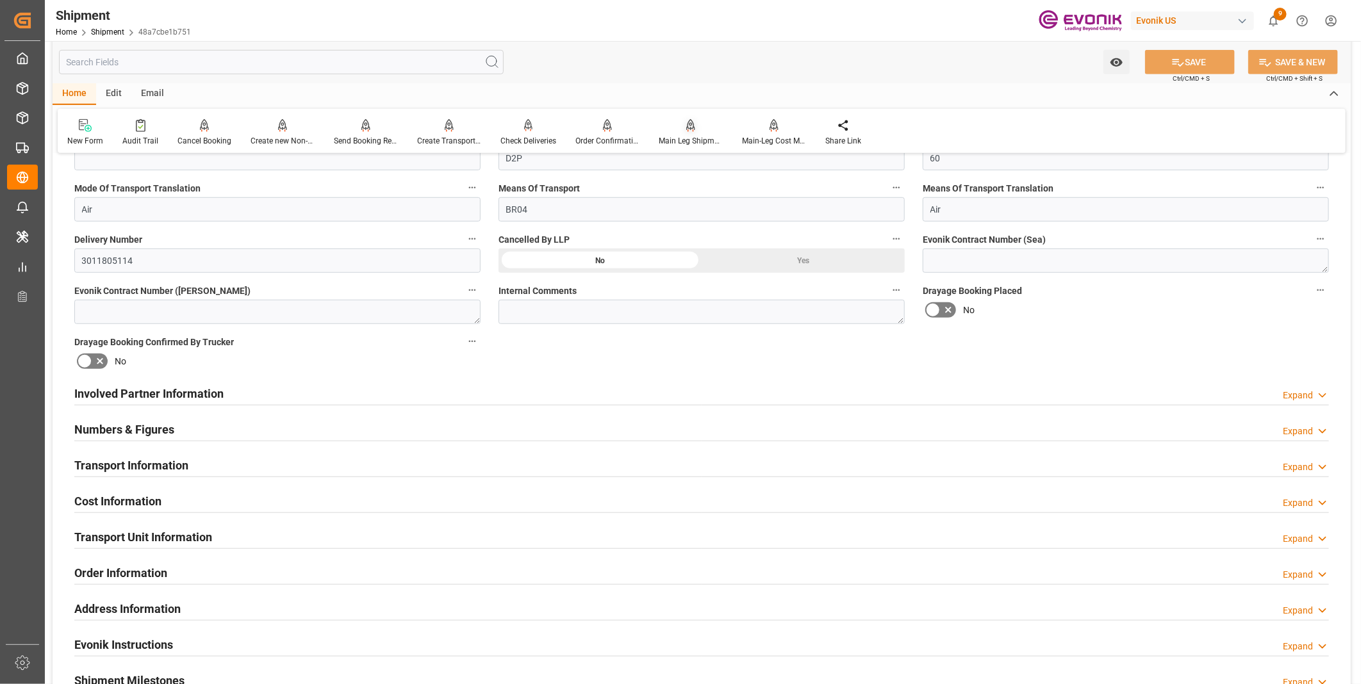
click at [686, 133] on div "Main Leg Shipment" at bounding box center [690, 133] width 83 height 28
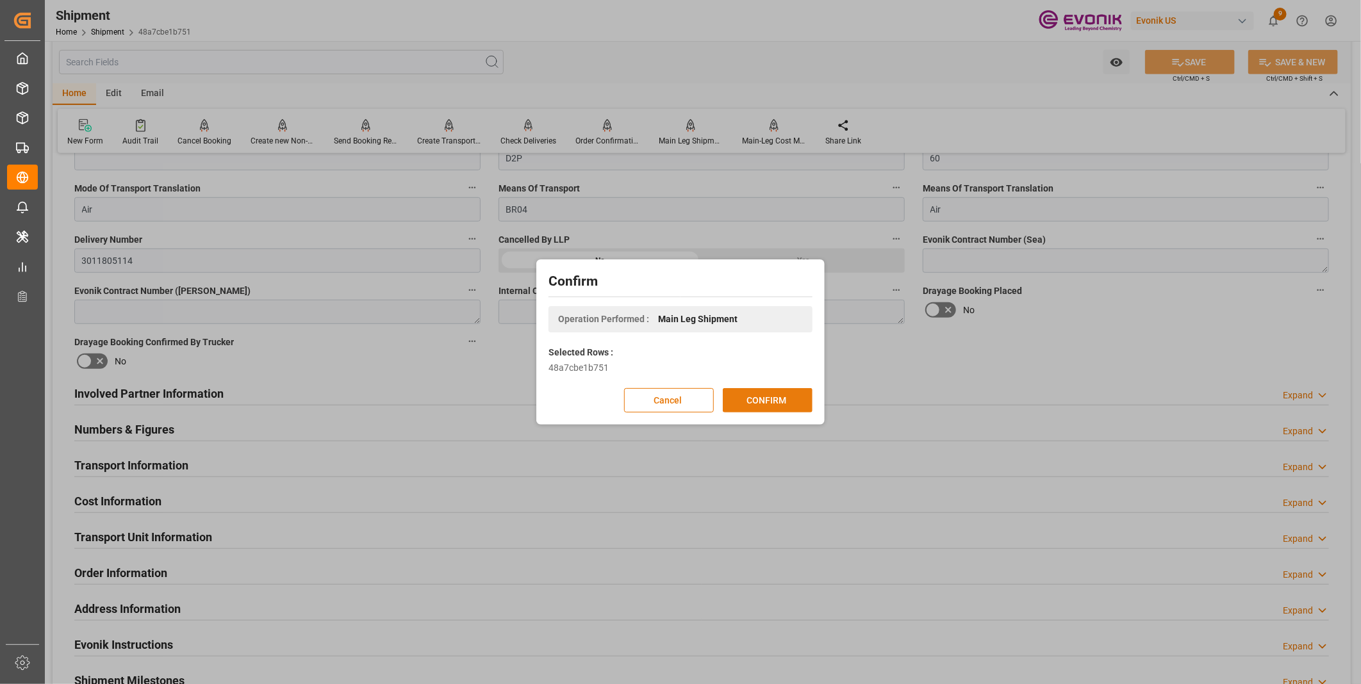
click at [784, 398] on button "CONFIRM" at bounding box center [768, 400] width 90 height 24
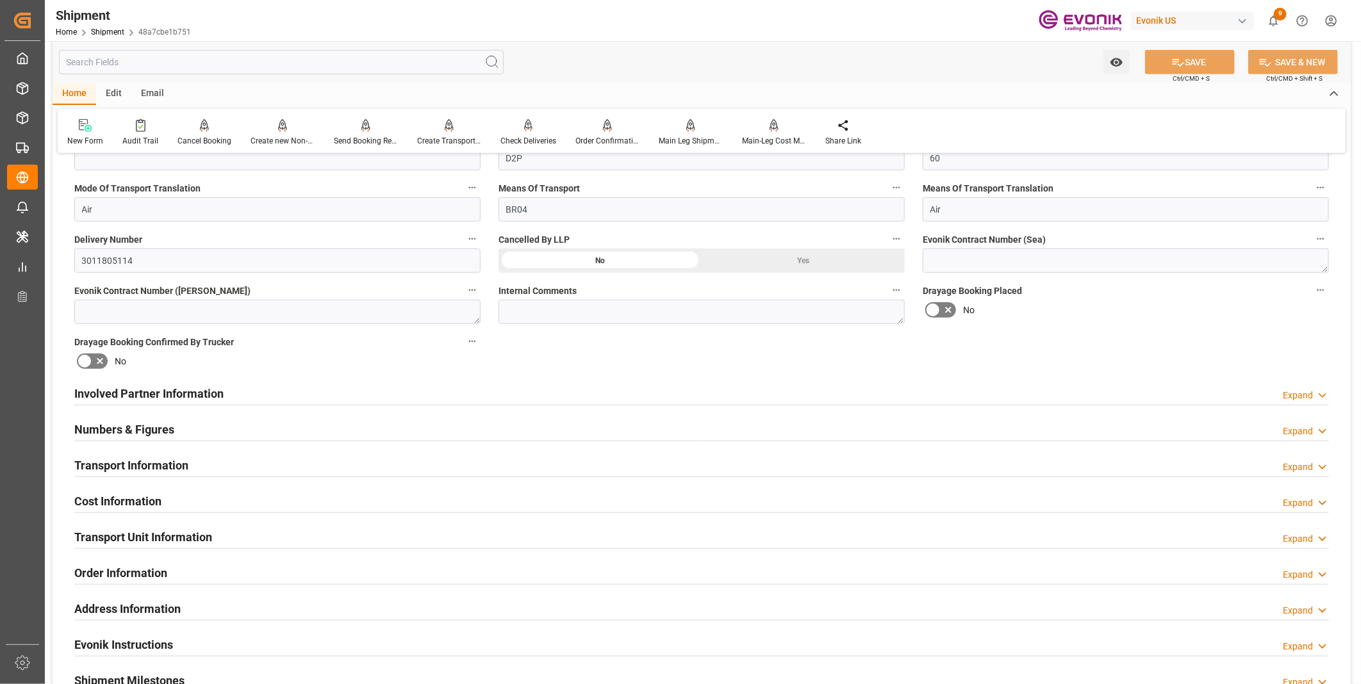
click at [195, 489] on div "Cost Information Expand" at bounding box center [701, 500] width 1254 height 24
